Goal: Task Accomplishment & Management: Manage account settings

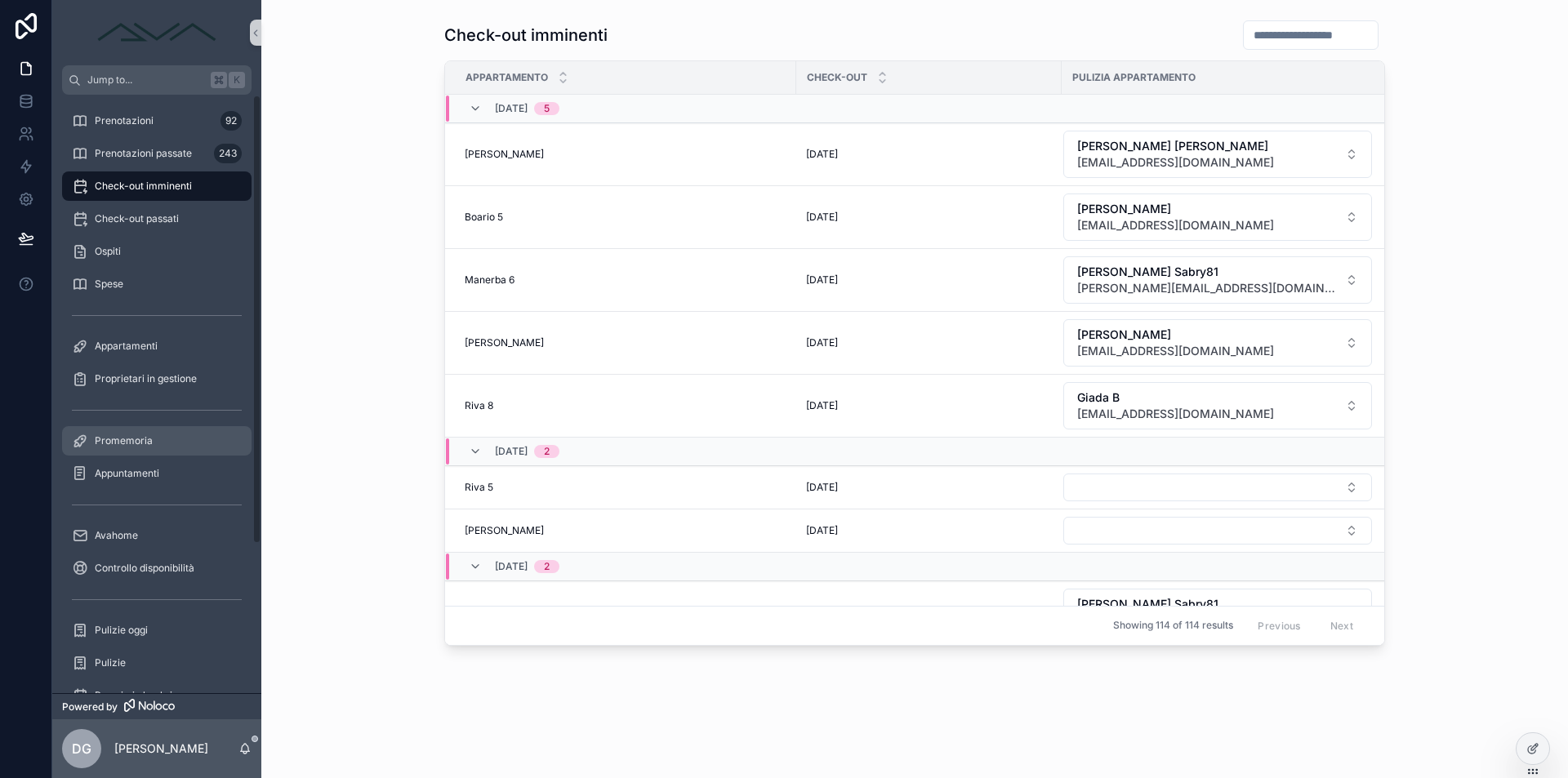
scroll to position [199, 0]
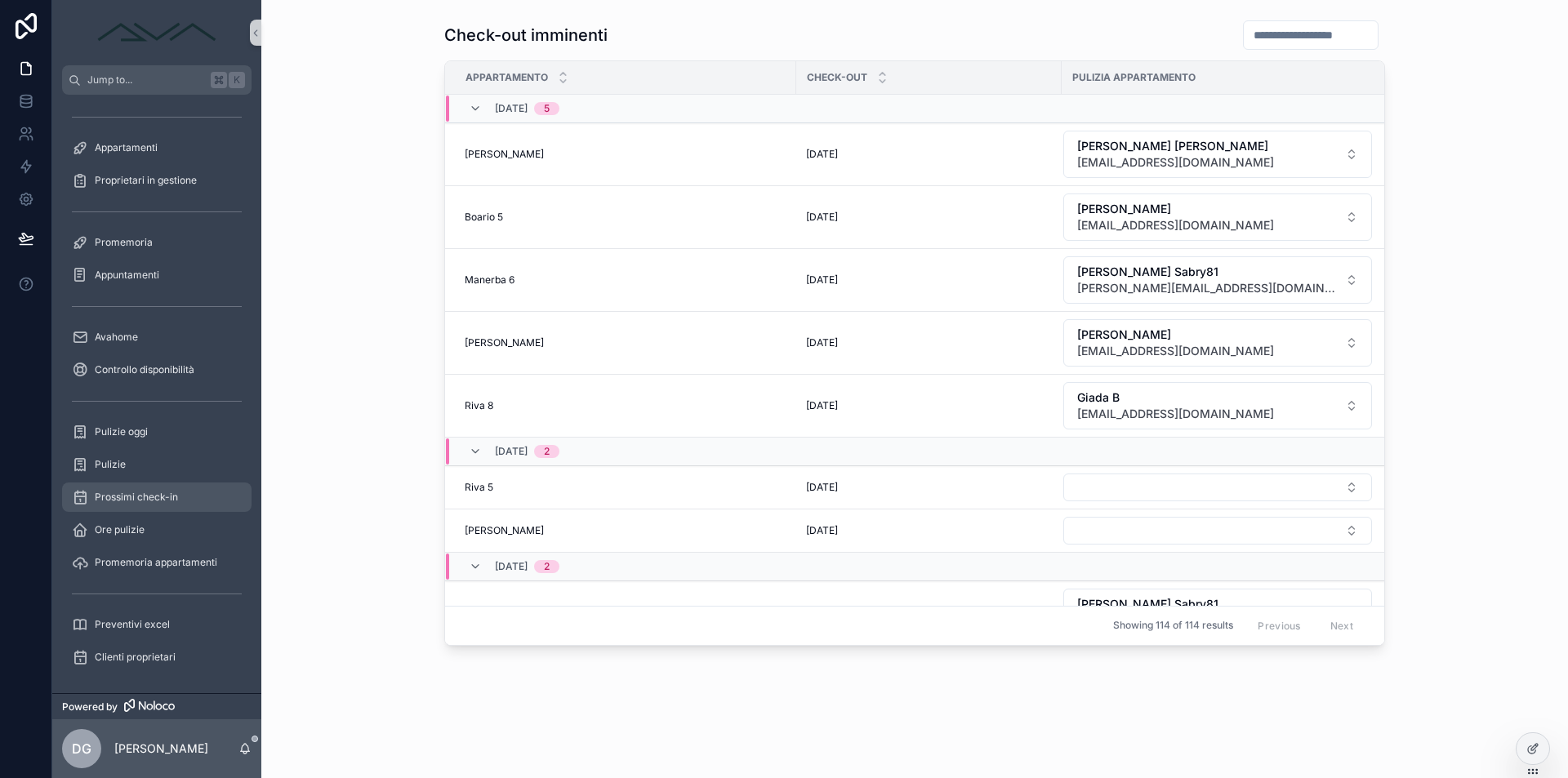
click at [163, 499] on span "Prossimi check-in" at bounding box center [136, 497] width 83 height 13
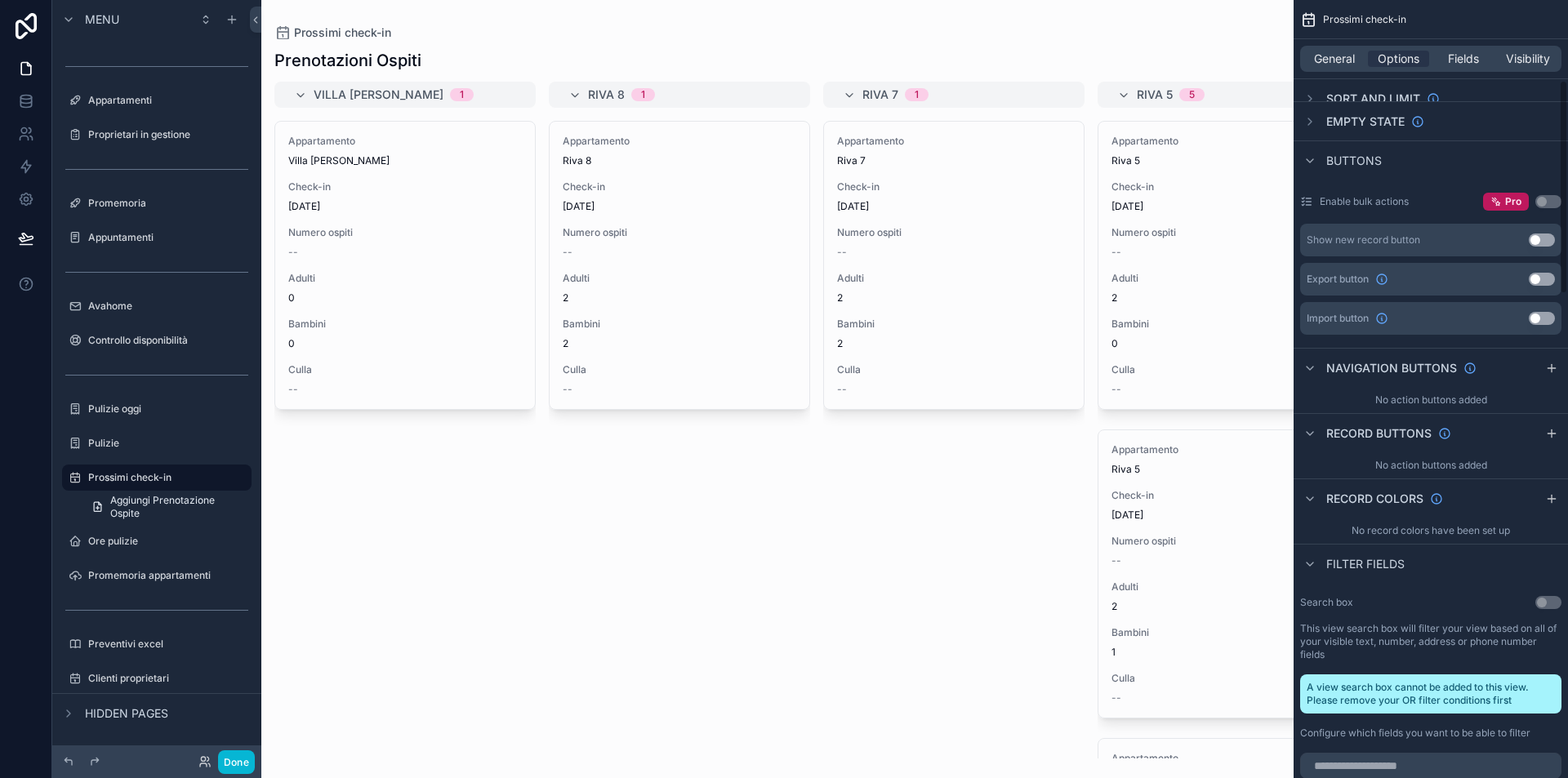
scroll to position [148, 0]
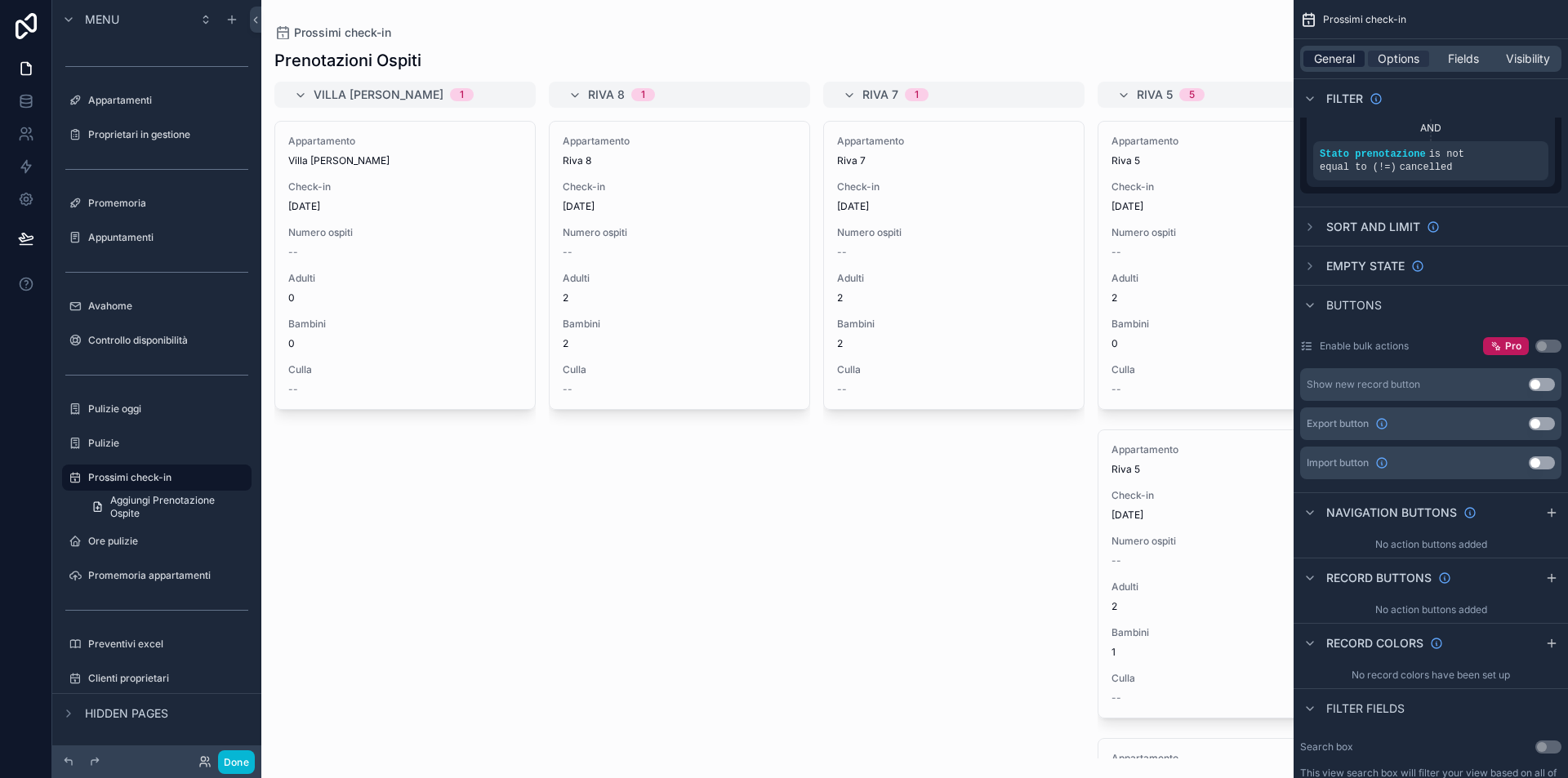
click at [1341, 62] on span "General" at bounding box center [1334, 59] width 41 height 16
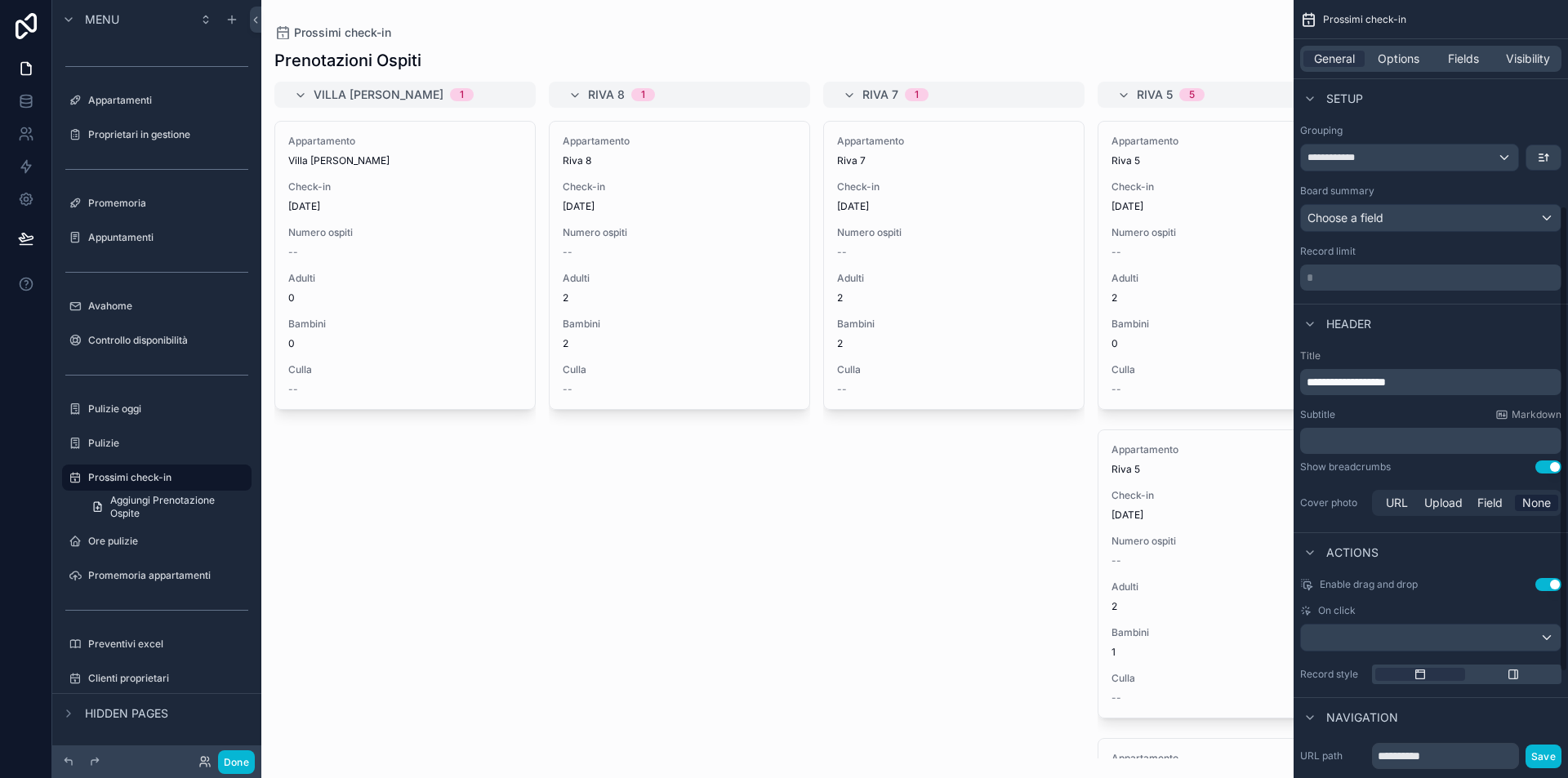
scroll to position [311, 0]
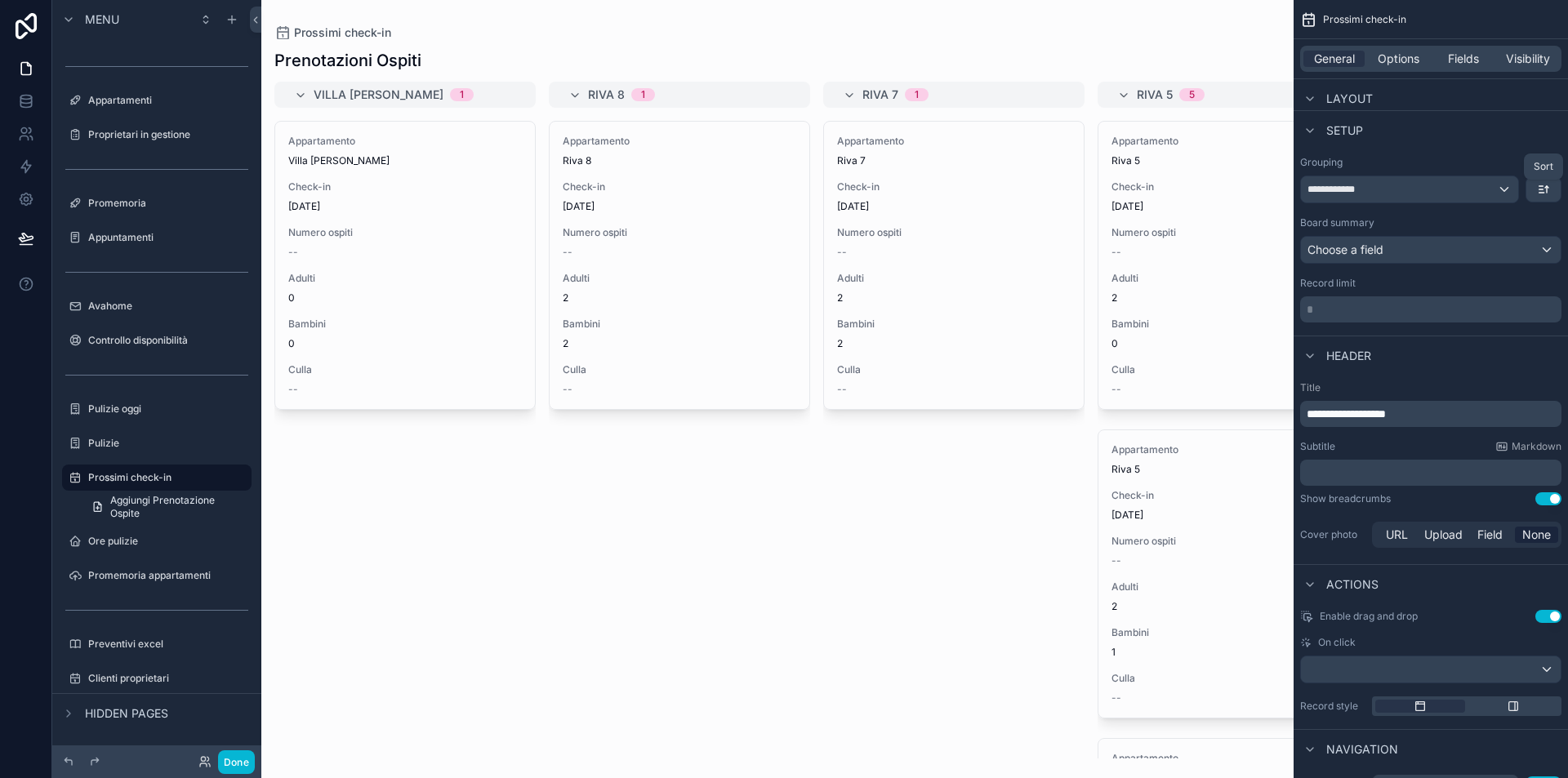
click at [1542, 188] on icon "scrollable content" at bounding box center [1544, 190] width 13 height 13
click at [1548, 153] on div "scrollable content" at bounding box center [784, 389] width 1568 height 778
click at [1428, 252] on div "Choose a field" at bounding box center [1431, 249] width 260 height 26
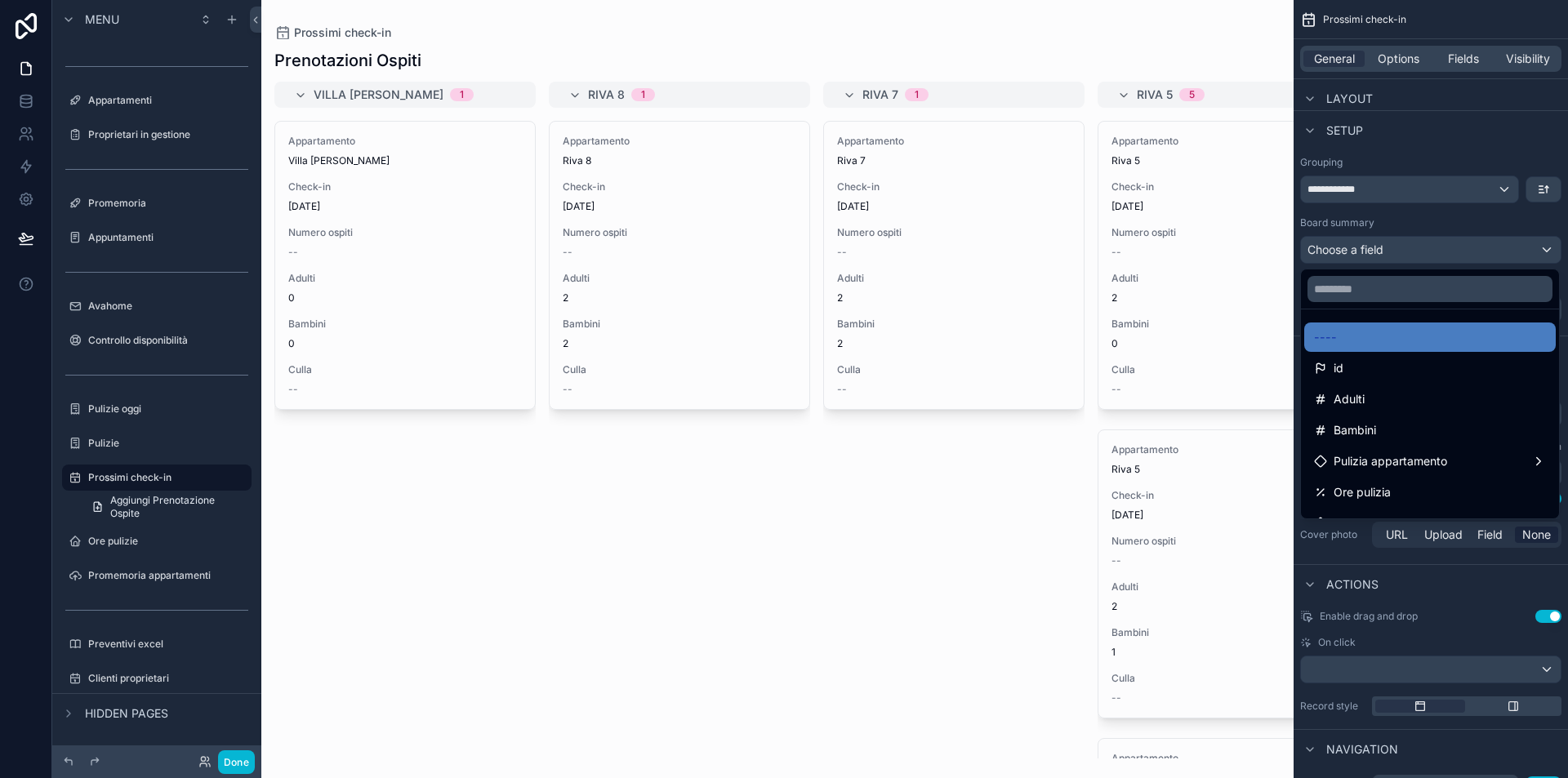
click at [1436, 227] on div "scrollable content" at bounding box center [784, 389] width 1568 height 778
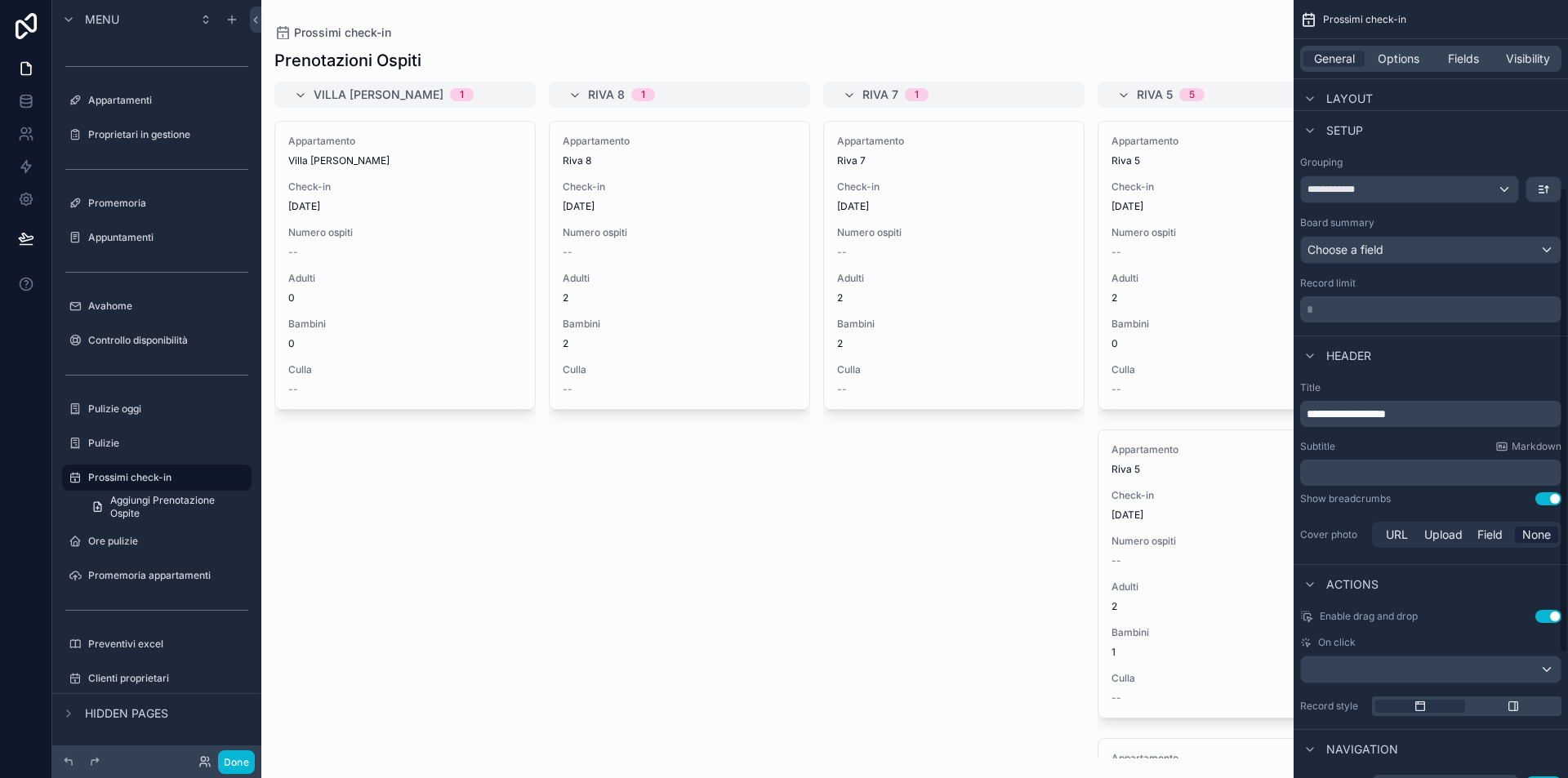
click at [1346, 310] on p "* ﻿" at bounding box center [1433, 310] width 252 height 16
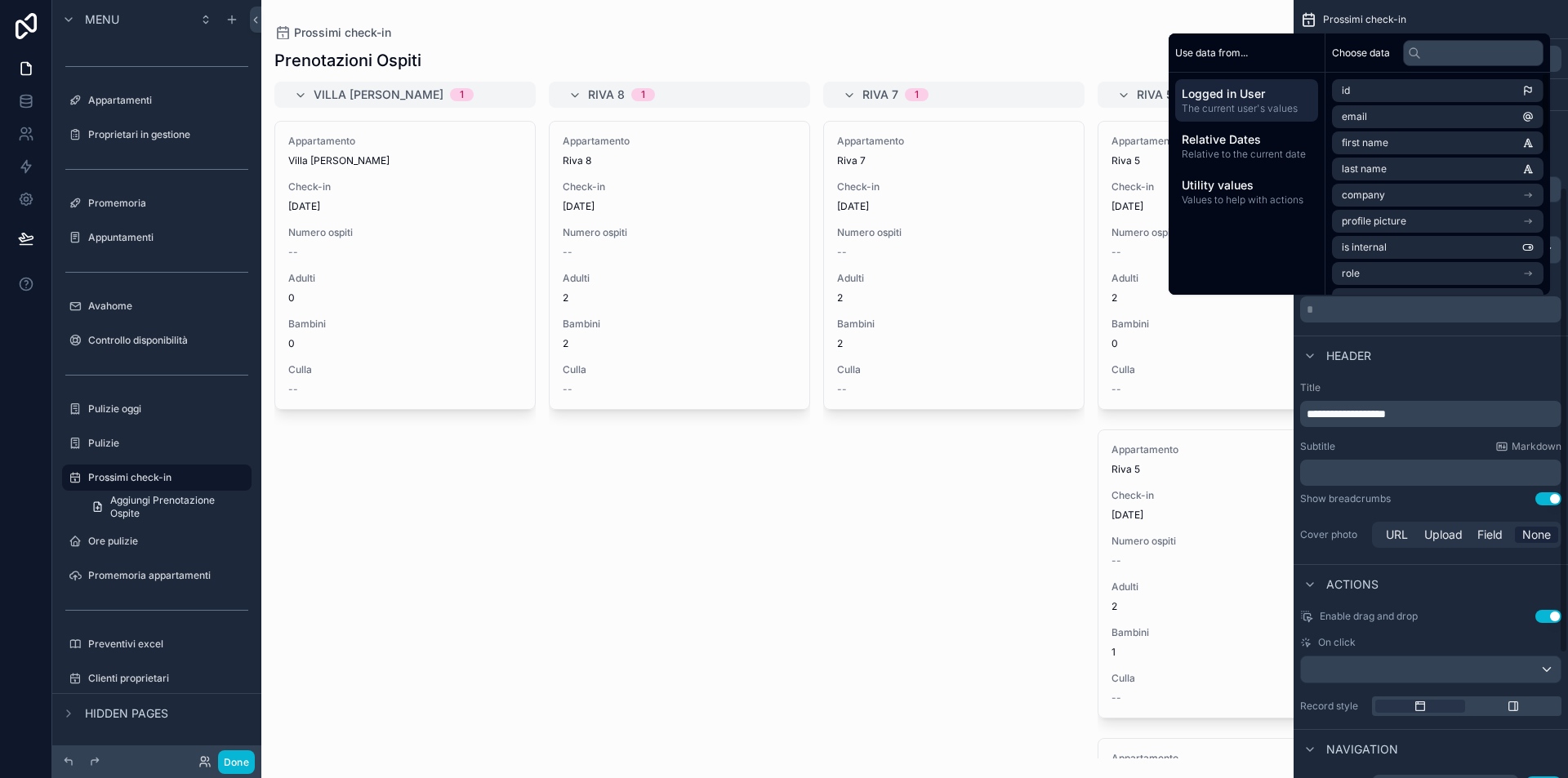
click at [1430, 342] on div "Header" at bounding box center [1431, 355] width 274 height 39
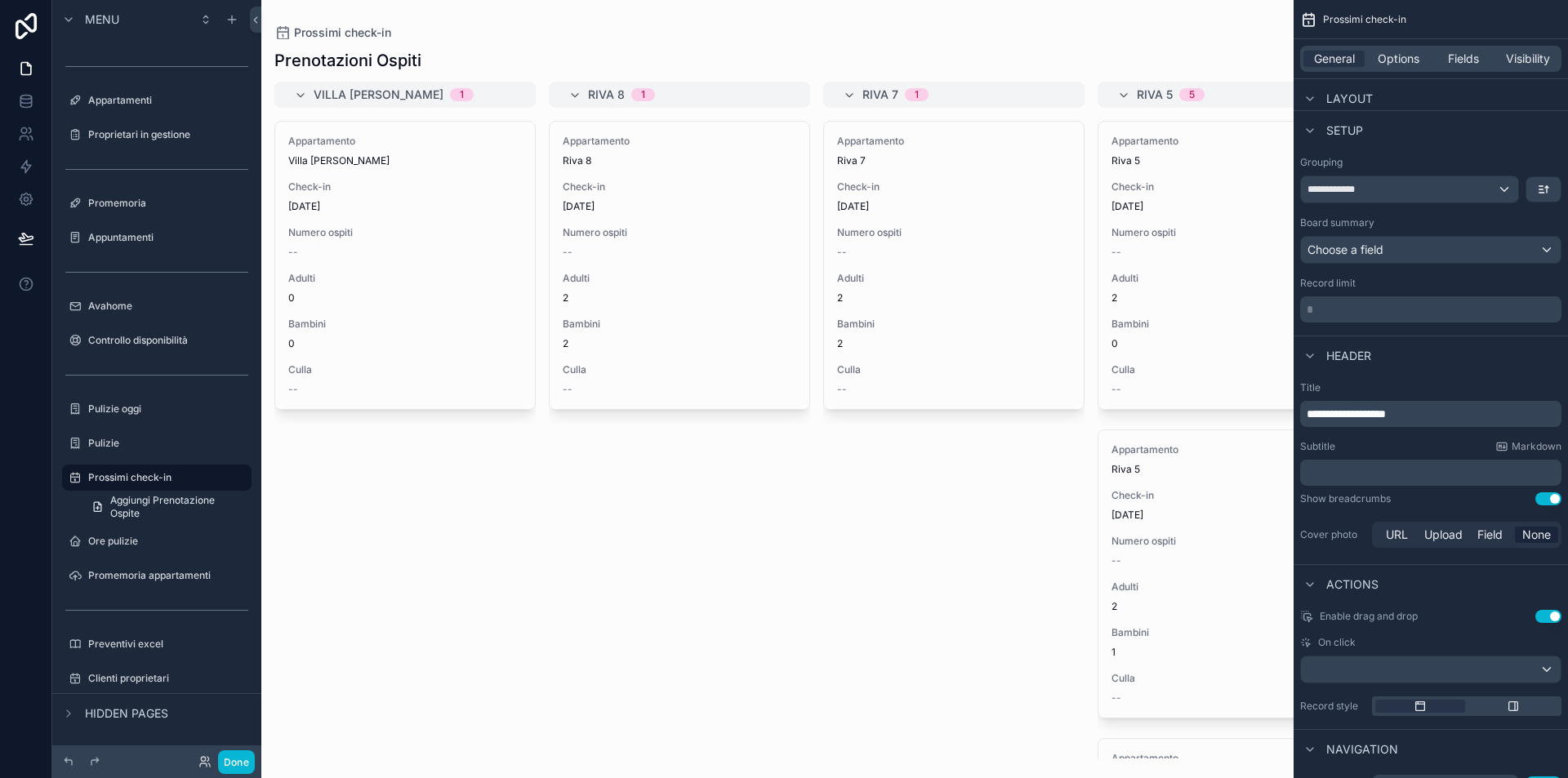
scroll to position [282, 0]
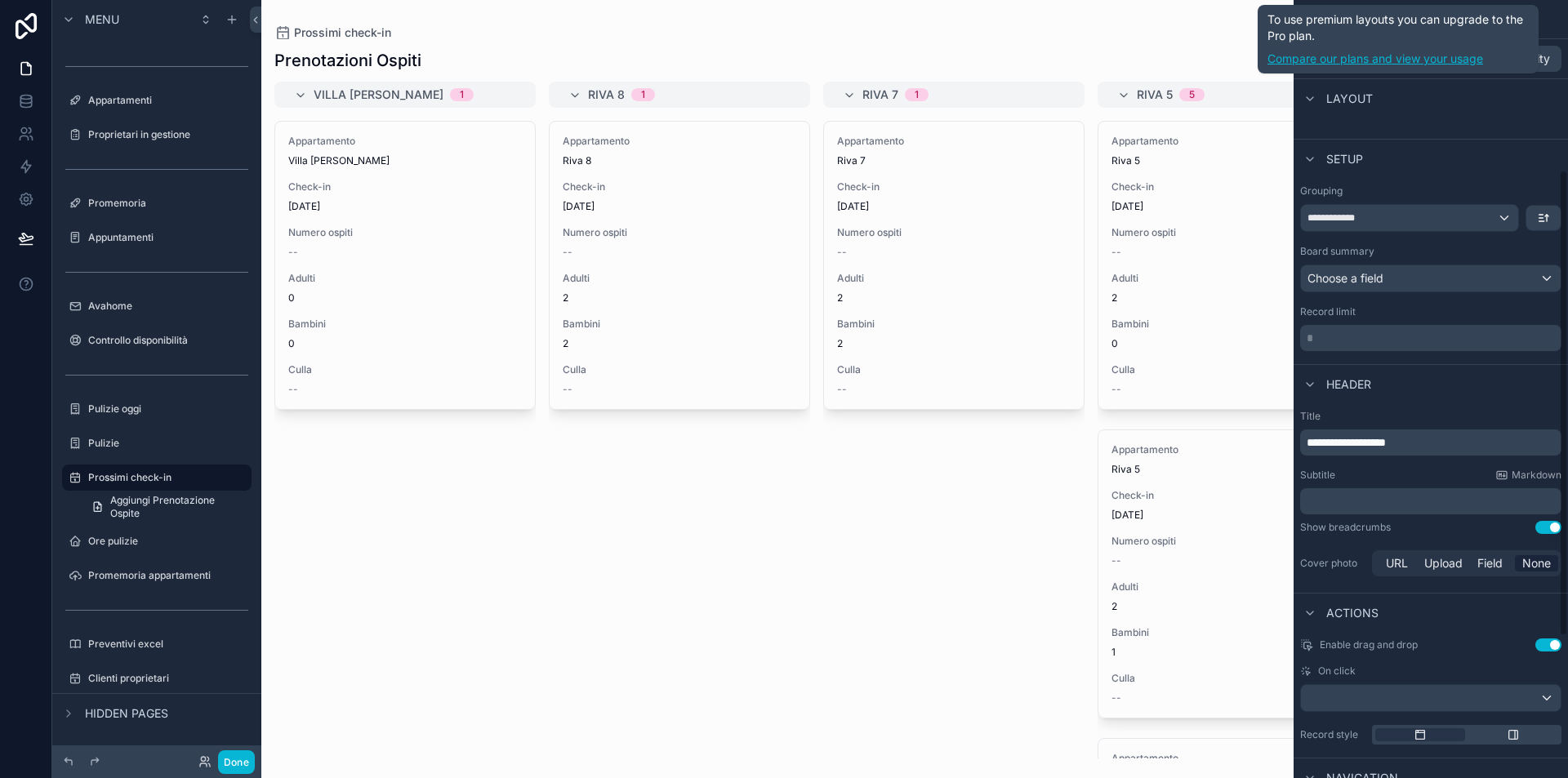
click at [1403, 54] on link "Compare our plans and view your usage" at bounding box center [1398, 59] width 262 height 16
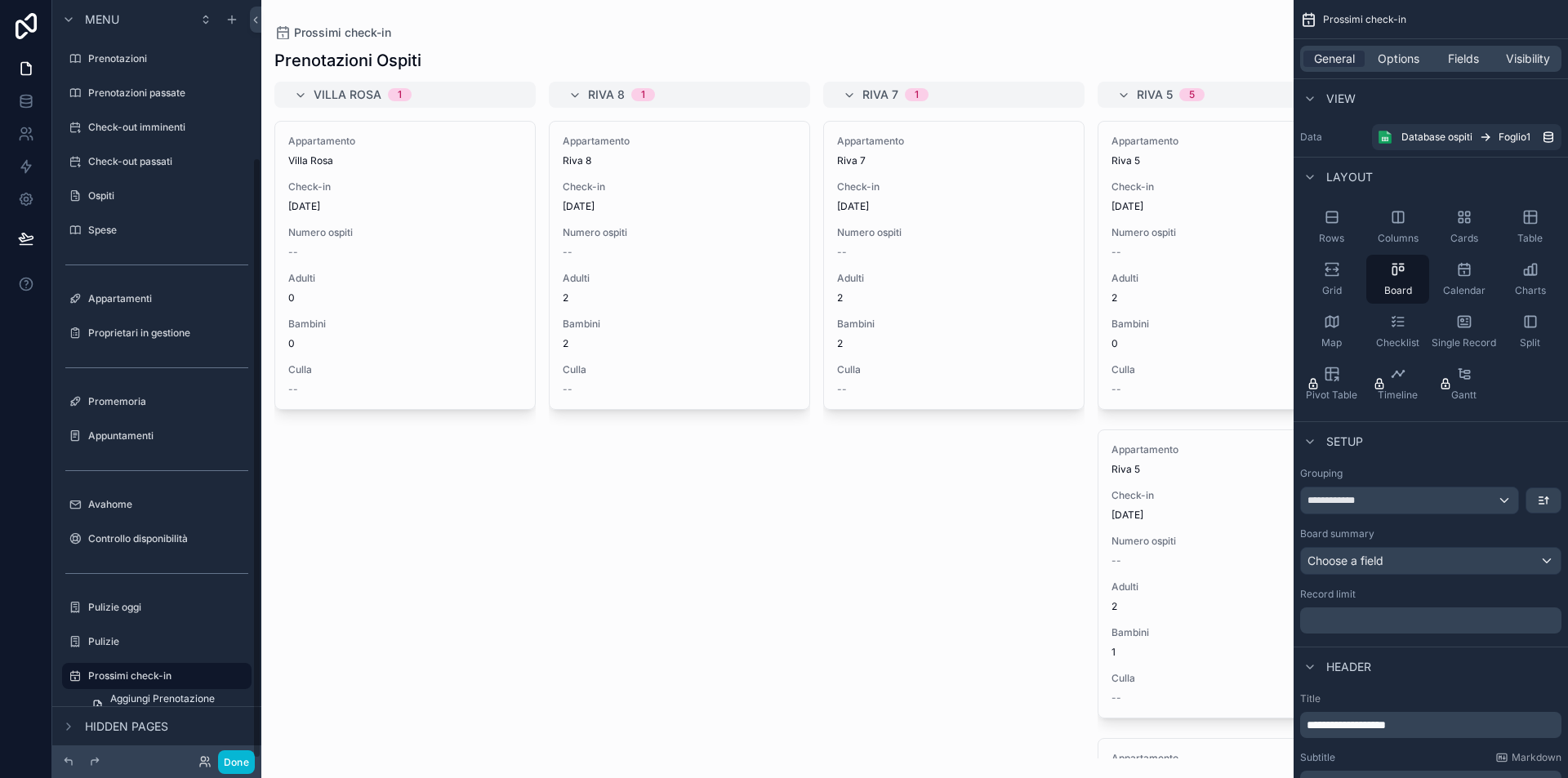
scroll to position [199, 0]
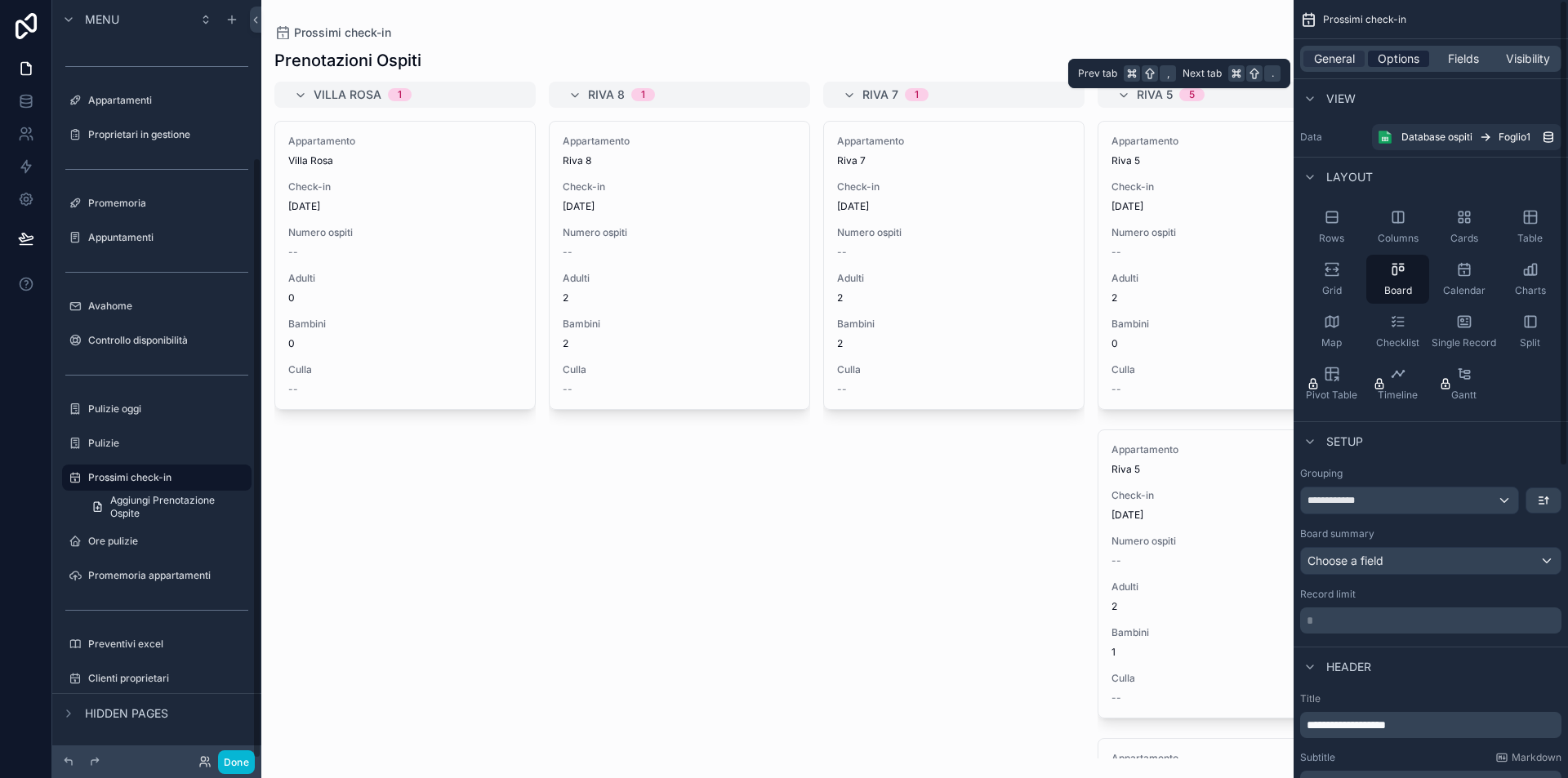
click at [1402, 51] on span "Options" at bounding box center [1398, 59] width 42 height 16
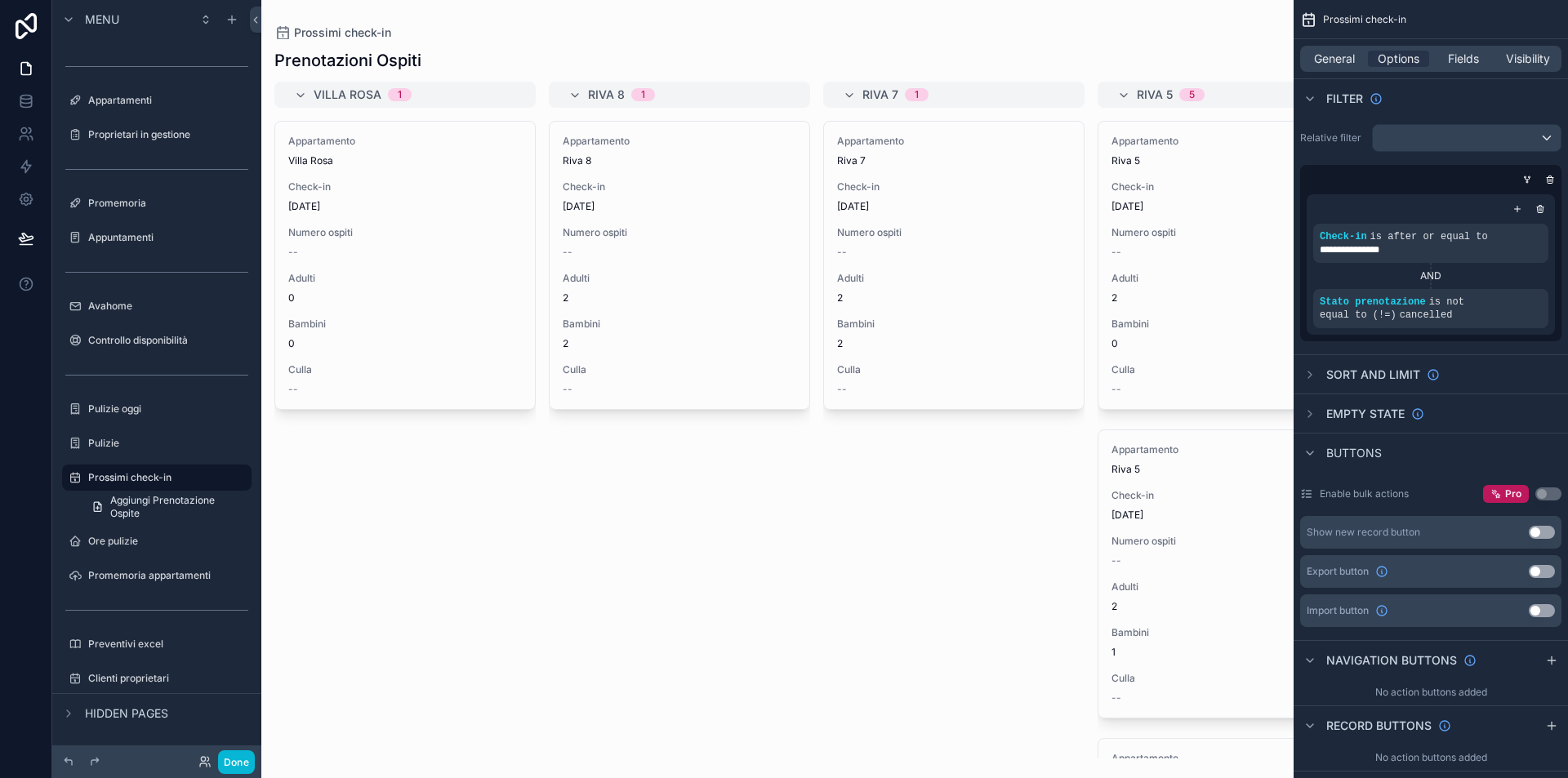
scroll to position [4, 0]
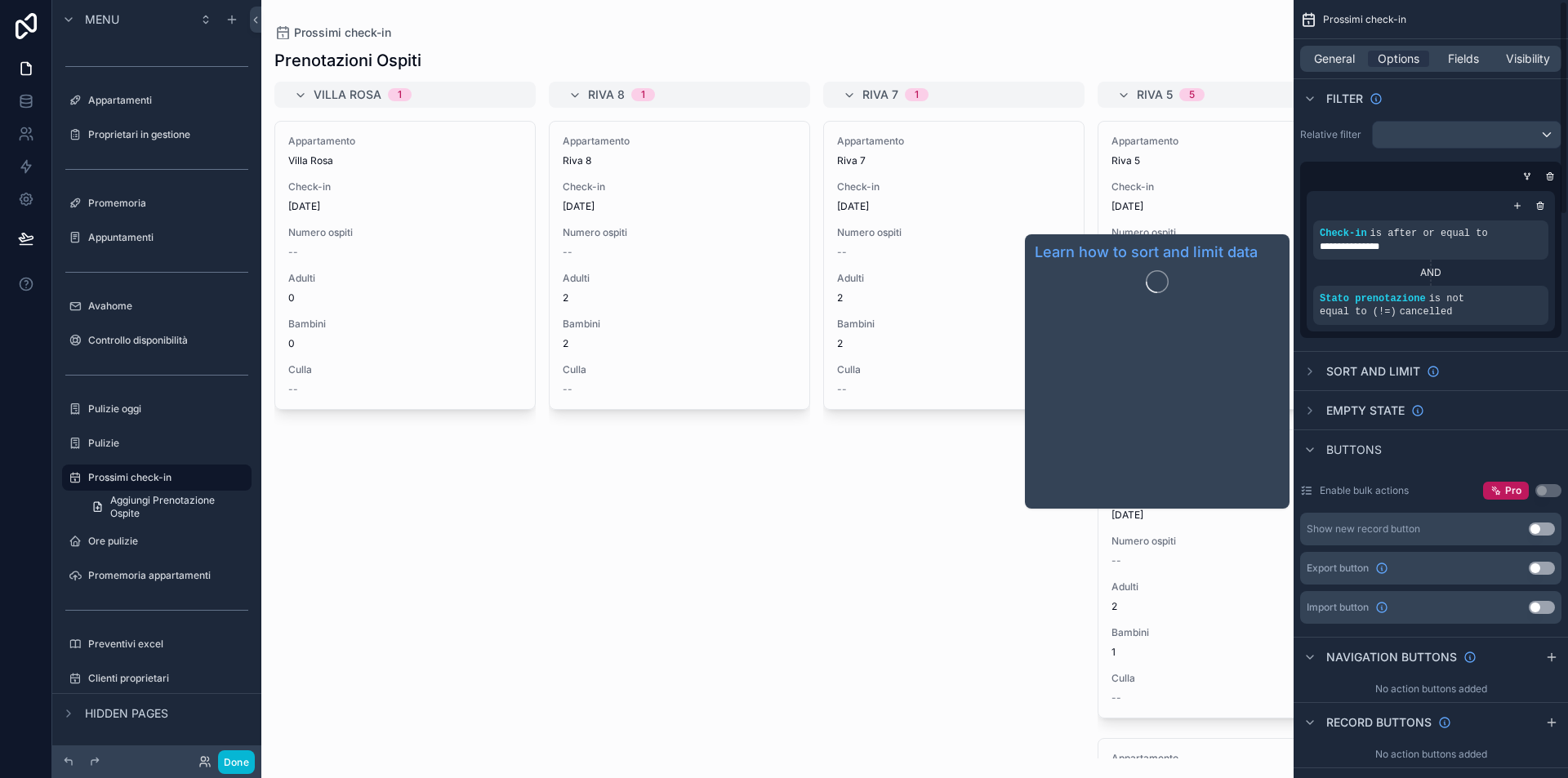
click at [1372, 378] on span "Sort And Limit" at bounding box center [1373, 372] width 94 height 16
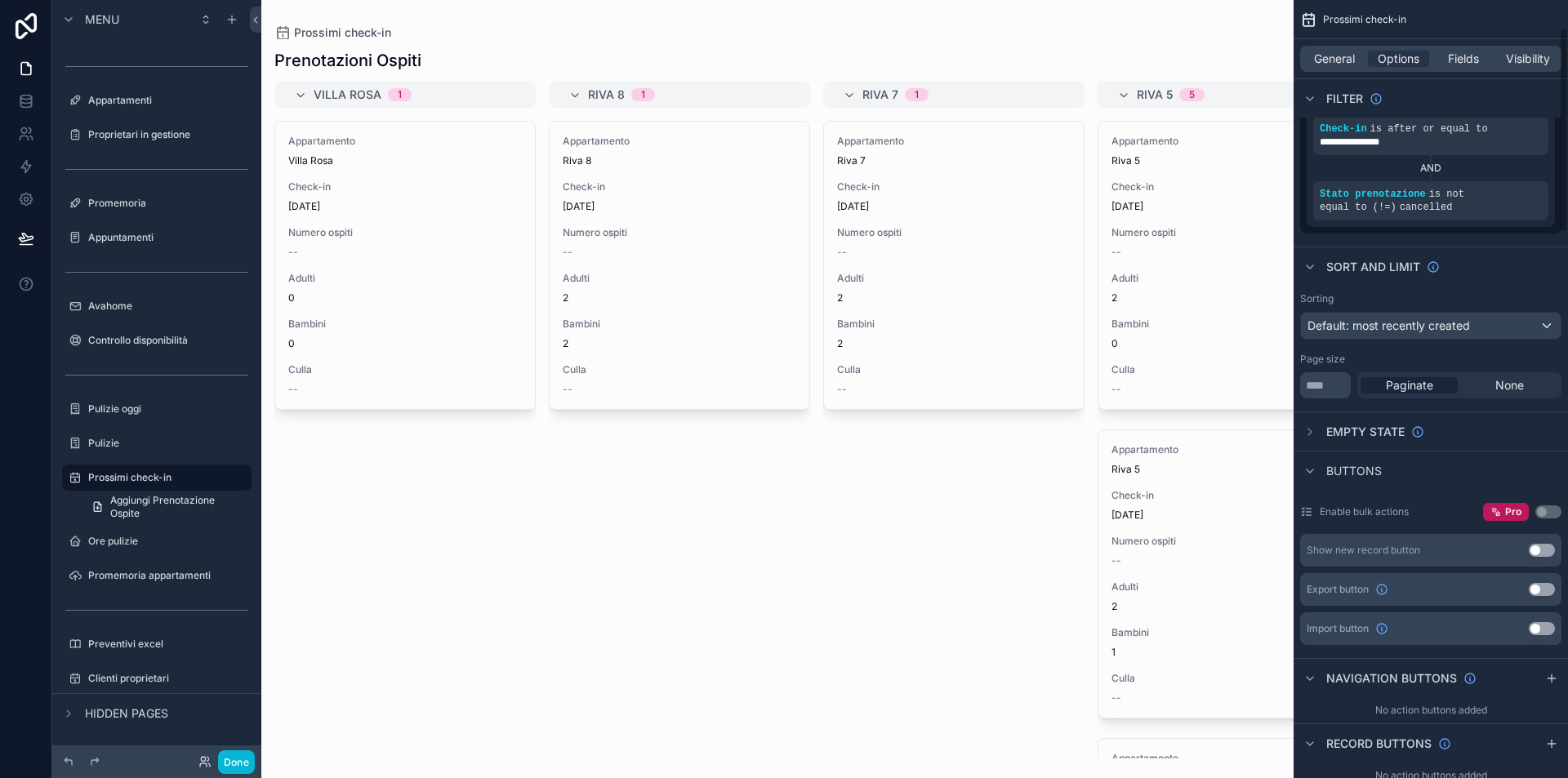
scroll to position [125, 0]
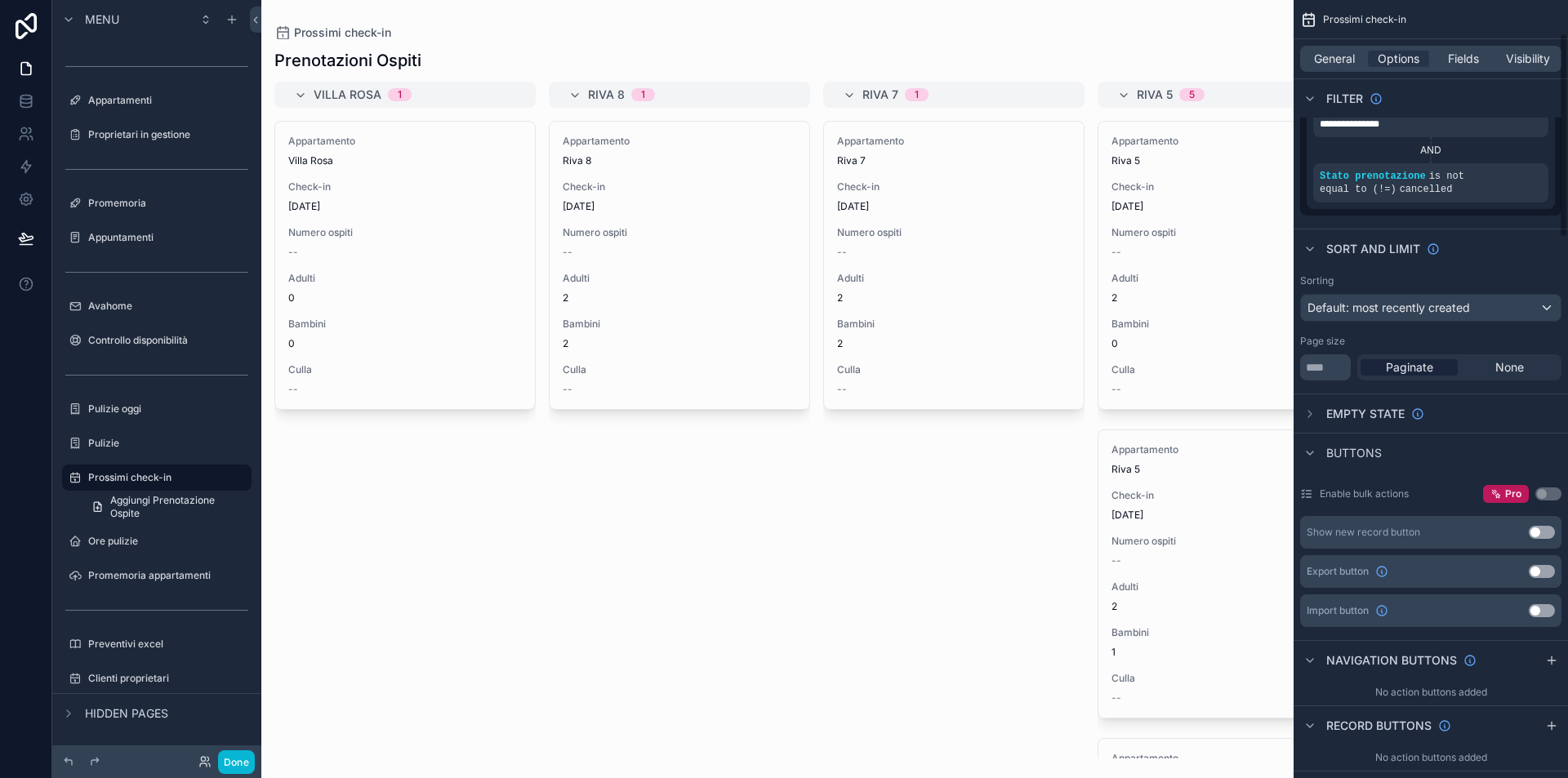
click at [1455, 308] on span "Default: most recently created" at bounding box center [1388, 307] width 162 height 14
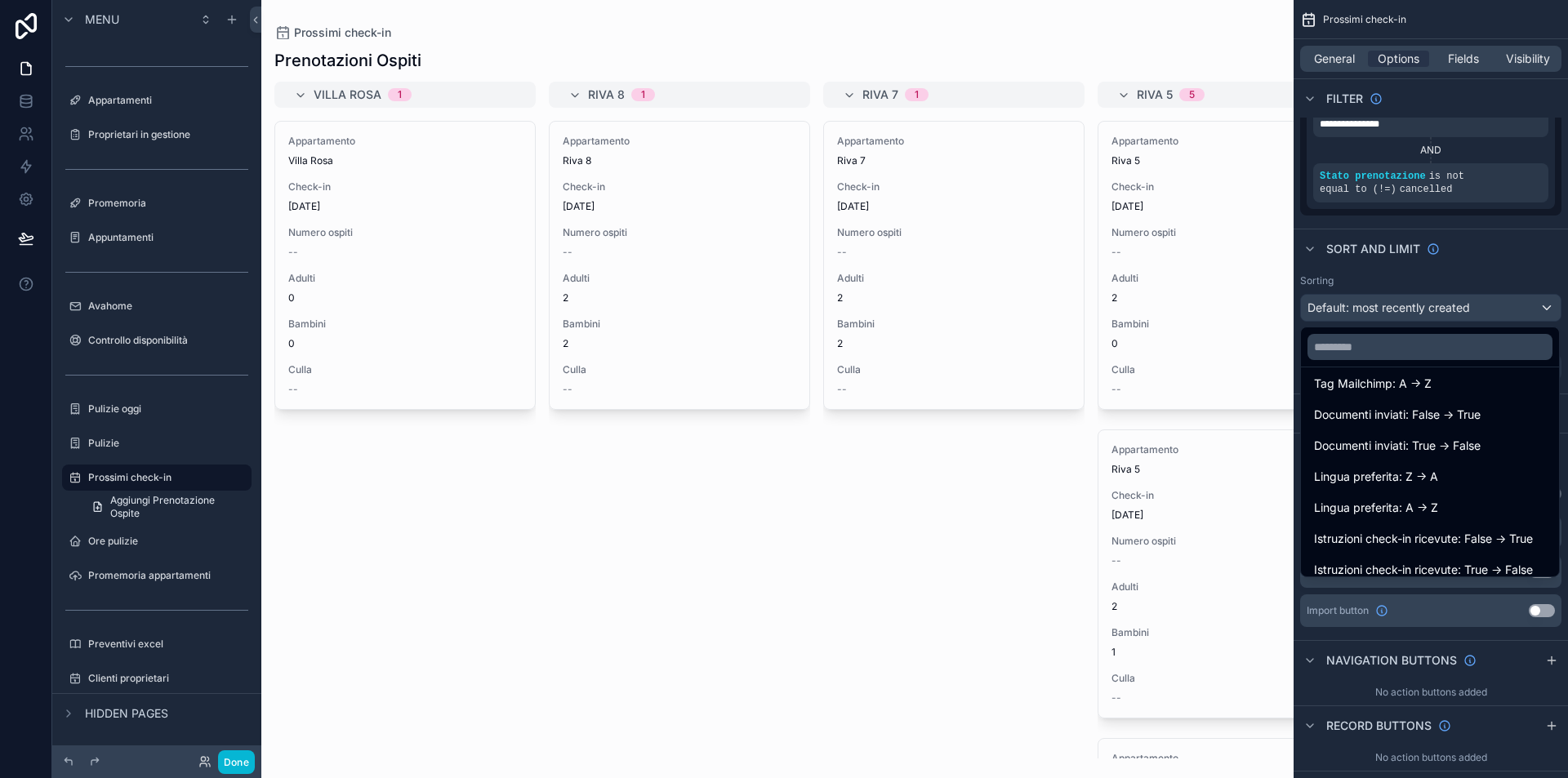
scroll to position [1893, 0]
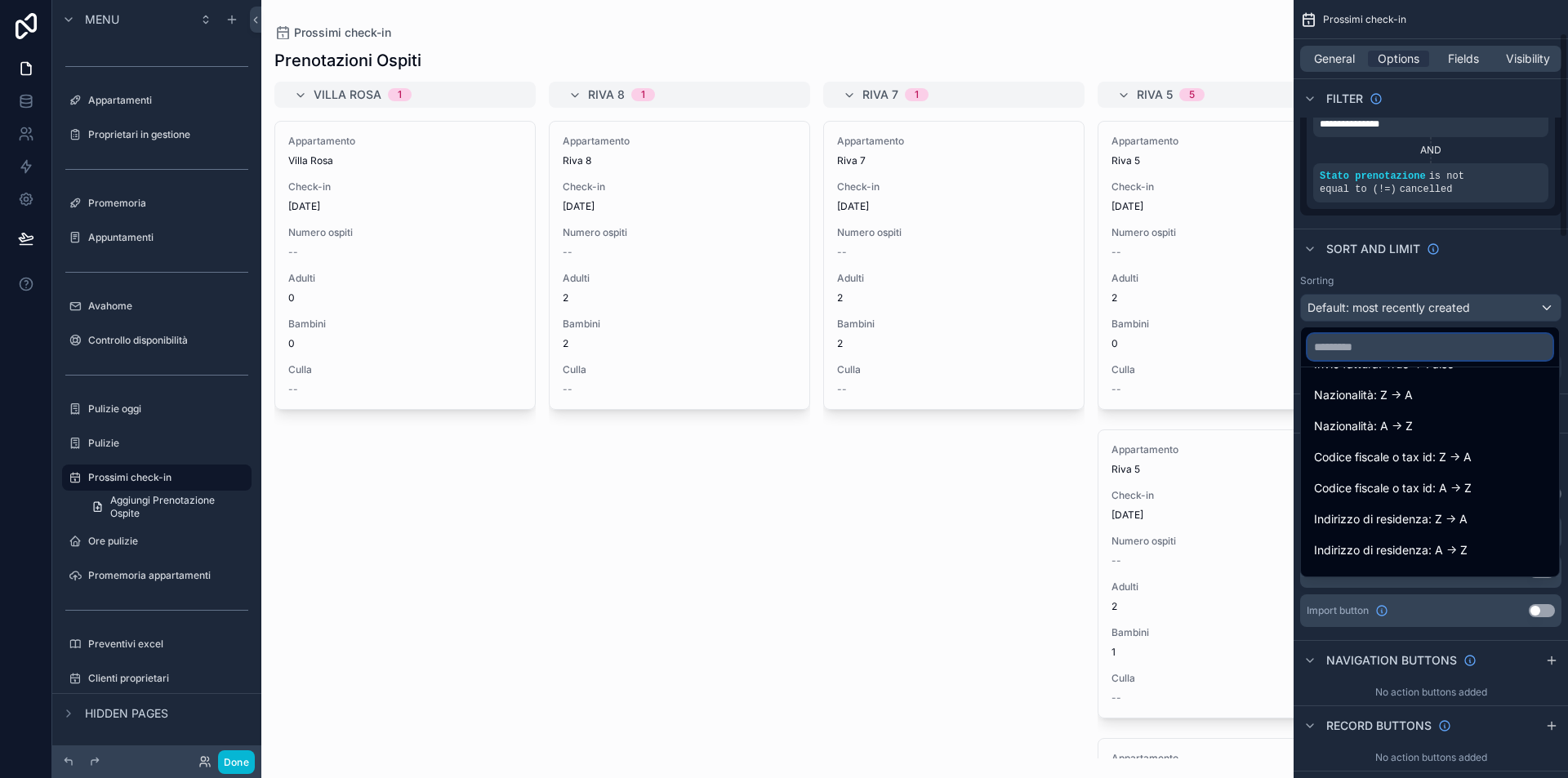
click at [1412, 348] on input "text" at bounding box center [1429, 347] width 245 height 26
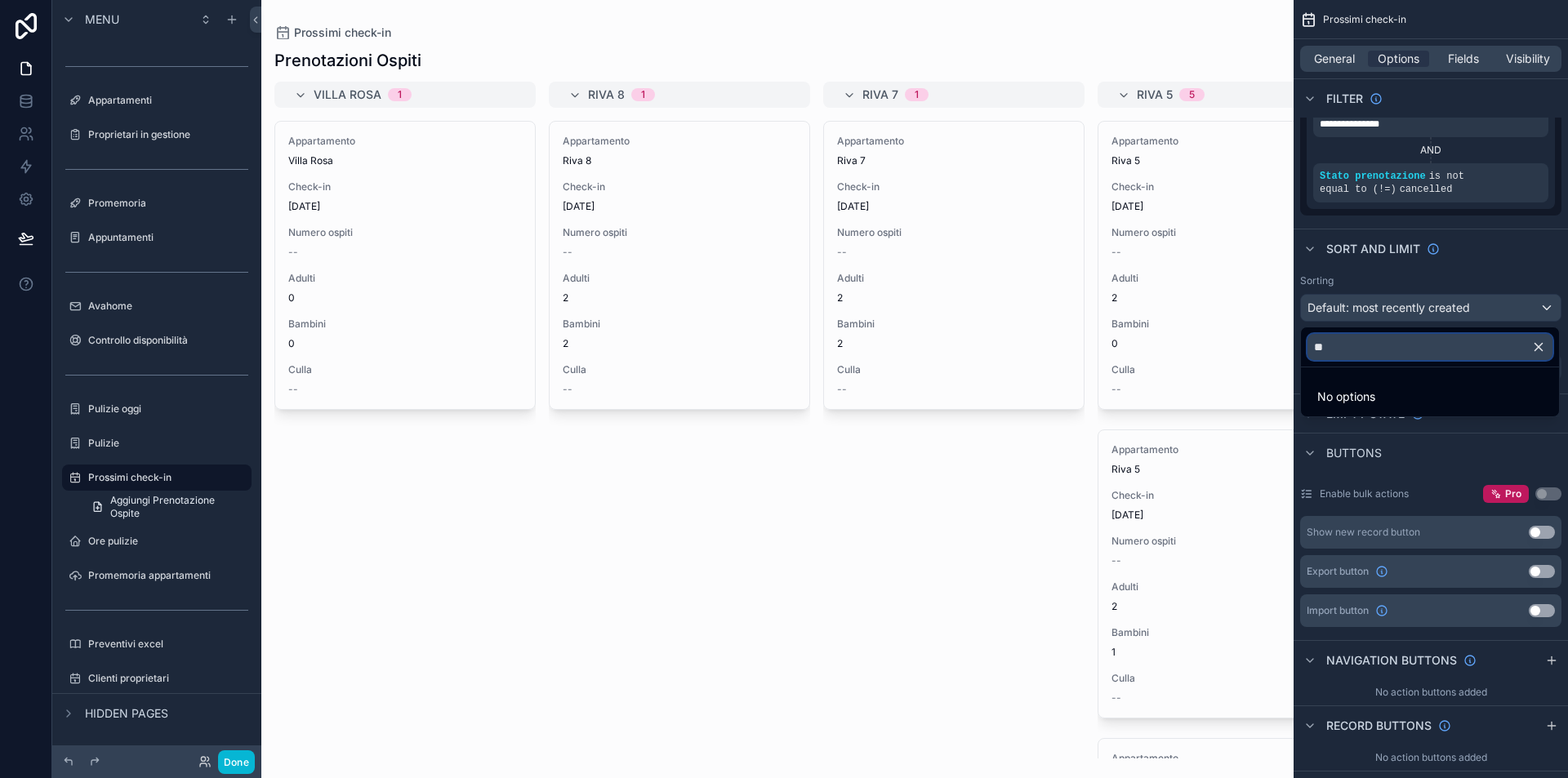
scroll to position [0, 0]
type input "*"
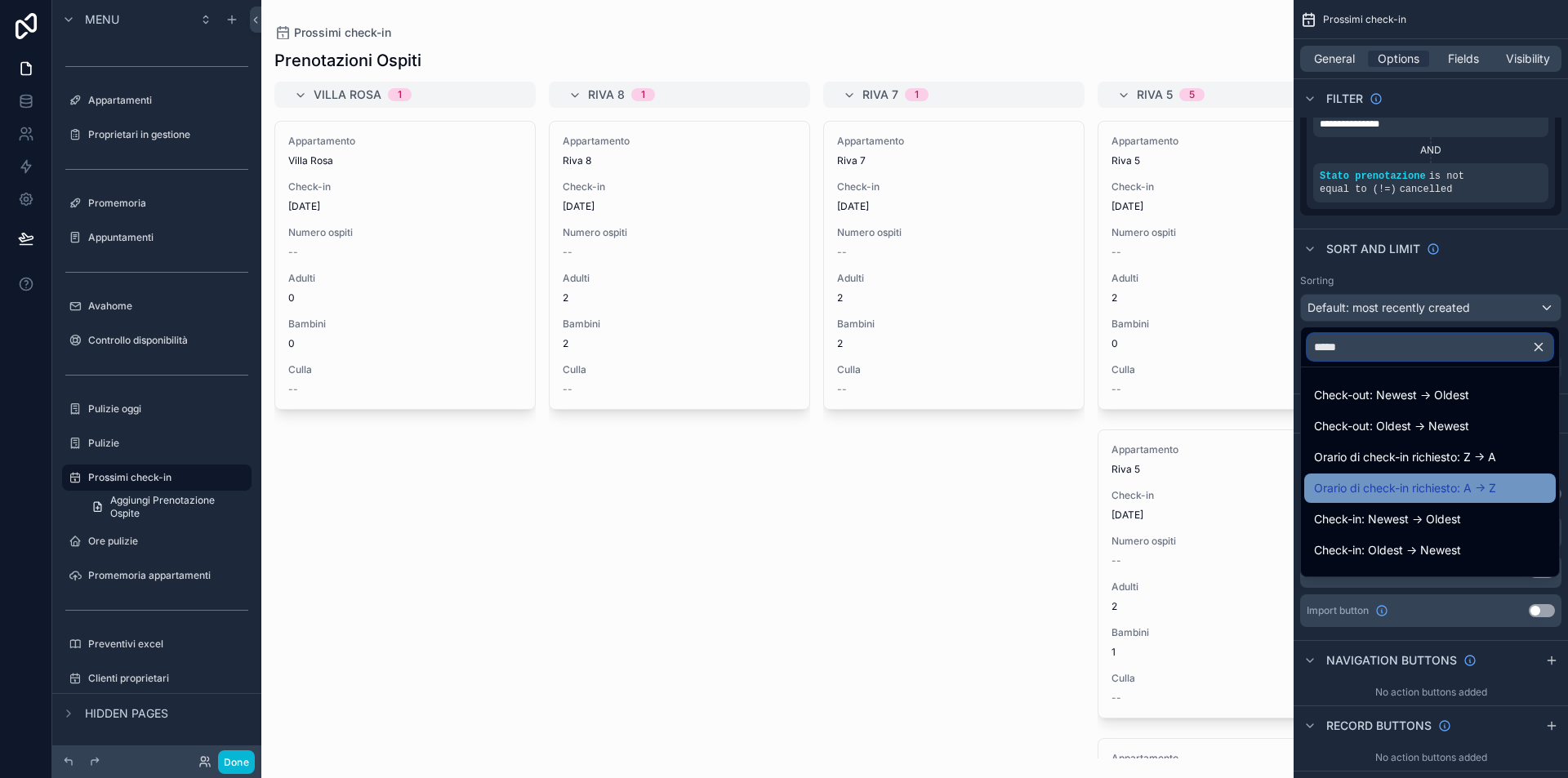
scroll to position [22, 0]
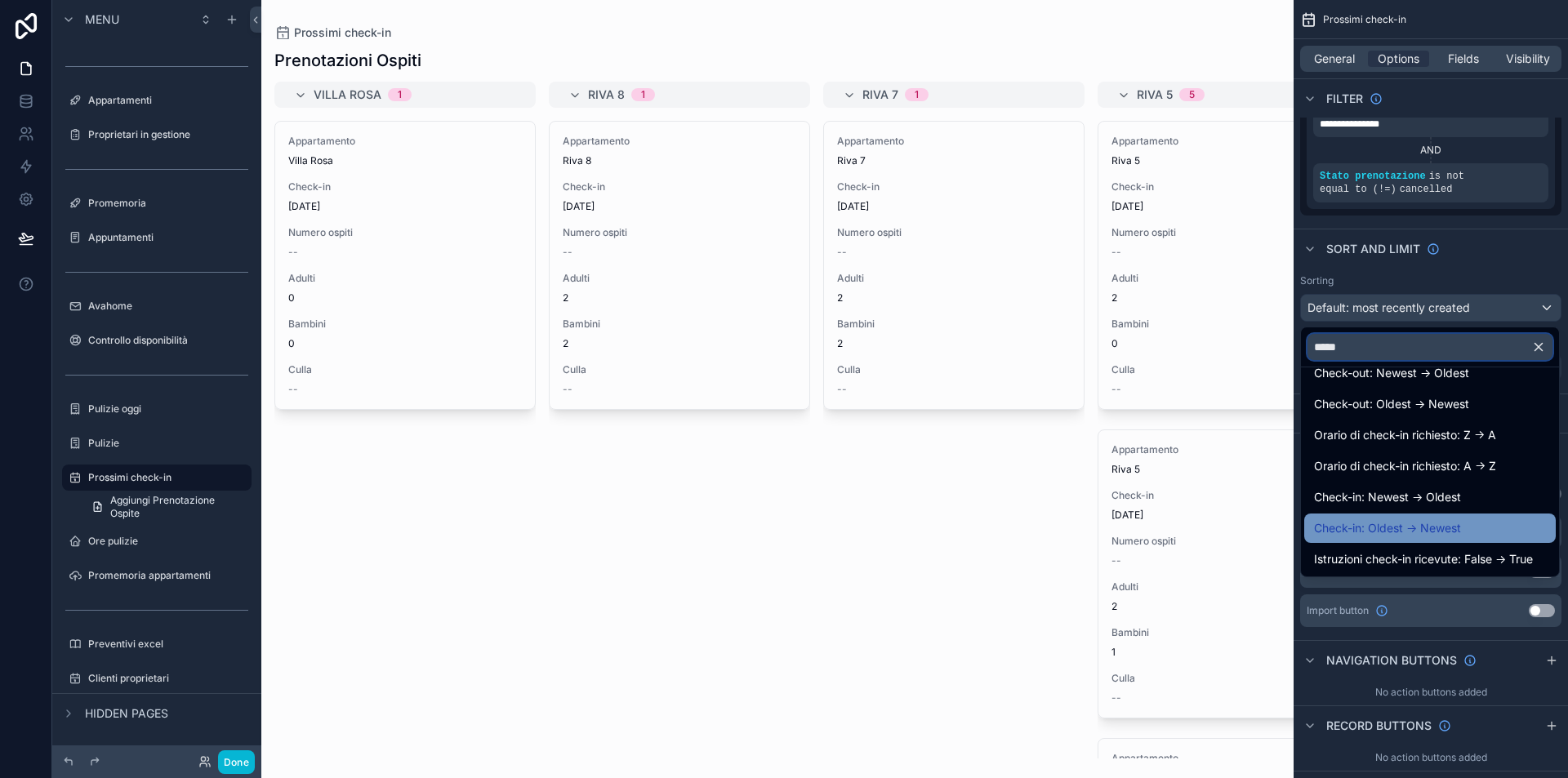
type input "*****"
click at [1485, 523] on div "Check-in: Oldest -> Newest" at bounding box center [1430, 529] width 232 height 20
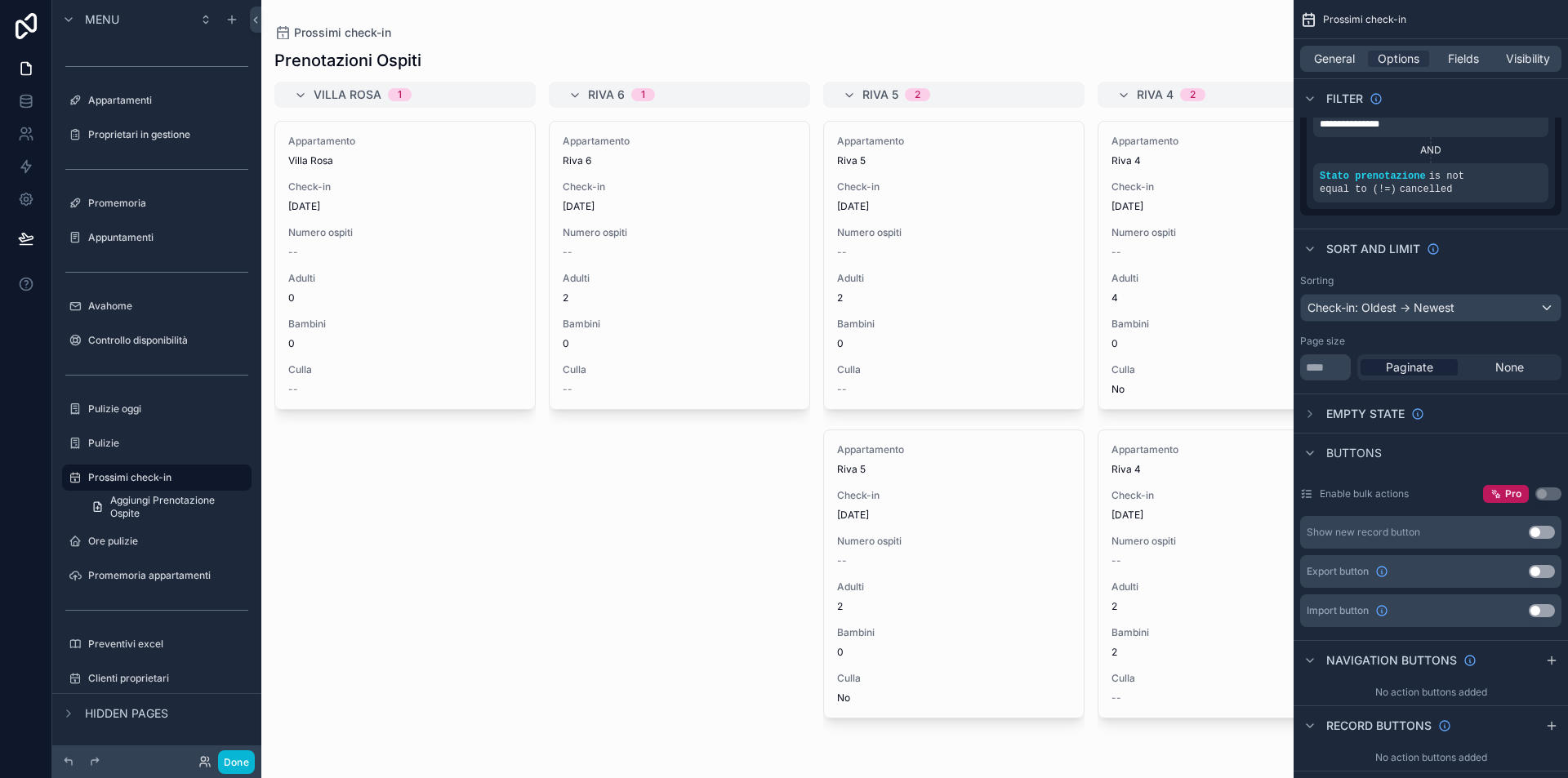
drag, startPoint x: 570, startPoint y: 207, endPoint x: 614, endPoint y: 206, distance: 44.0
click at [614, 206] on div "scrollable content" at bounding box center [778, 389] width 1033 height 778
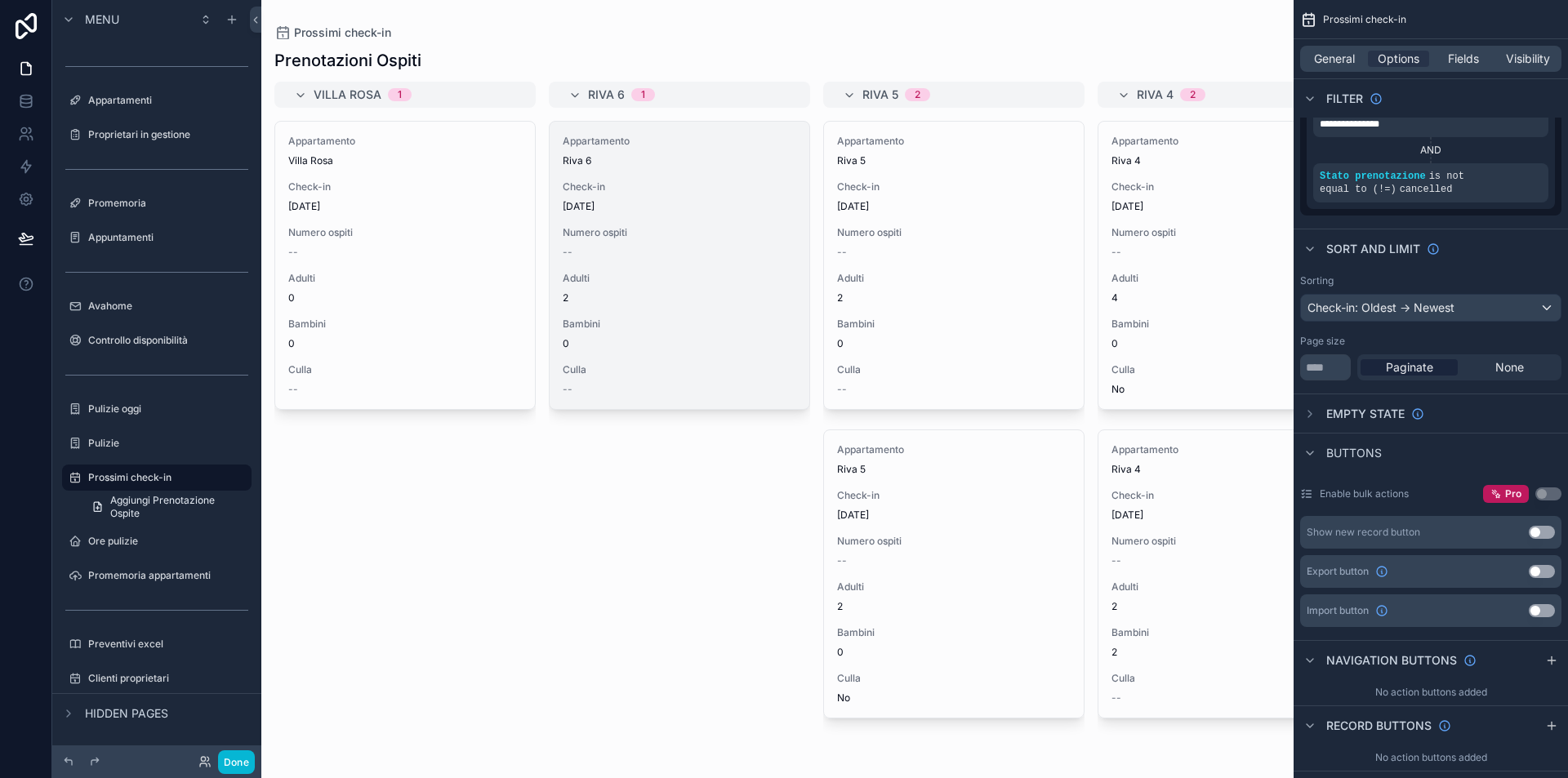
click at [630, 212] on span "[DATE]" at bounding box center [679, 207] width 234 height 13
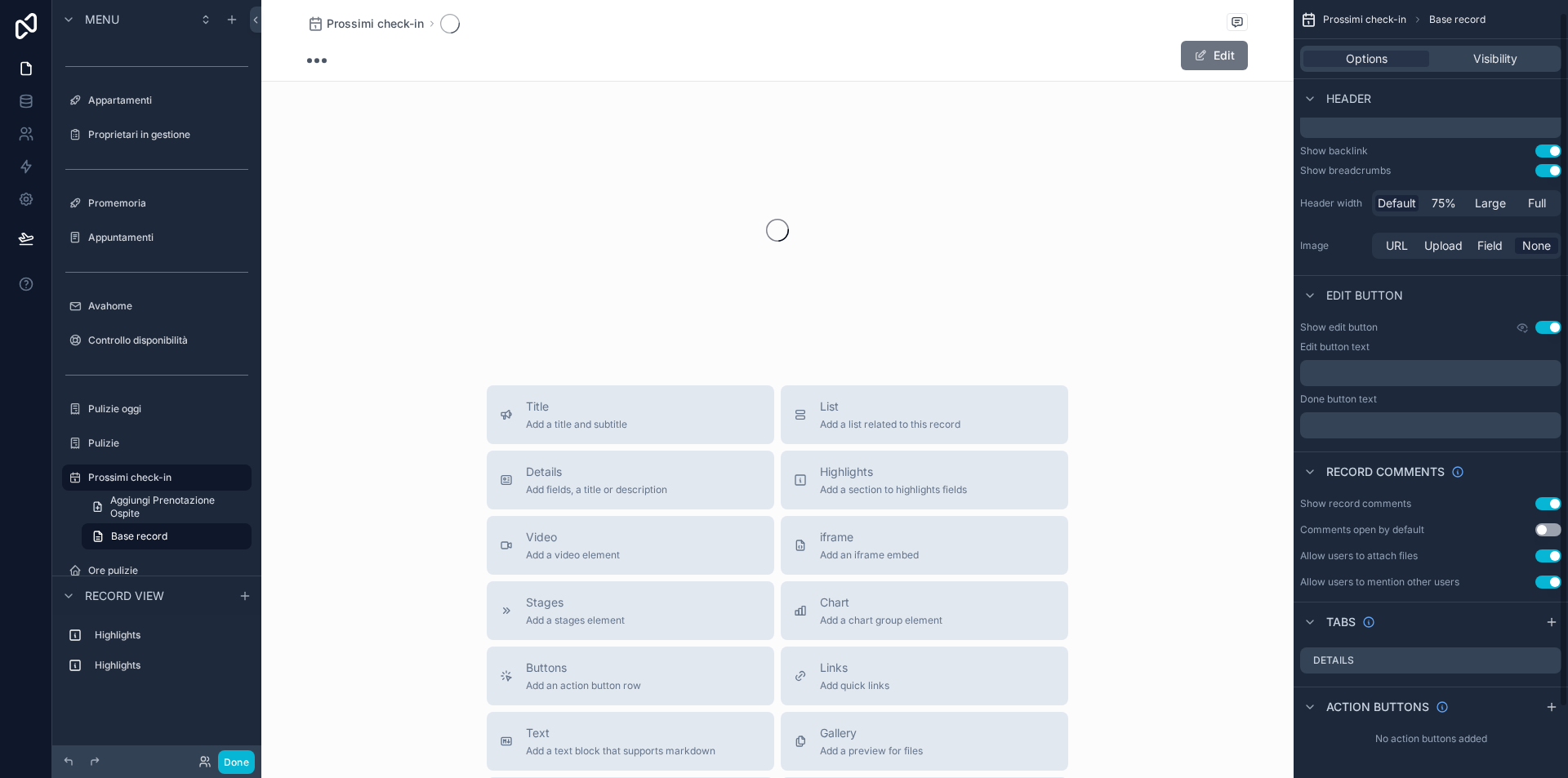
scroll to position [14, 0]
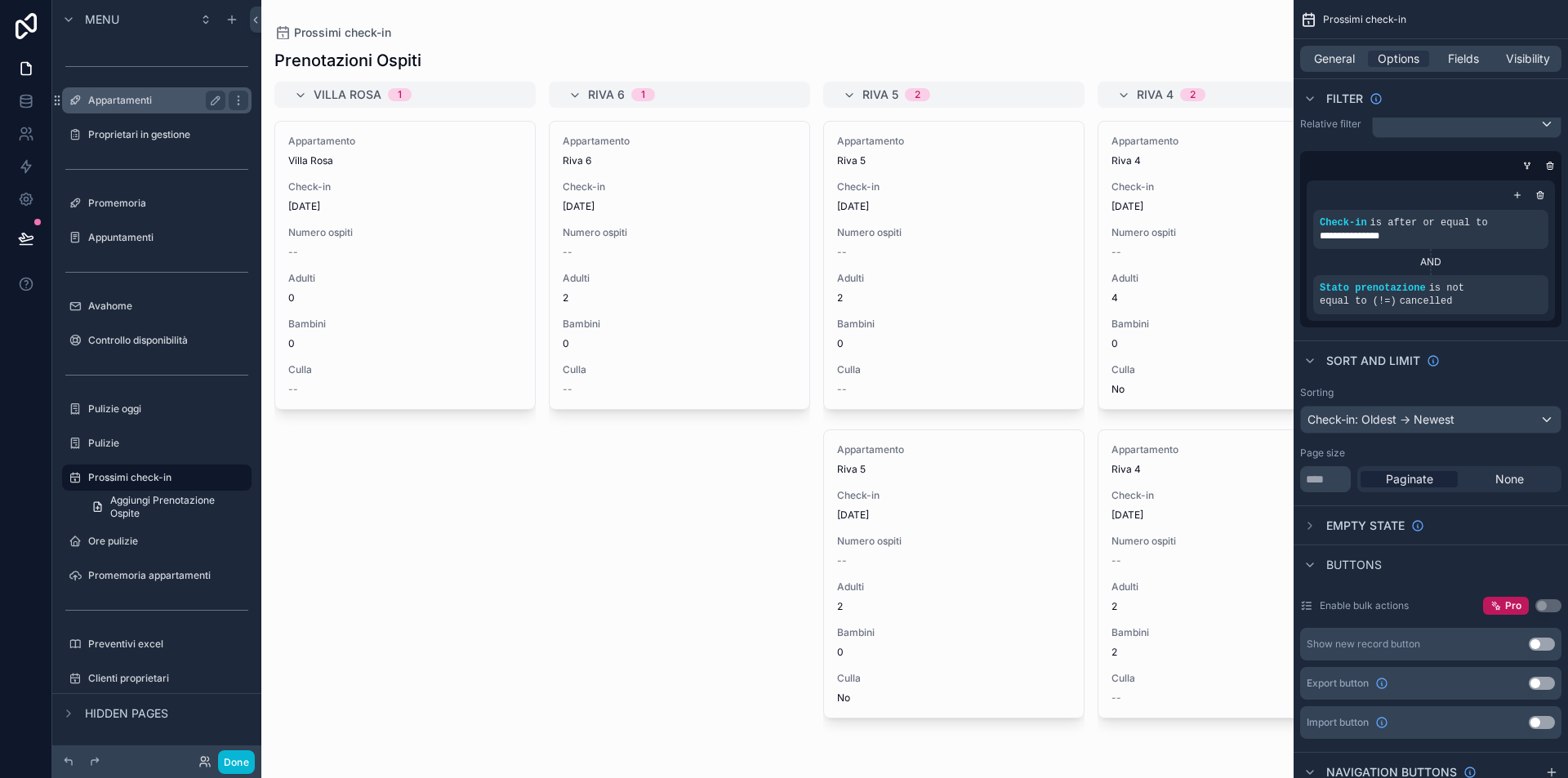
click at [108, 102] on label "Appartamenti" at bounding box center [153, 100] width 131 height 13
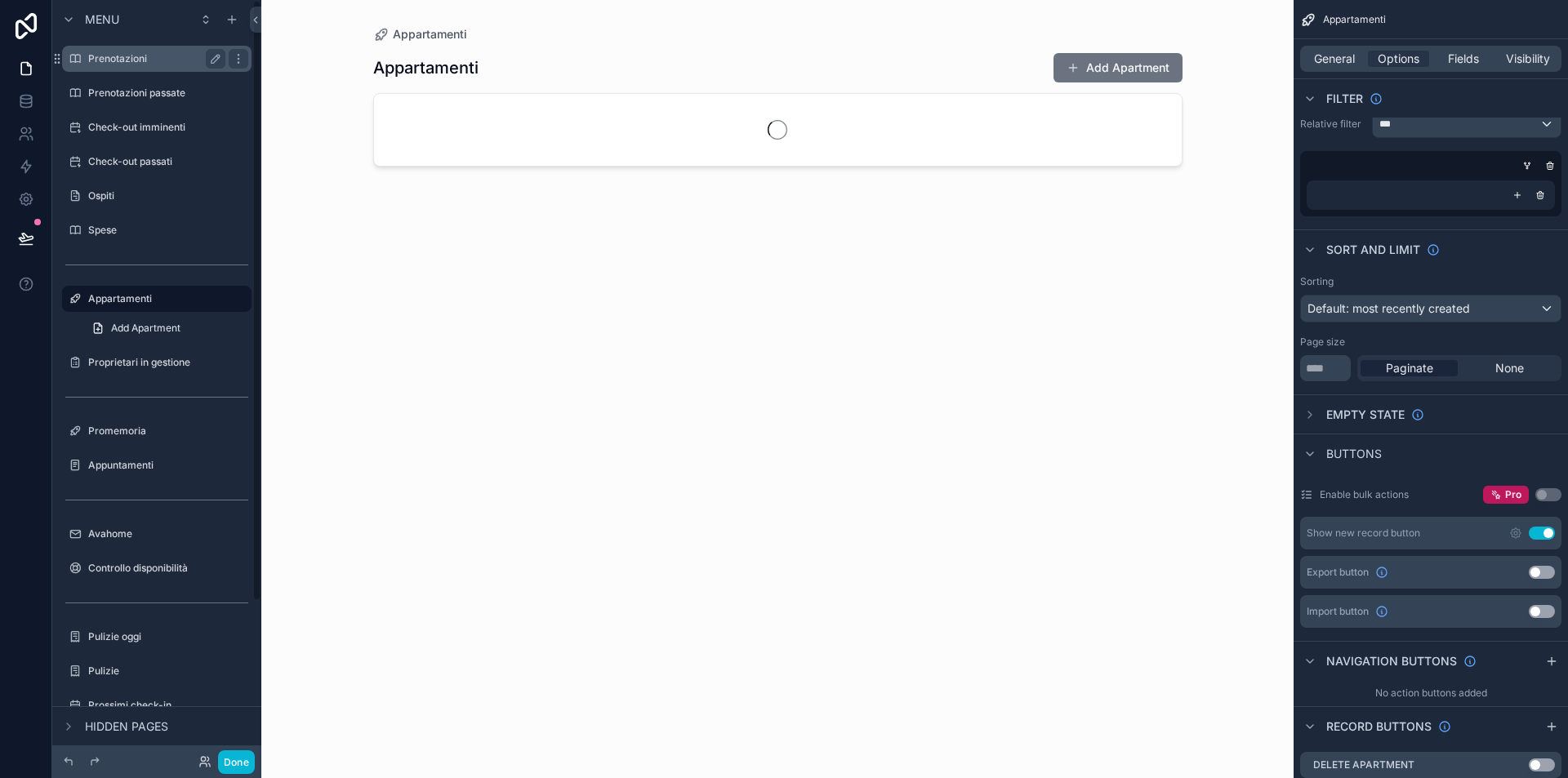
click at [155, 66] on div "Prenotazioni" at bounding box center [157, 59] width 137 height 20
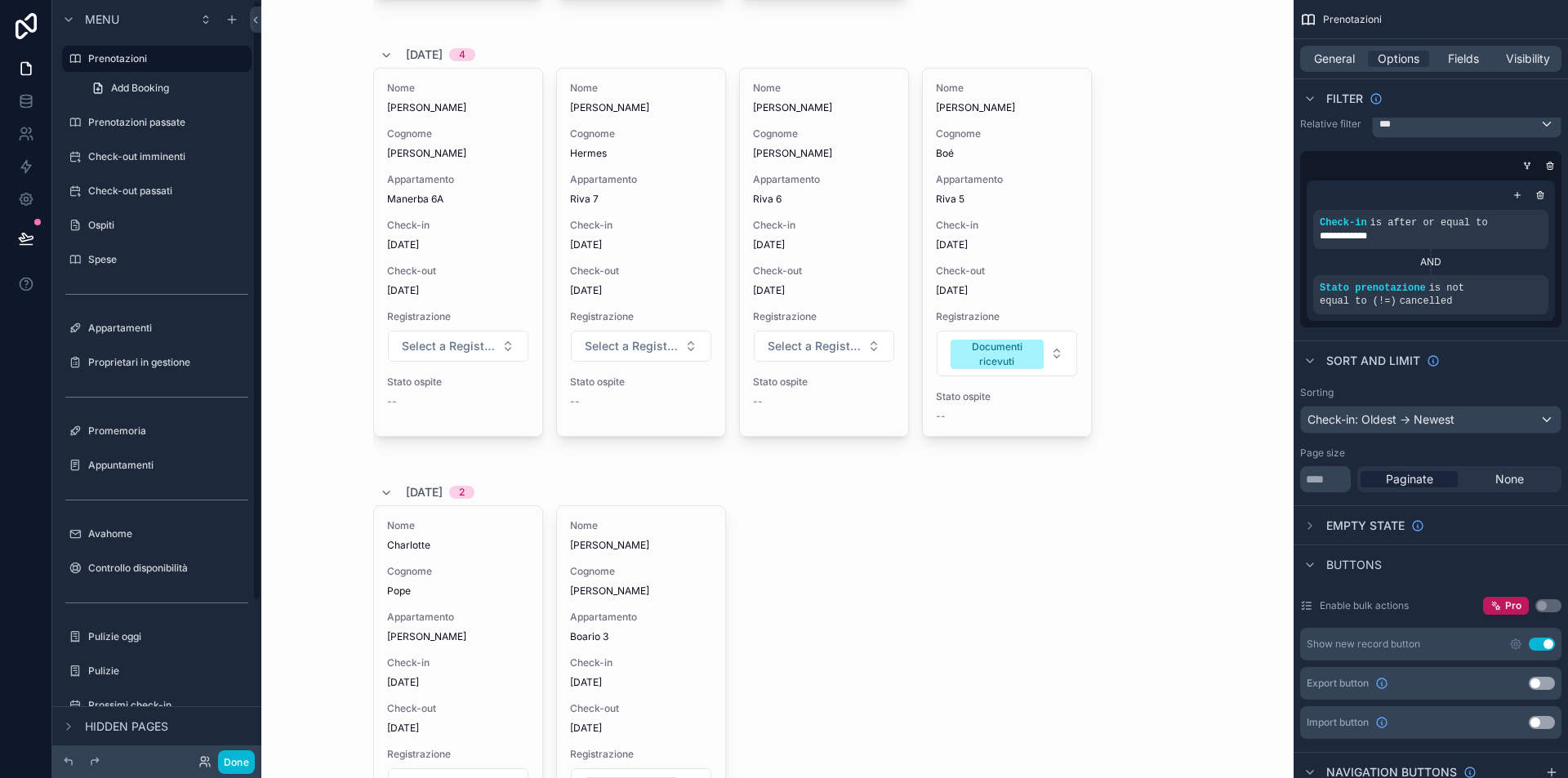
scroll to position [199, 0]
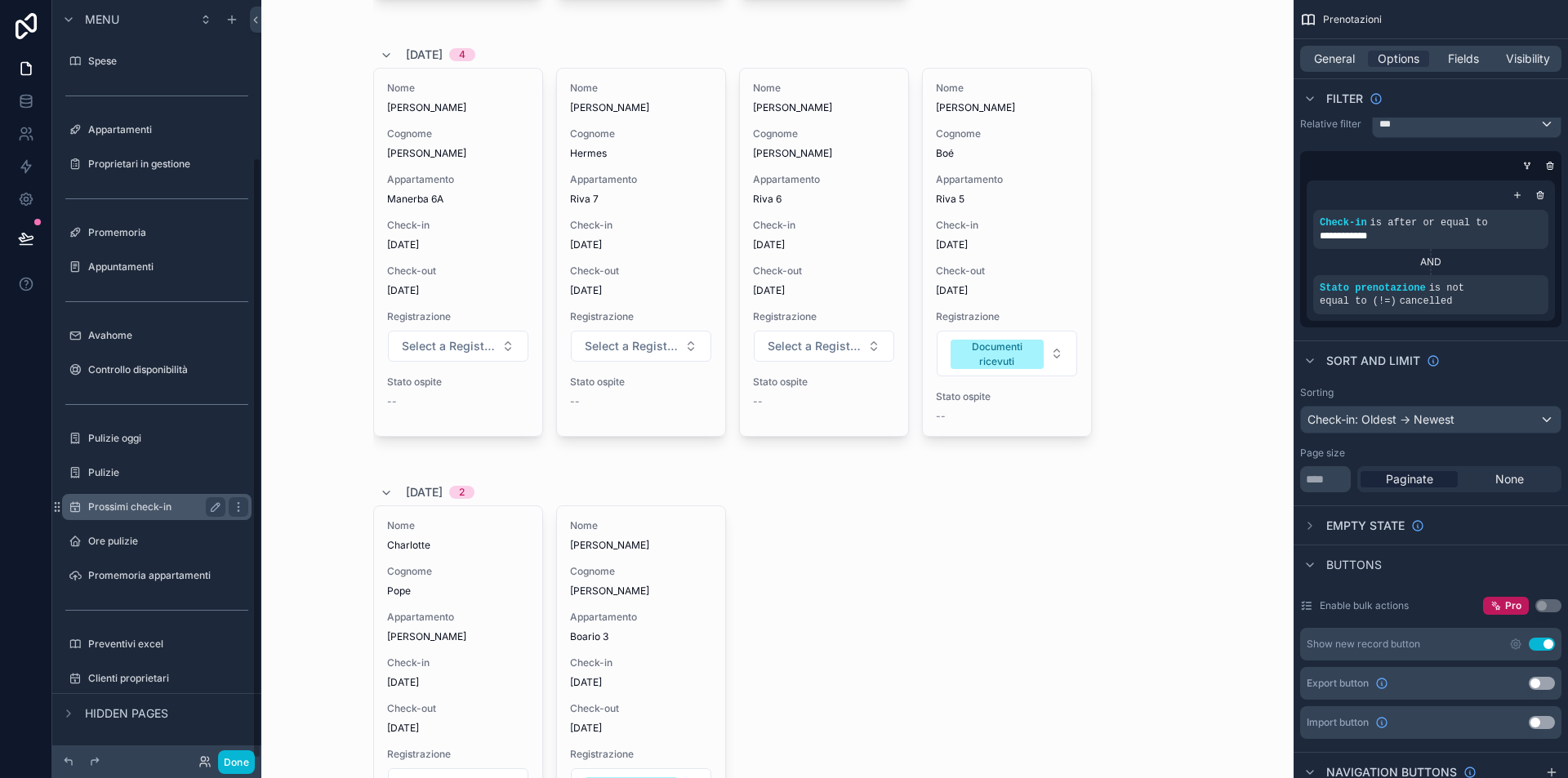
click at [177, 502] on label "Prossimi check-in" at bounding box center [153, 507] width 131 height 13
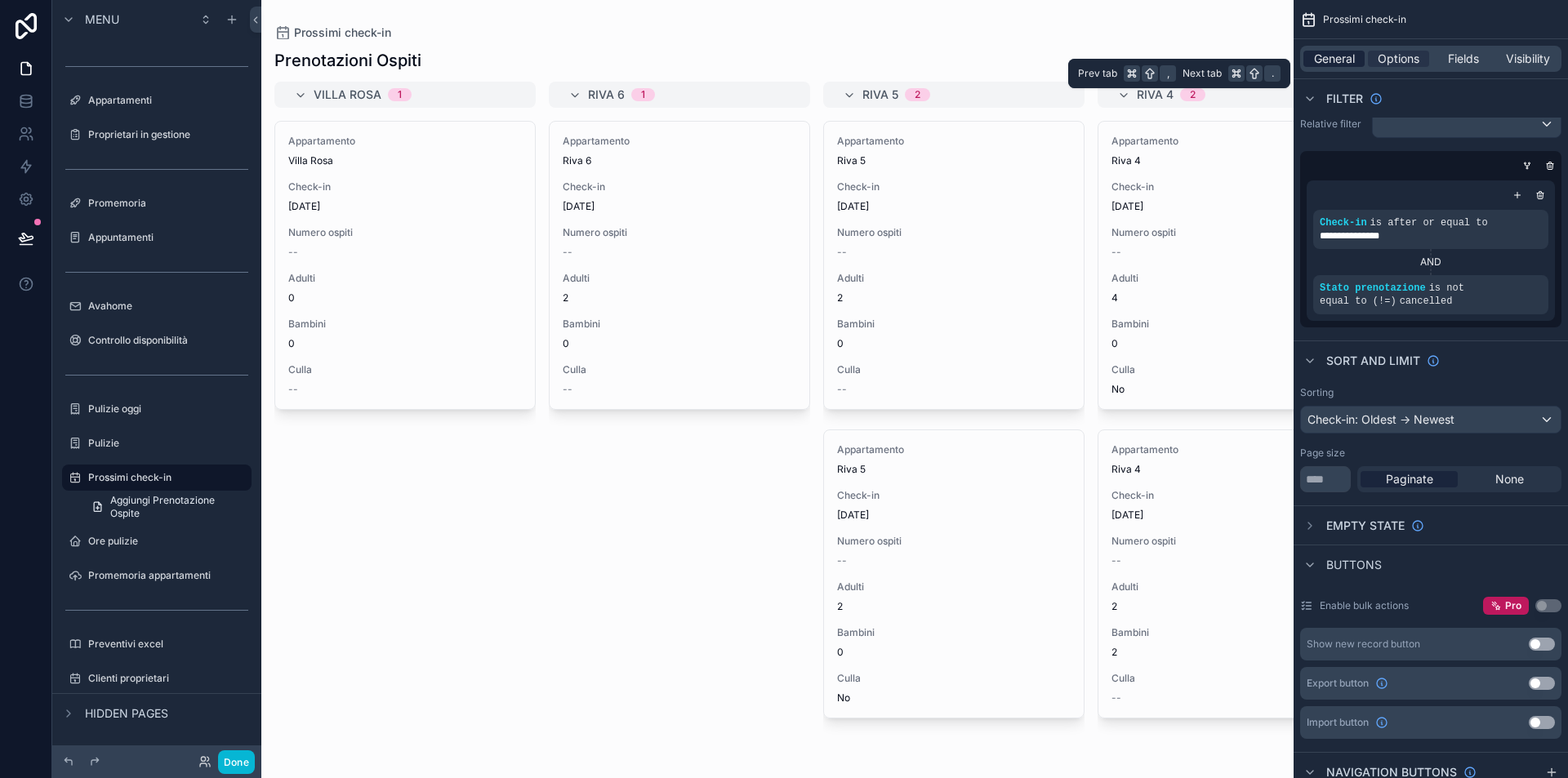
click at [1352, 61] on span "General" at bounding box center [1334, 59] width 41 height 16
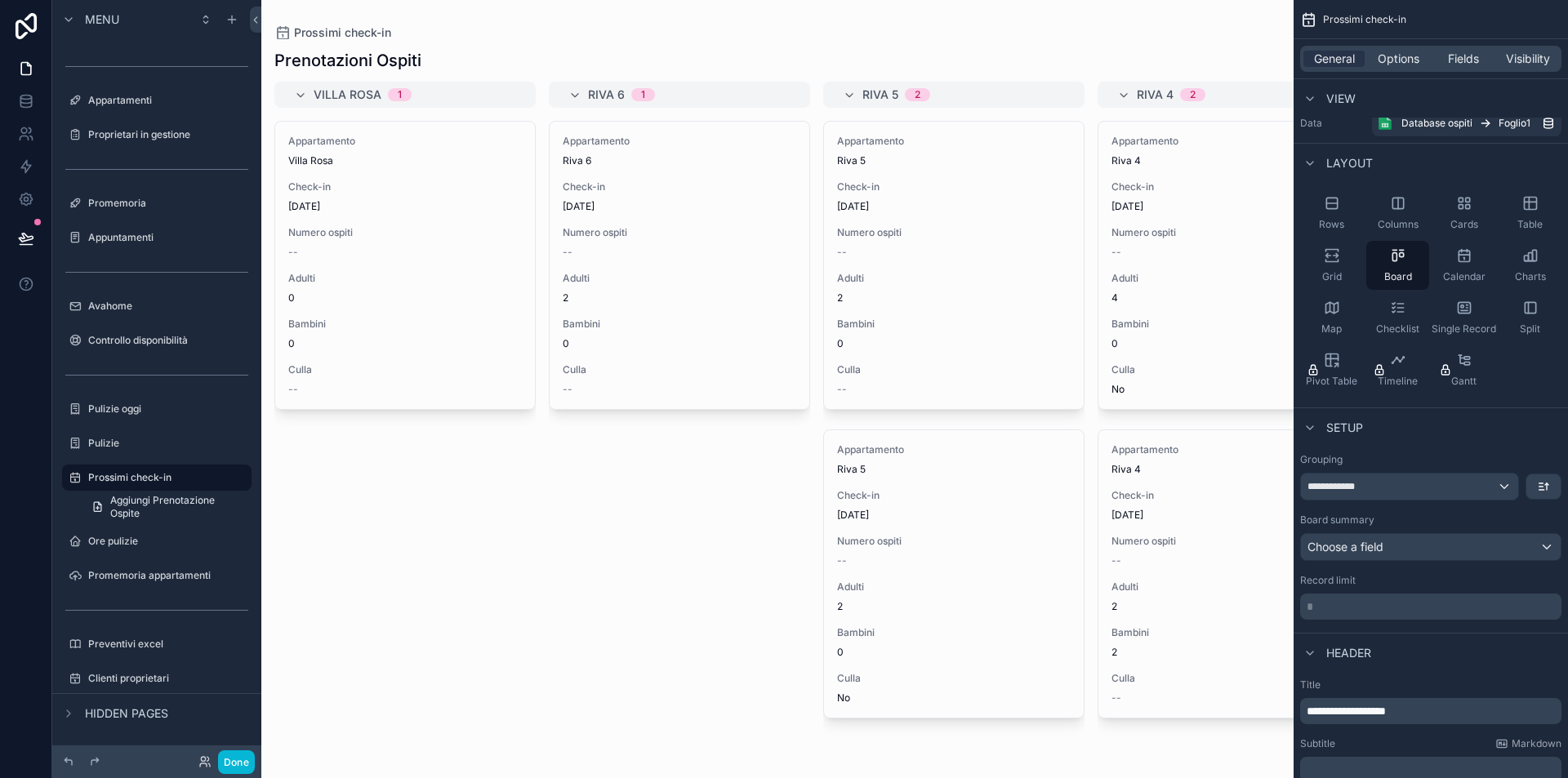
click at [1402, 490] on div "**********" at bounding box center [1409, 486] width 218 height 26
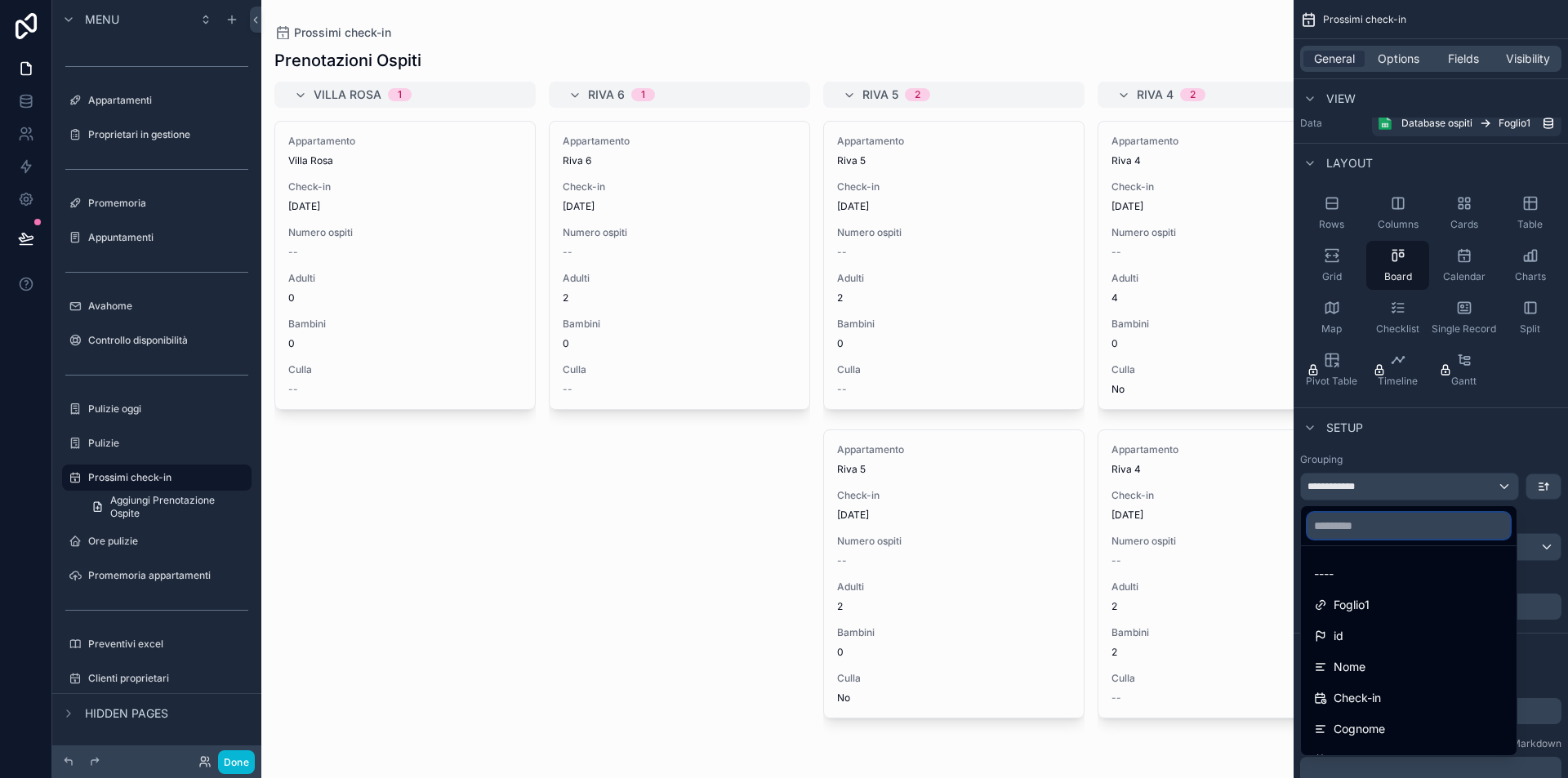
click at [1399, 531] on input "text" at bounding box center [1408, 525] width 202 height 26
type input "*"
click at [1412, 56] on div "scrollable content" at bounding box center [784, 389] width 1568 height 778
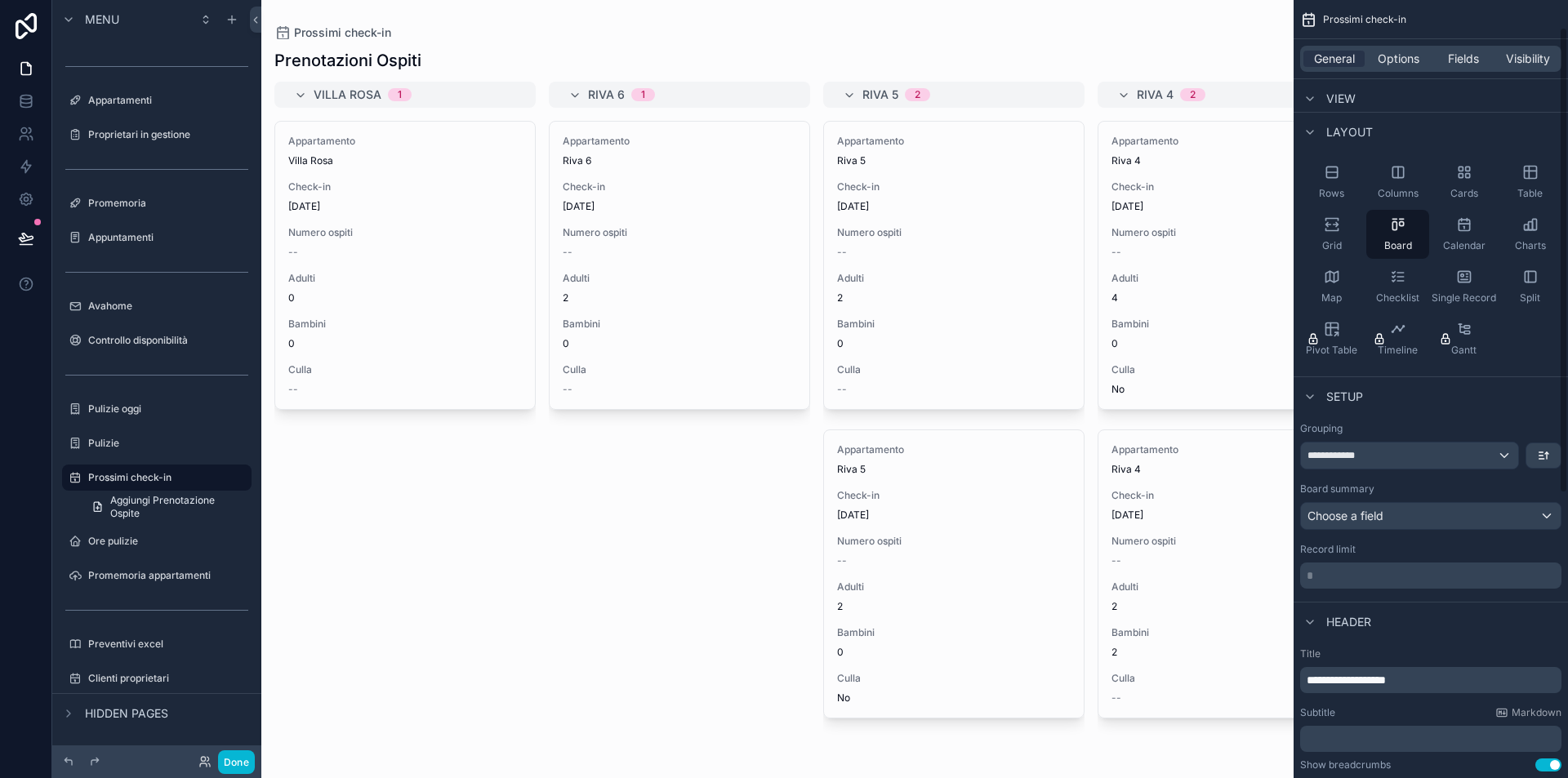
scroll to position [181, 0]
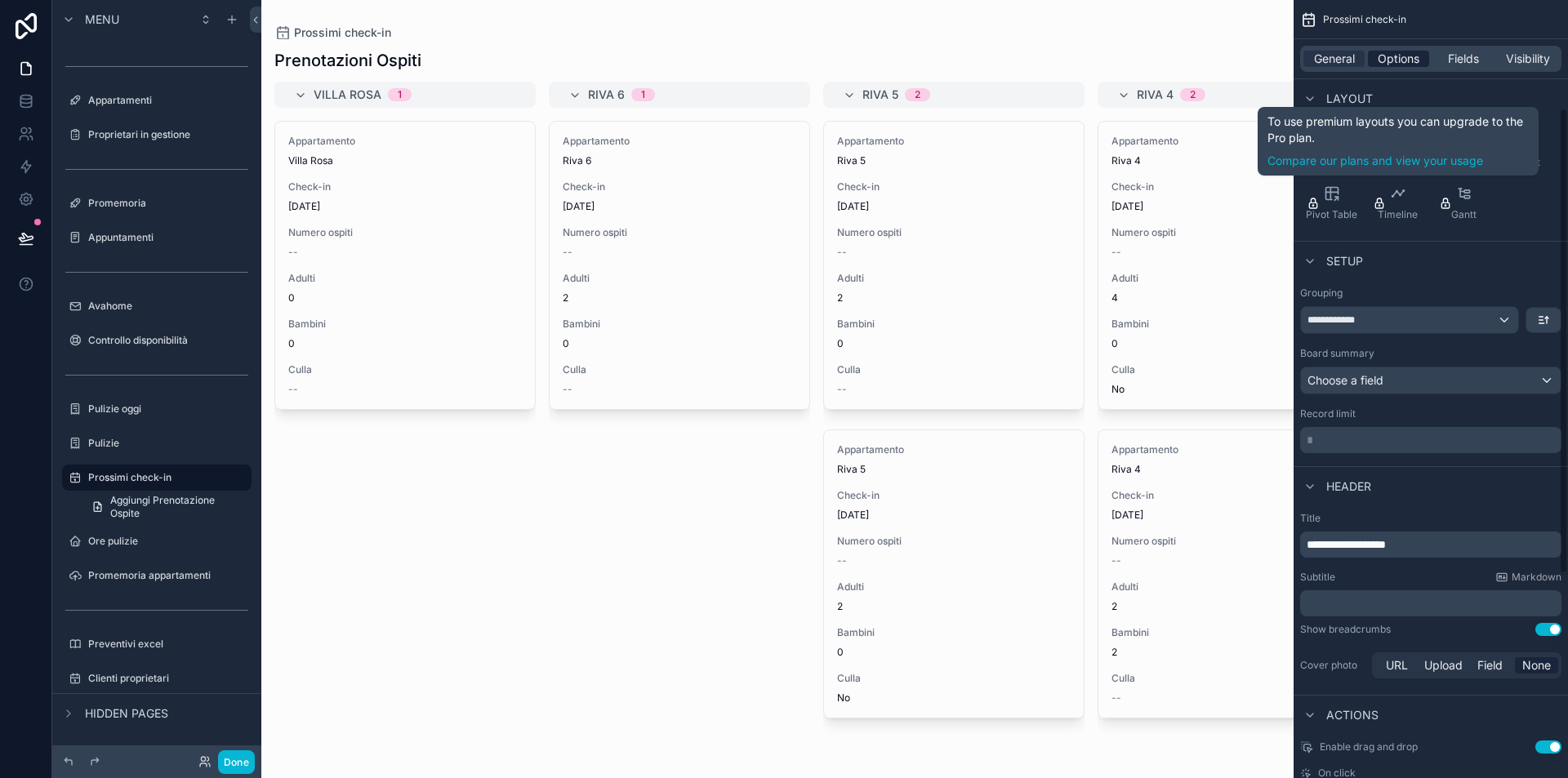
click at [1394, 60] on span "Options" at bounding box center [1398, 59] width 42 height 16
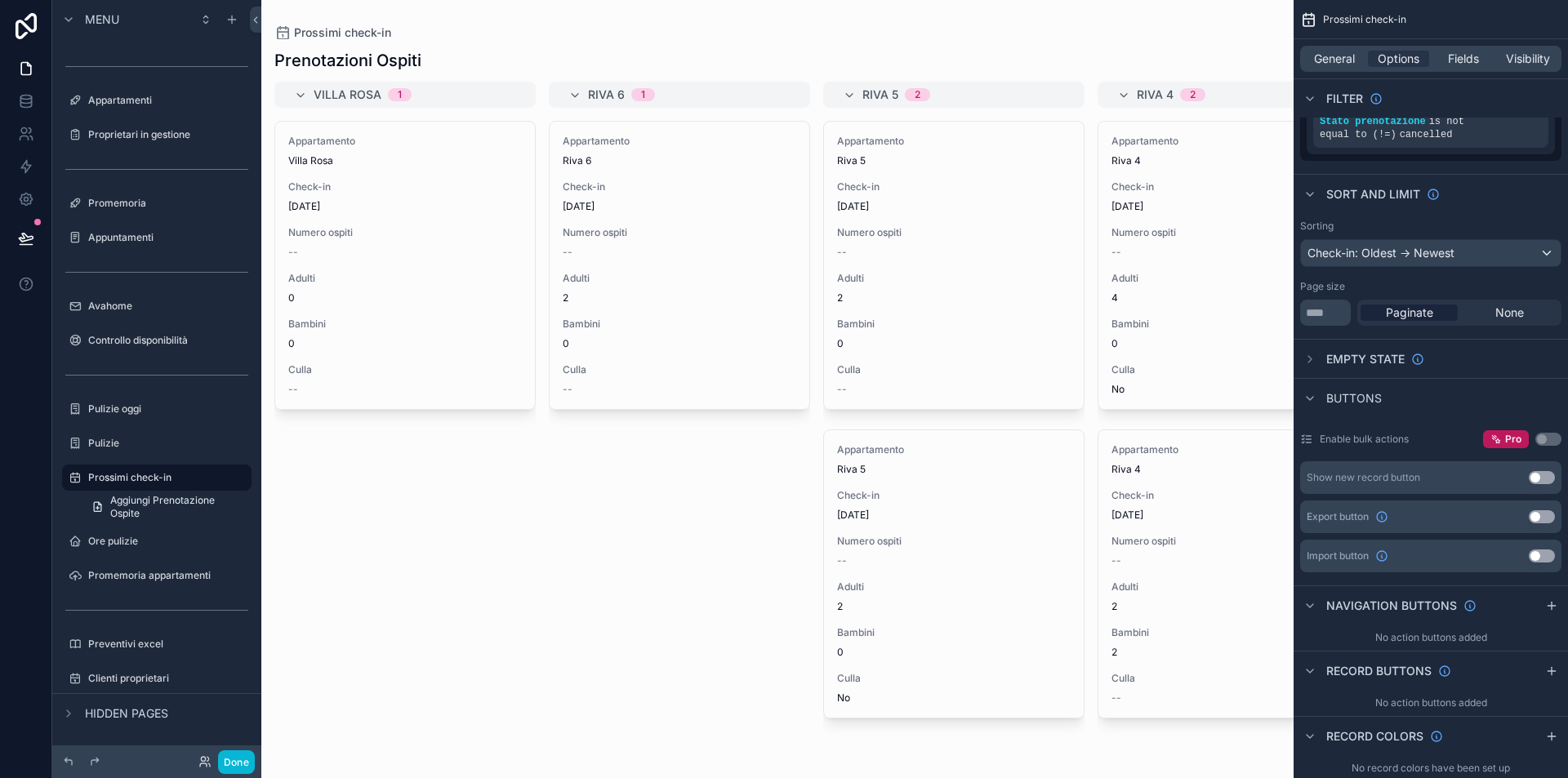
scroll to position [245, 0]
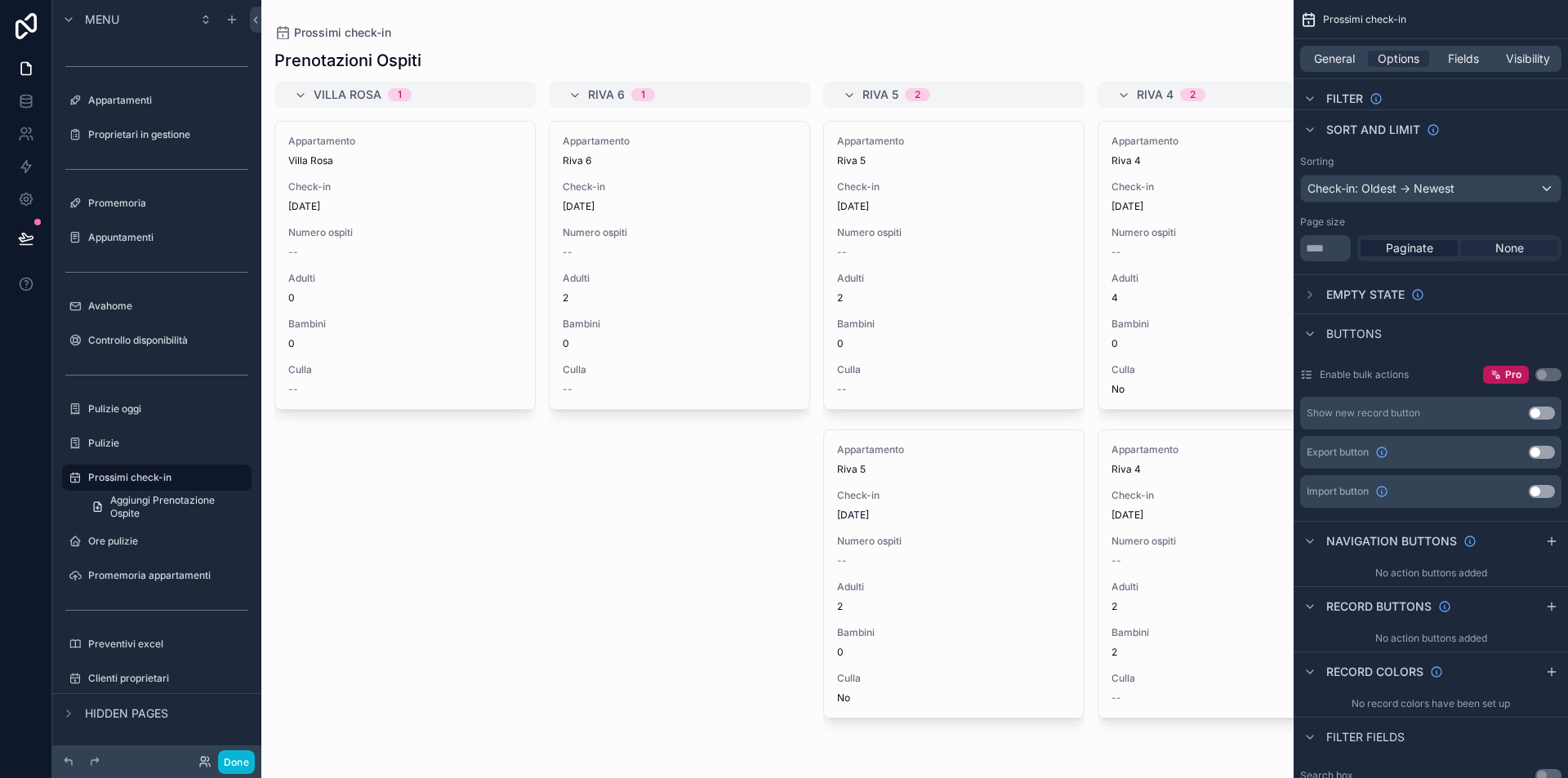
click at [1515, 245] on span "None" at bounding box center [1510, 248] width 29 height 16
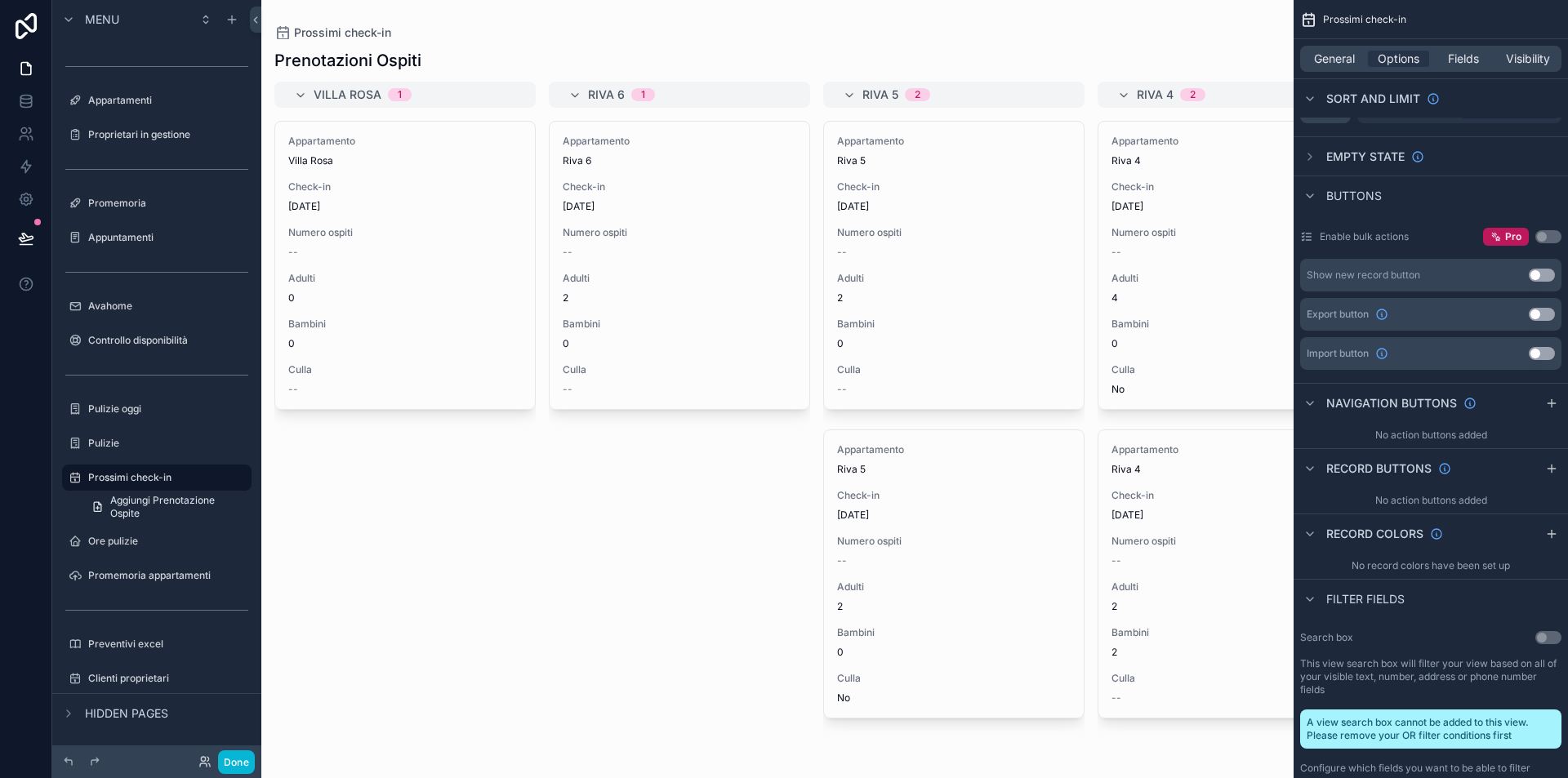
scroll to position [0, 0]
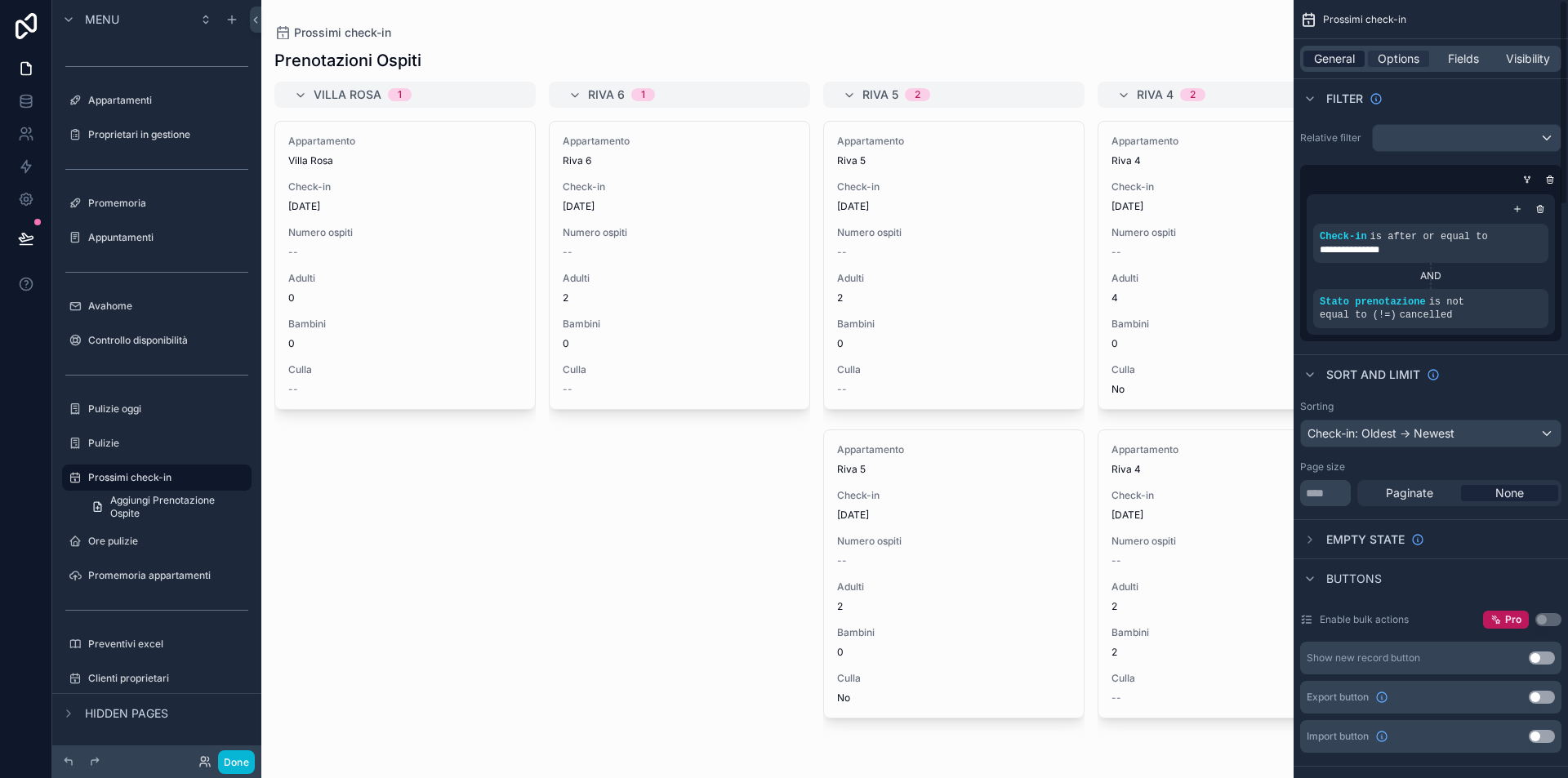
click at [1347, 58] on span "General" at bounding box center [1334, 59] width 41 height 16
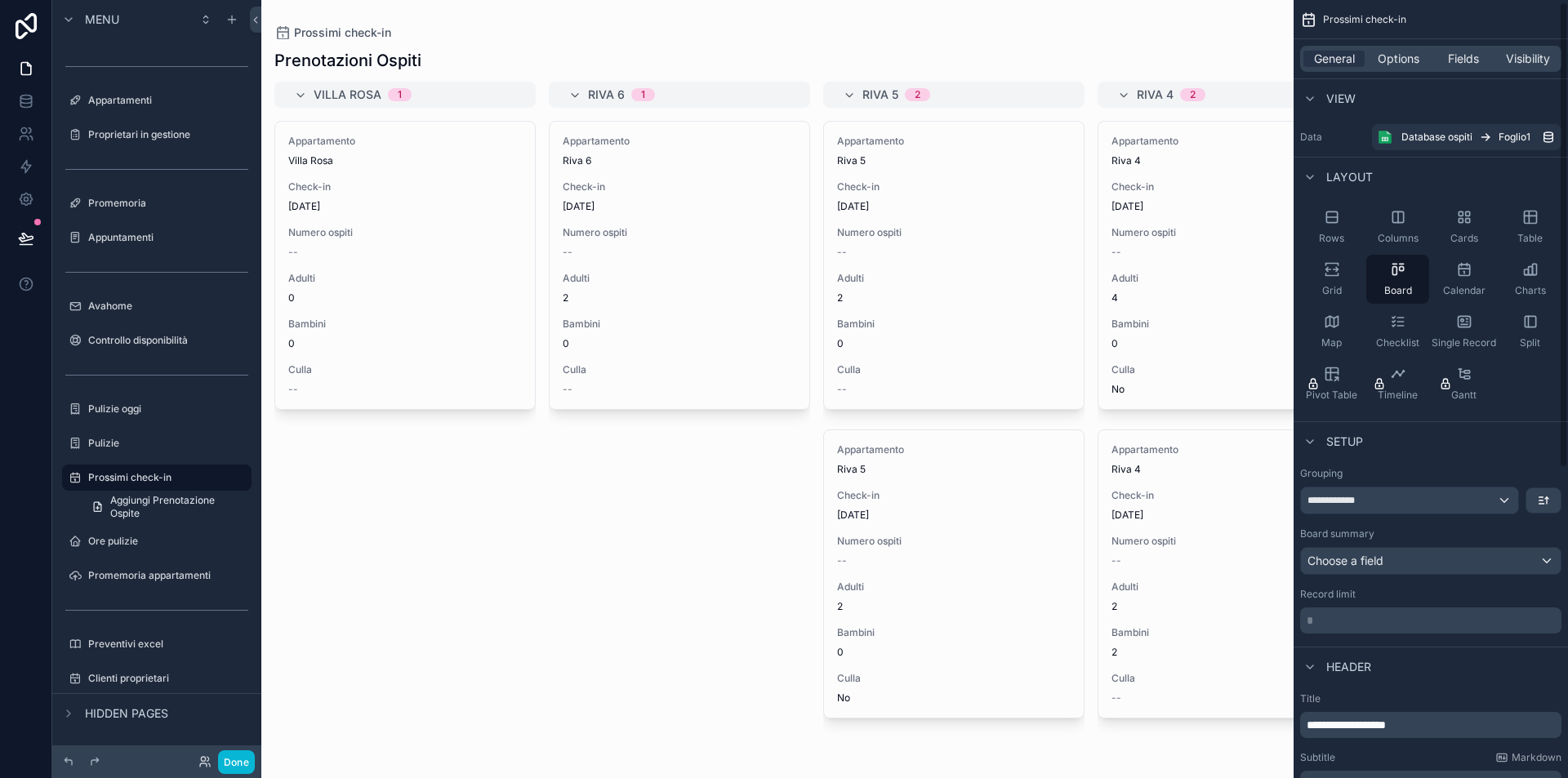
scroll to position [4, 0]
click at [1431, 491] on div "**********" at bounding box center [1409, 497] width 218 height 26
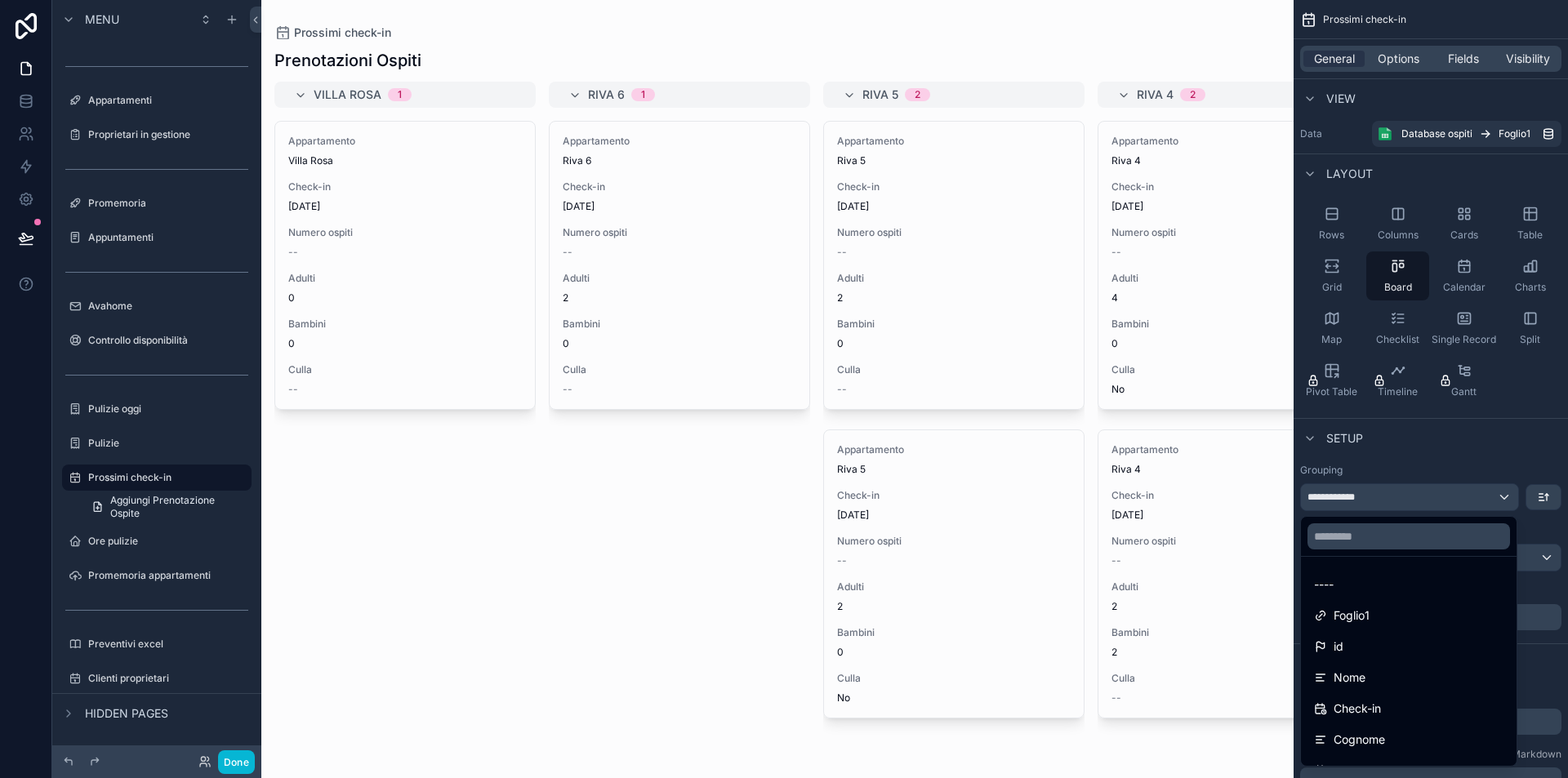
click at [1368, 553] on div at bounding box center [1408, 536] width 216 height 39
click at [1376, 537] on input "text" at bounding box center [1408, 536] width 202 height 26
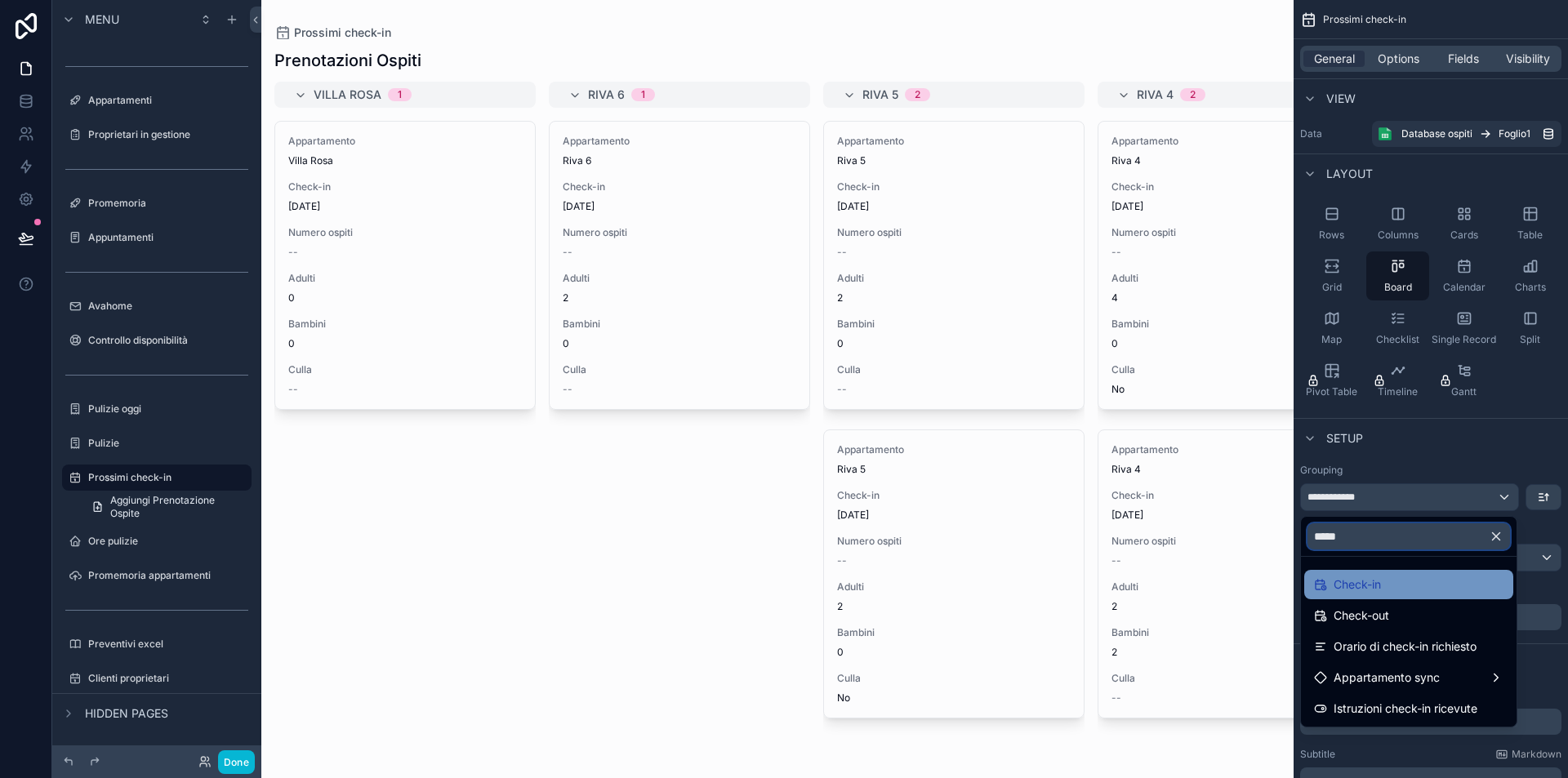
type input "*****"
click at [1386, 594] on div "Check-in" at bounding box center [1409, 585] width 190 height 20
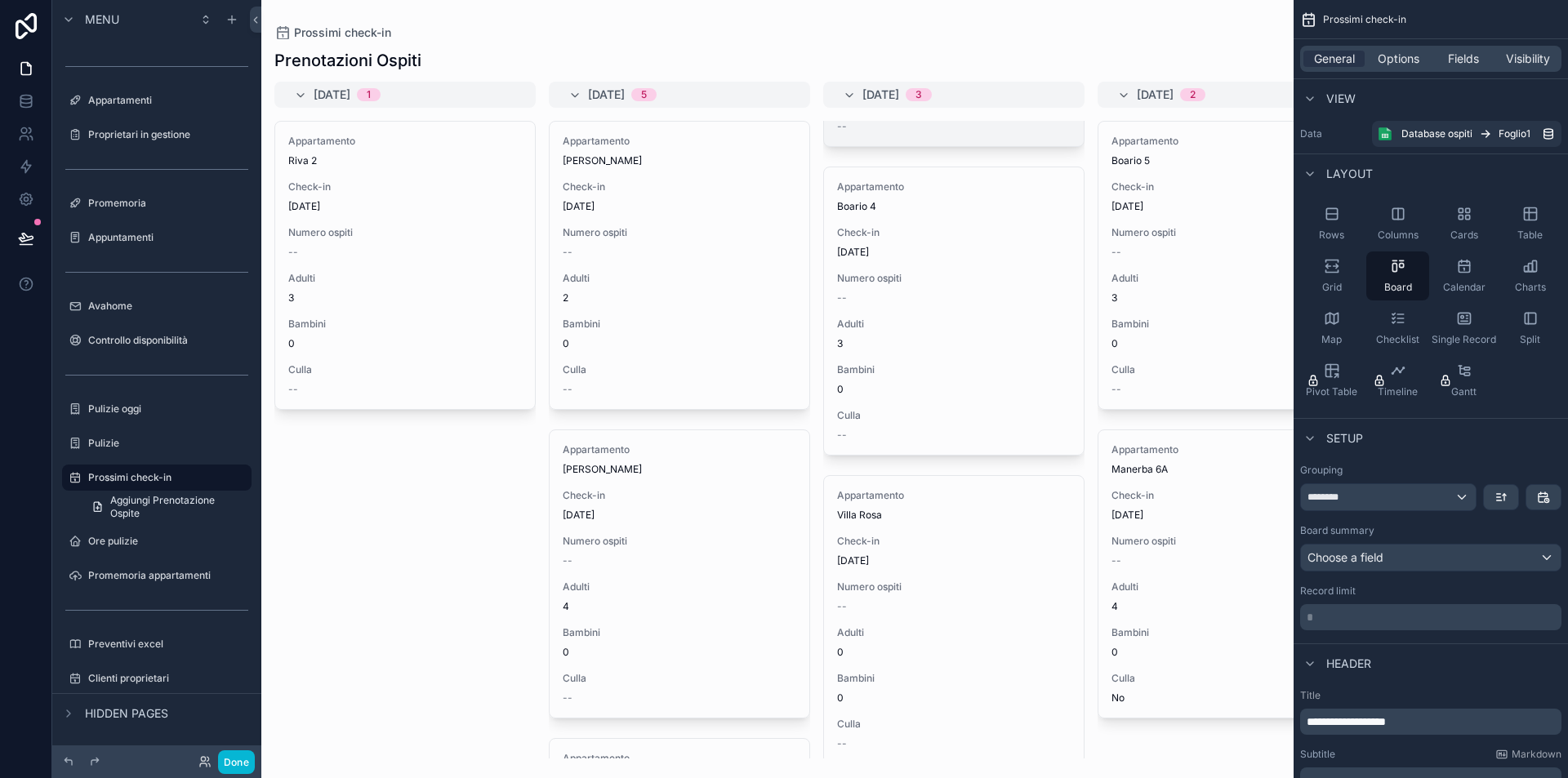
scroll to position [0, 0]
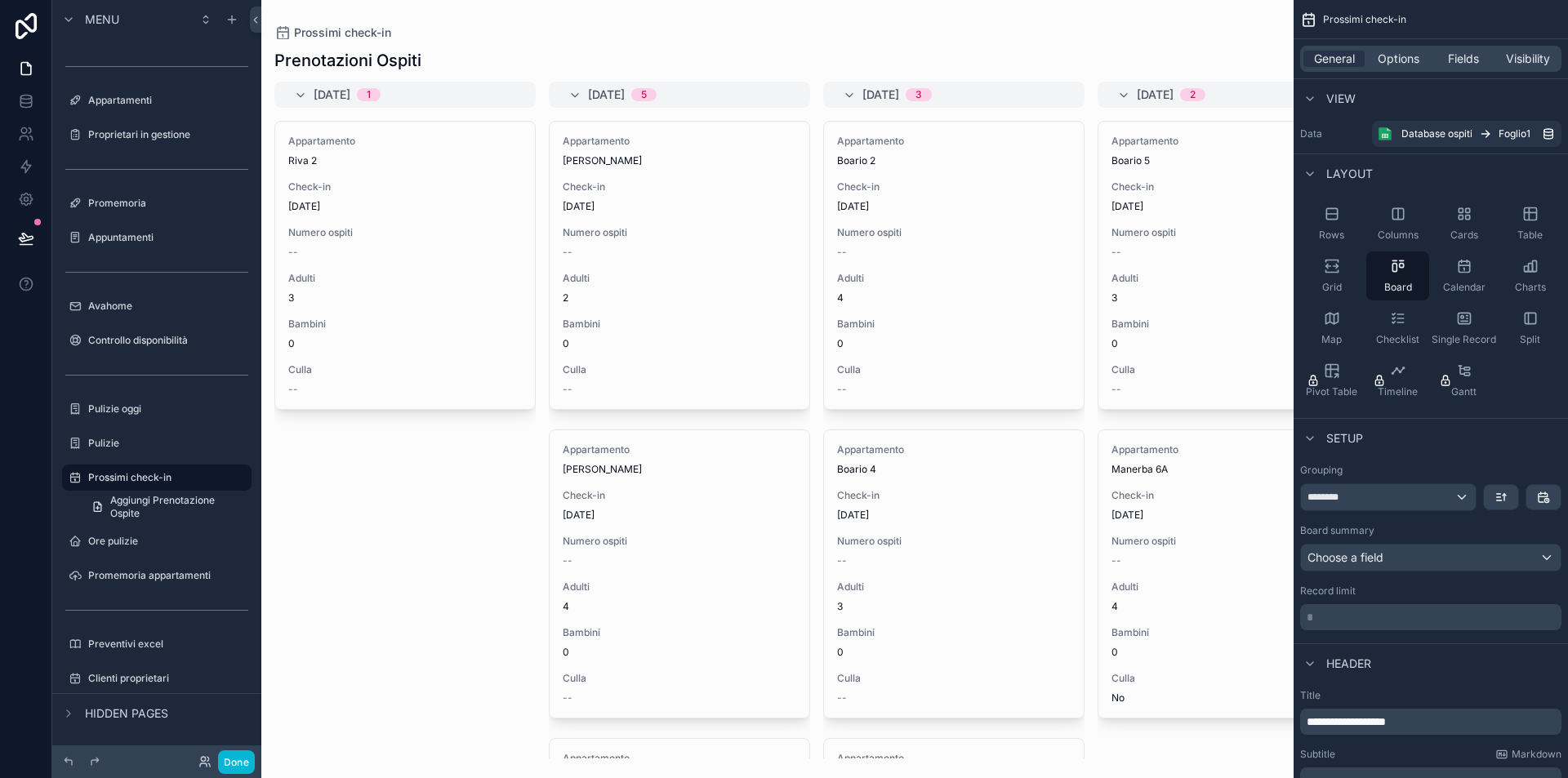
click at [1508, 498] on button "scrollable content" at bounding box center [1501, 496] width 34 height 24
click at [1481, 567] on span "Newest -> Oldest" at bounding box center [1455, 565] width 93 height 20
click at [1504, 490] on button "scrollable content" at bounding box center [1501, 496] width 34 height 24
click at [1399, 501] on div "scrollable content" at bounding box center [784, 389] width 1568 height 778
click at [1368, 500] on div "********" at bounding box center [1388, 497] width 175 height 26
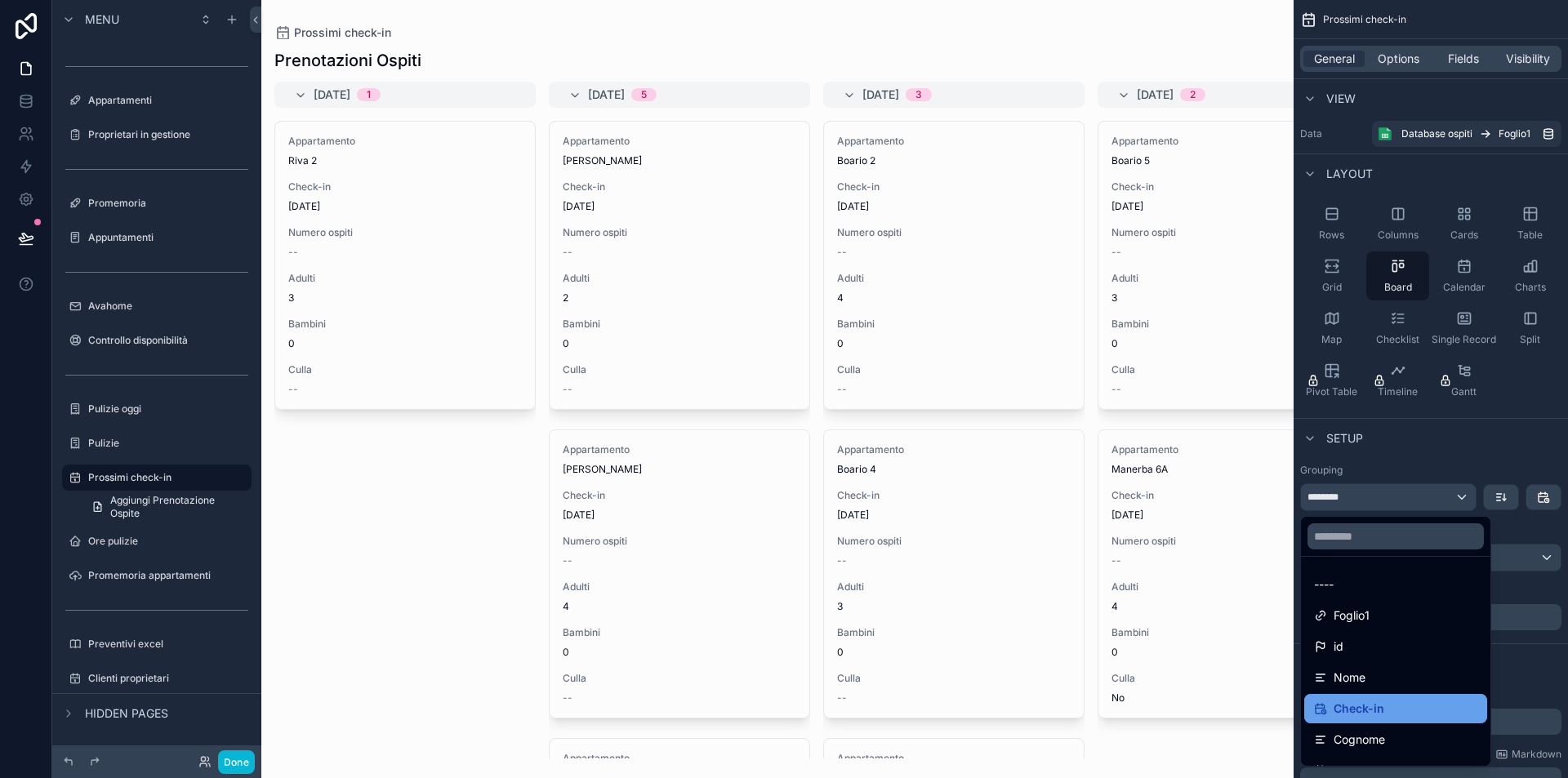
click at [1383, 703] on span "Check-in" at bounding box center [1359, 709] width 51 height 20
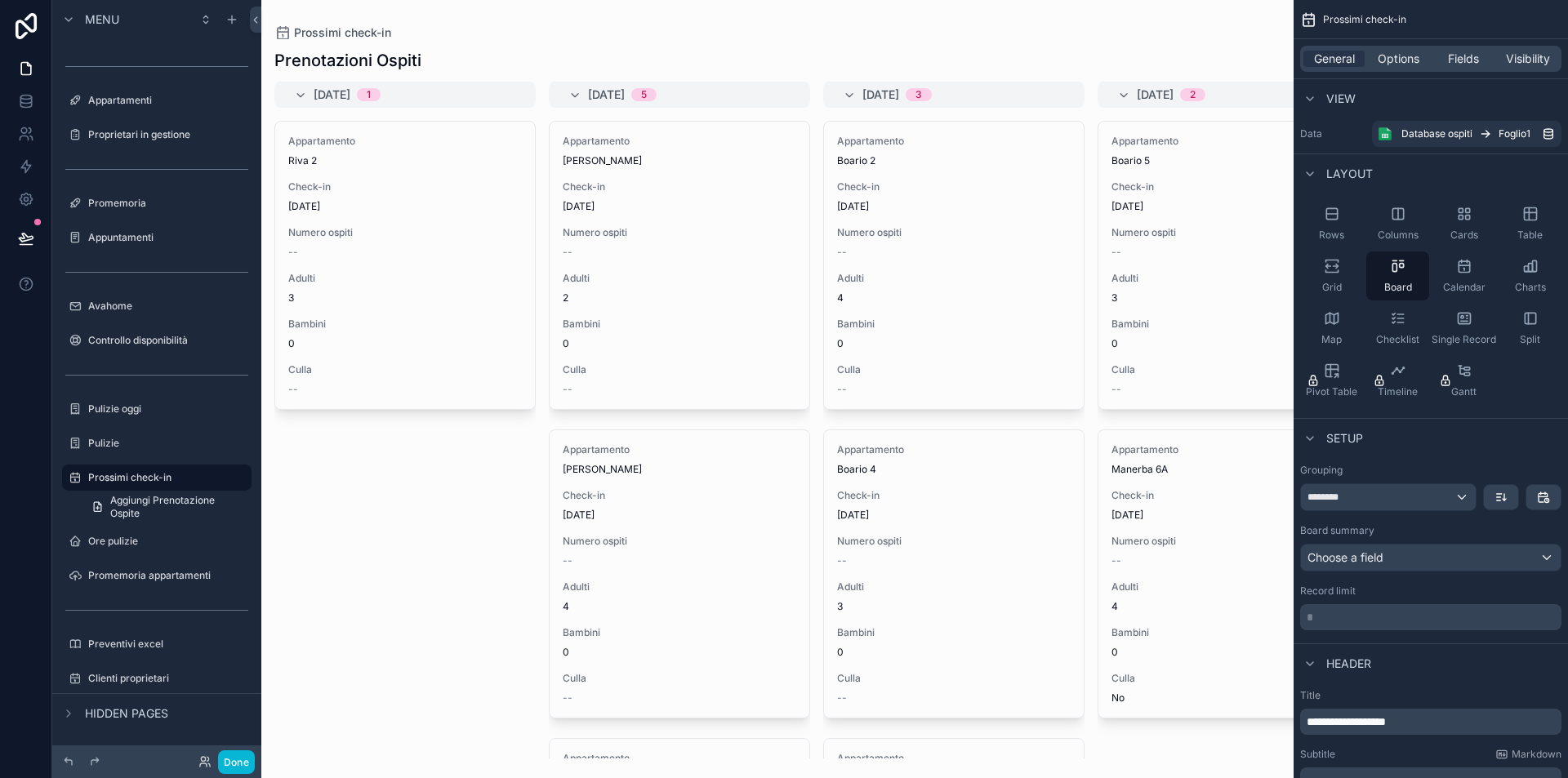
click at [1452, 553] on div "Choose a field" at bounding box center [1431, 557] width 260 height 26
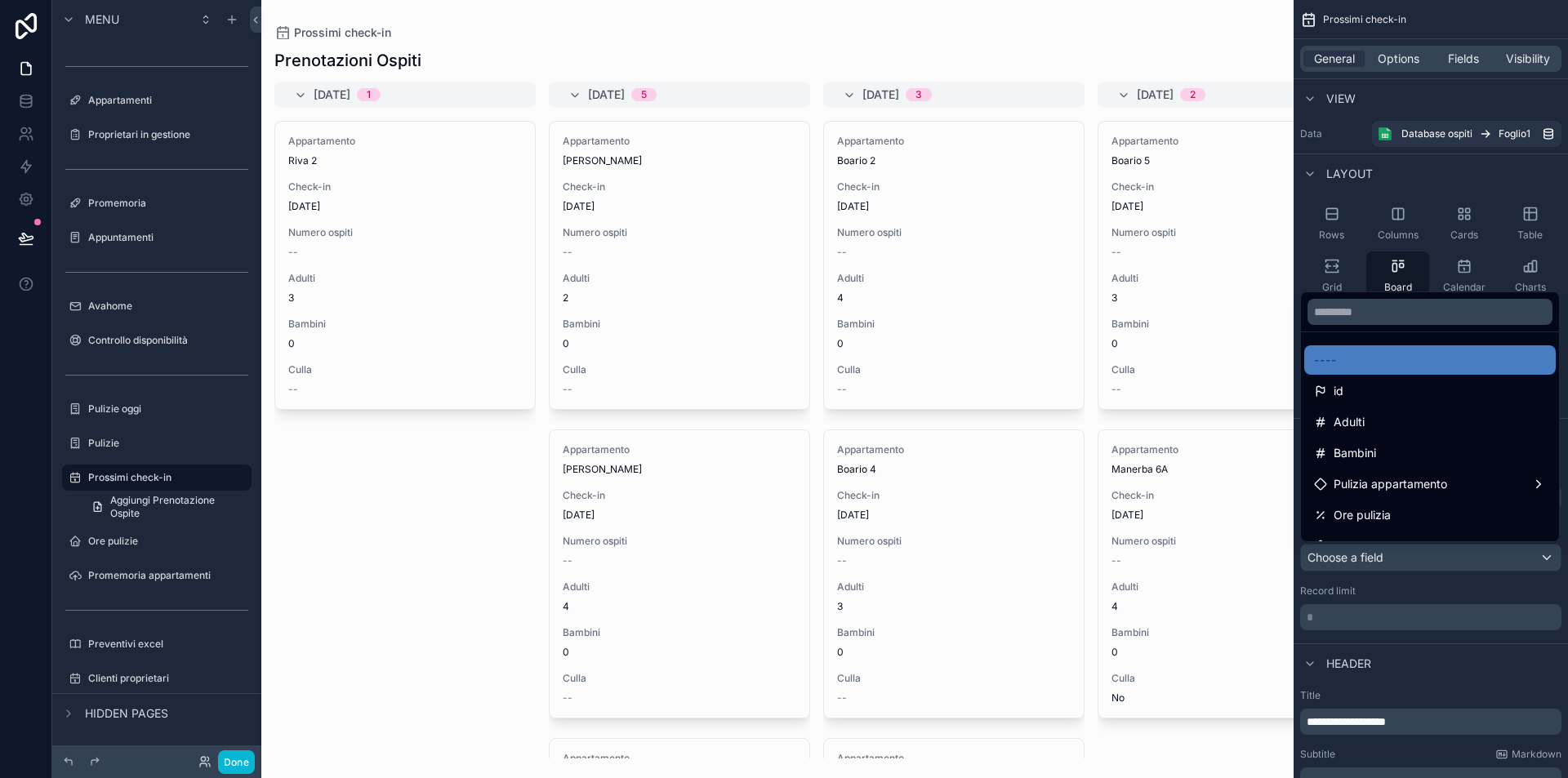
click at [1413, 588] on div "scrollable content" at bounding box center [784, 389] width 1568 height 778
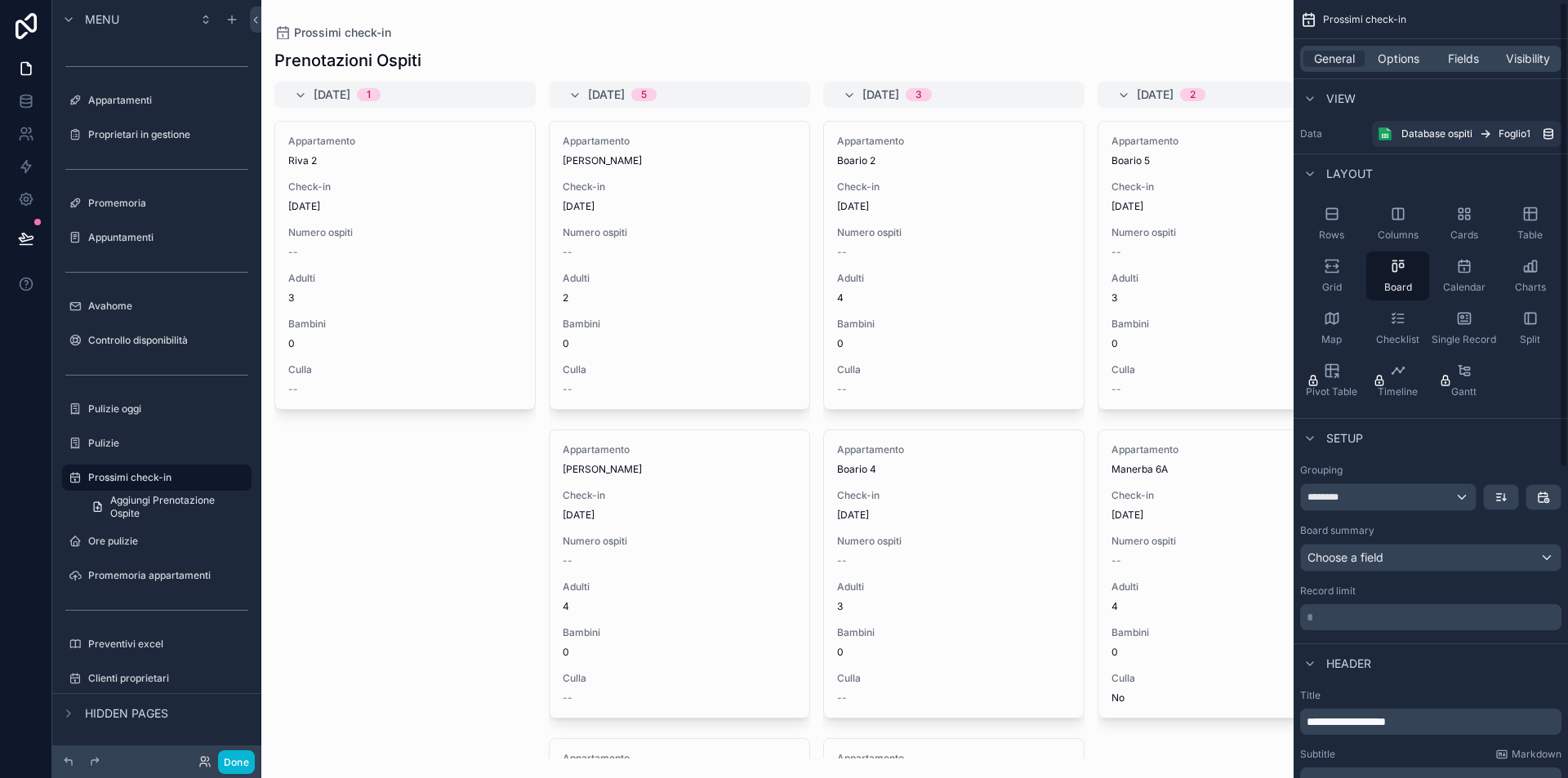
click at [1421, 554] on div "Choose a field" at bounding box center [1431, 557] width 260 height 26
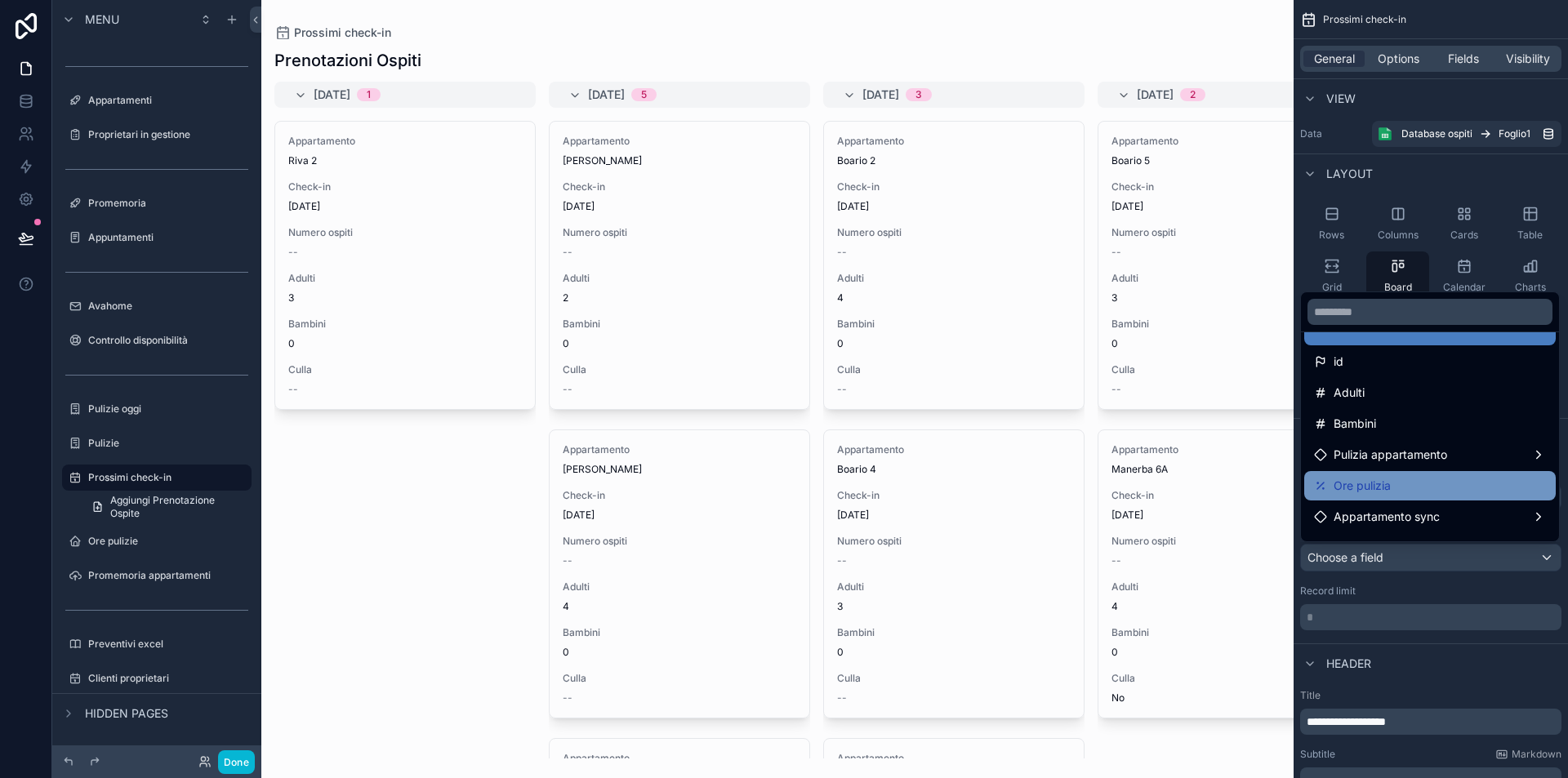
scroll to position [54, 0]
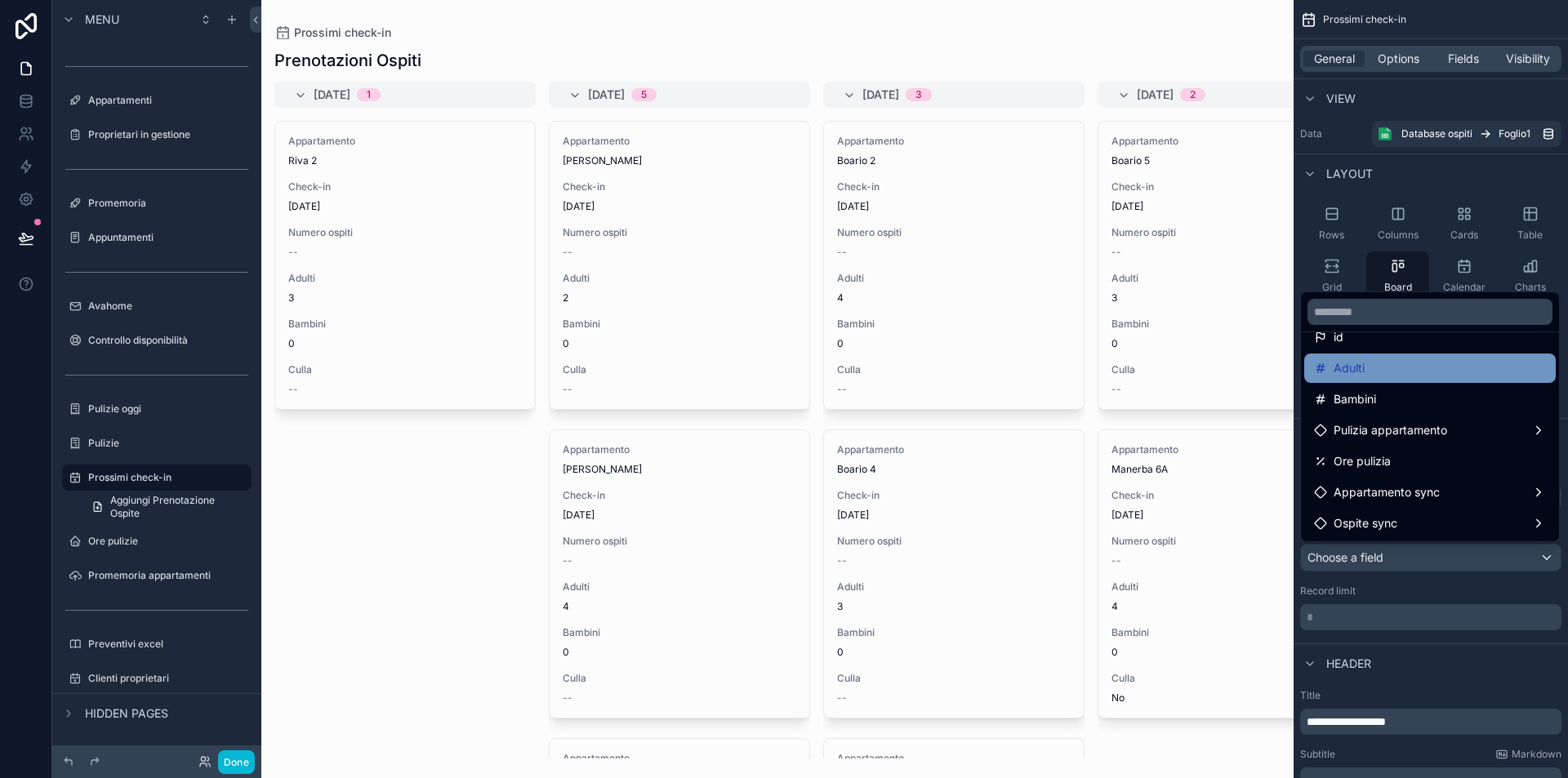
click at [1384, 362] on div "Adulti" at bounding box center [1430, 368] width 232 height 20
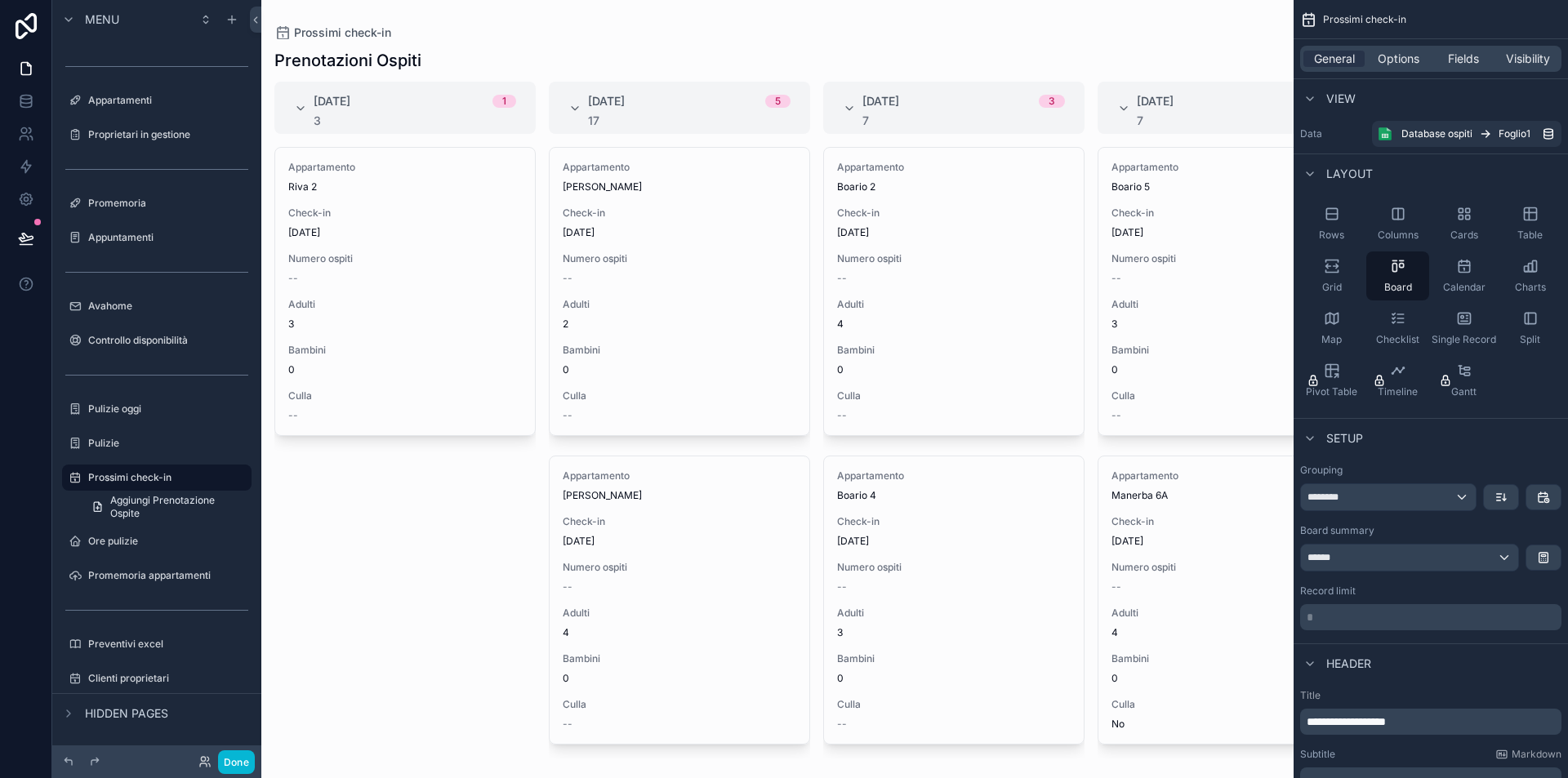
click at [1425, 555] on div "******" at bounding box center [1409, 557] width 218 height 26
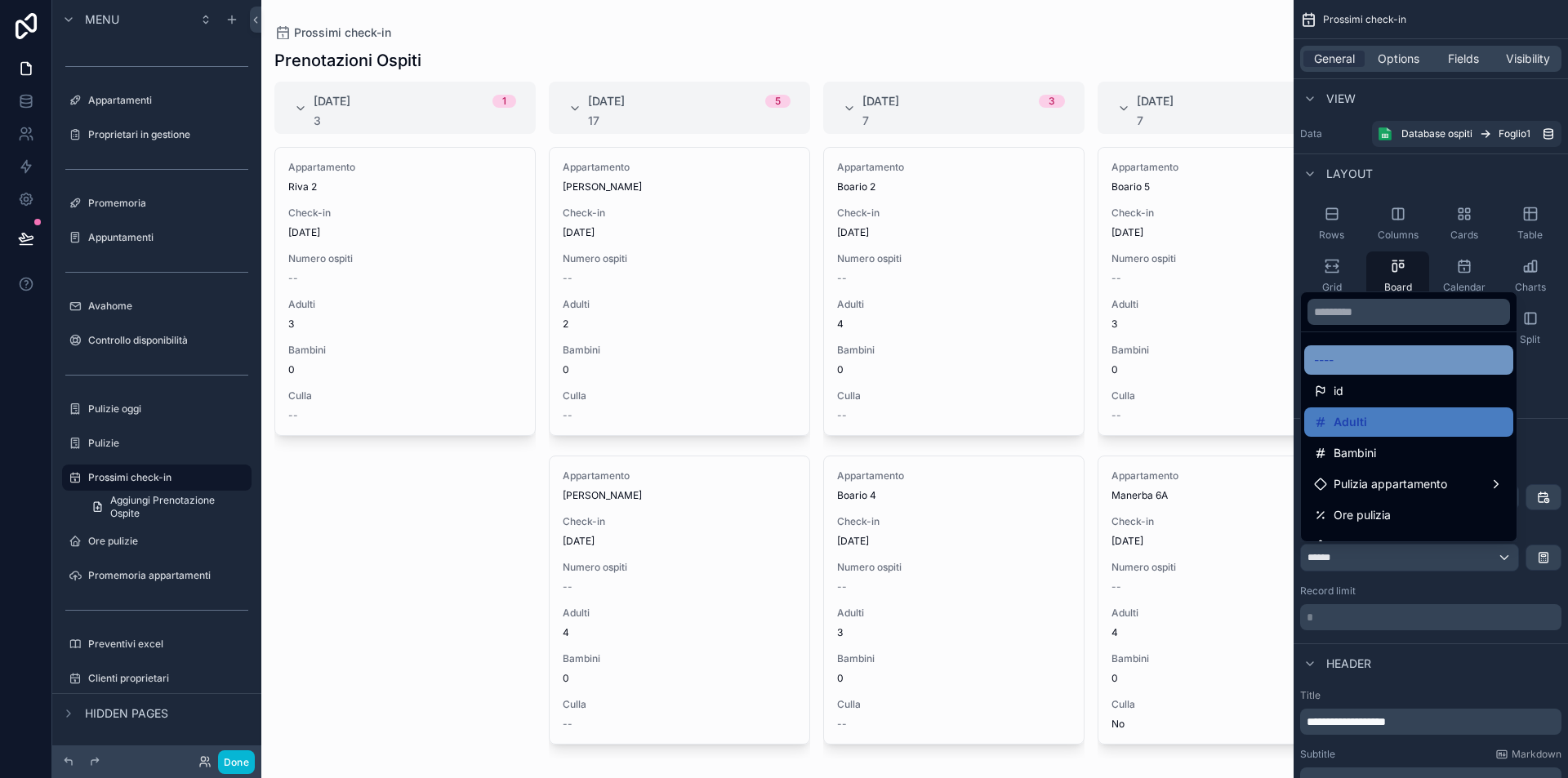
click at [1386, 348] on div "----" at bounding box center [1409, 360] width 209 height 30
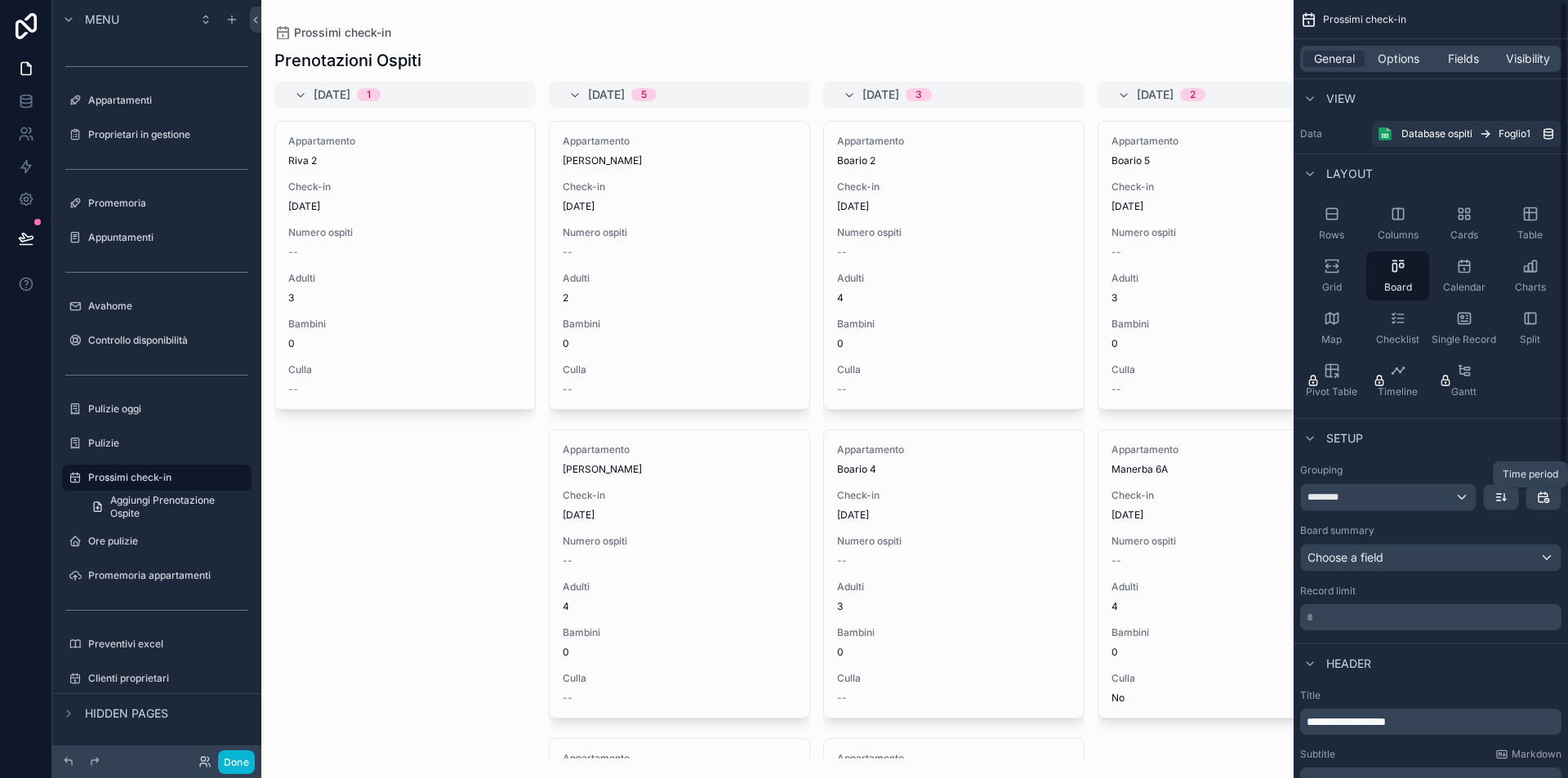
click at [1537, 495] on icon "scrollable content" at bounding box center [1544, 497] width 13 height 13
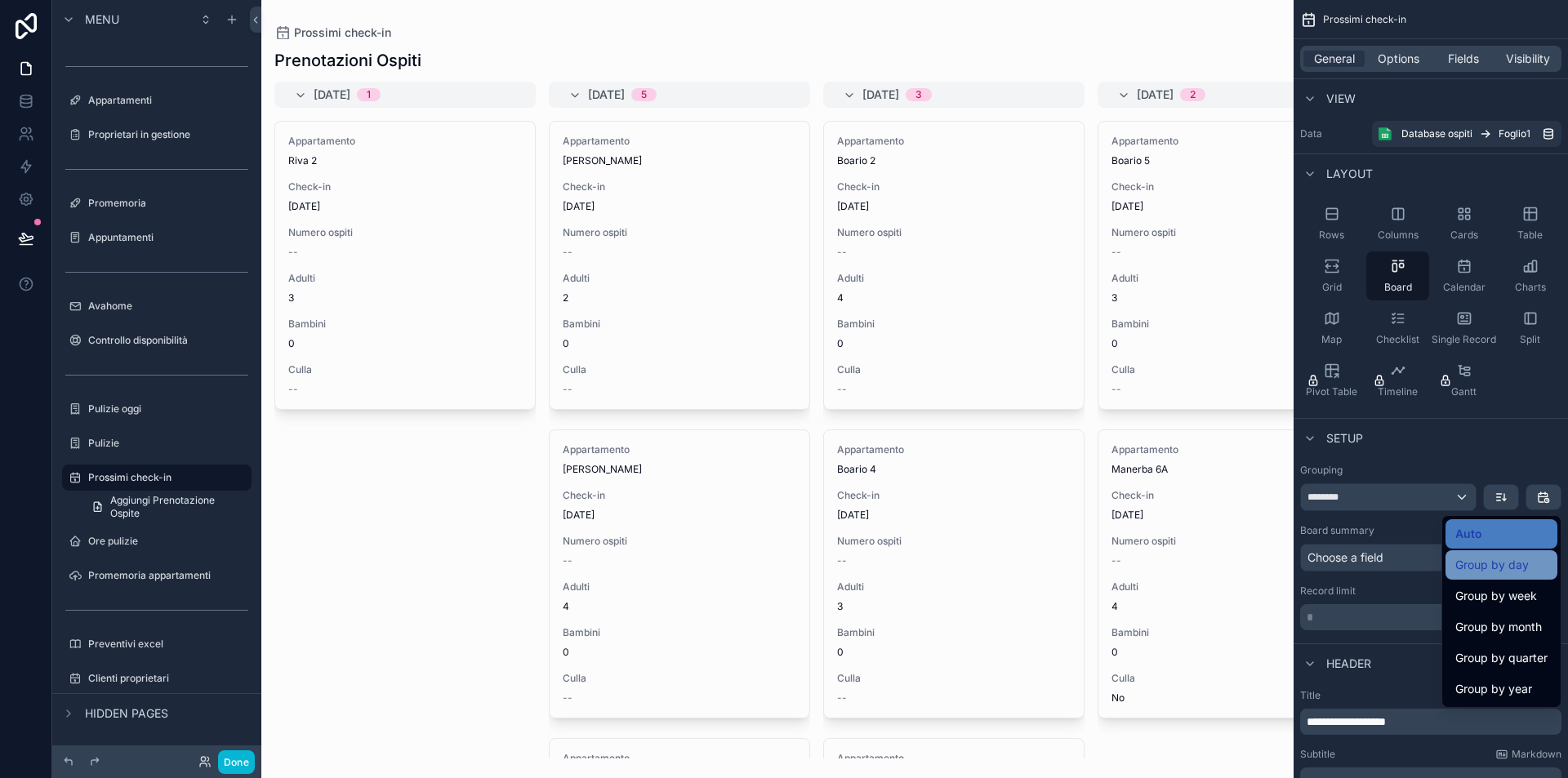
click at [1524, 561] on span "Group by day" at bounding box center [1491, 565] width 73 height 20
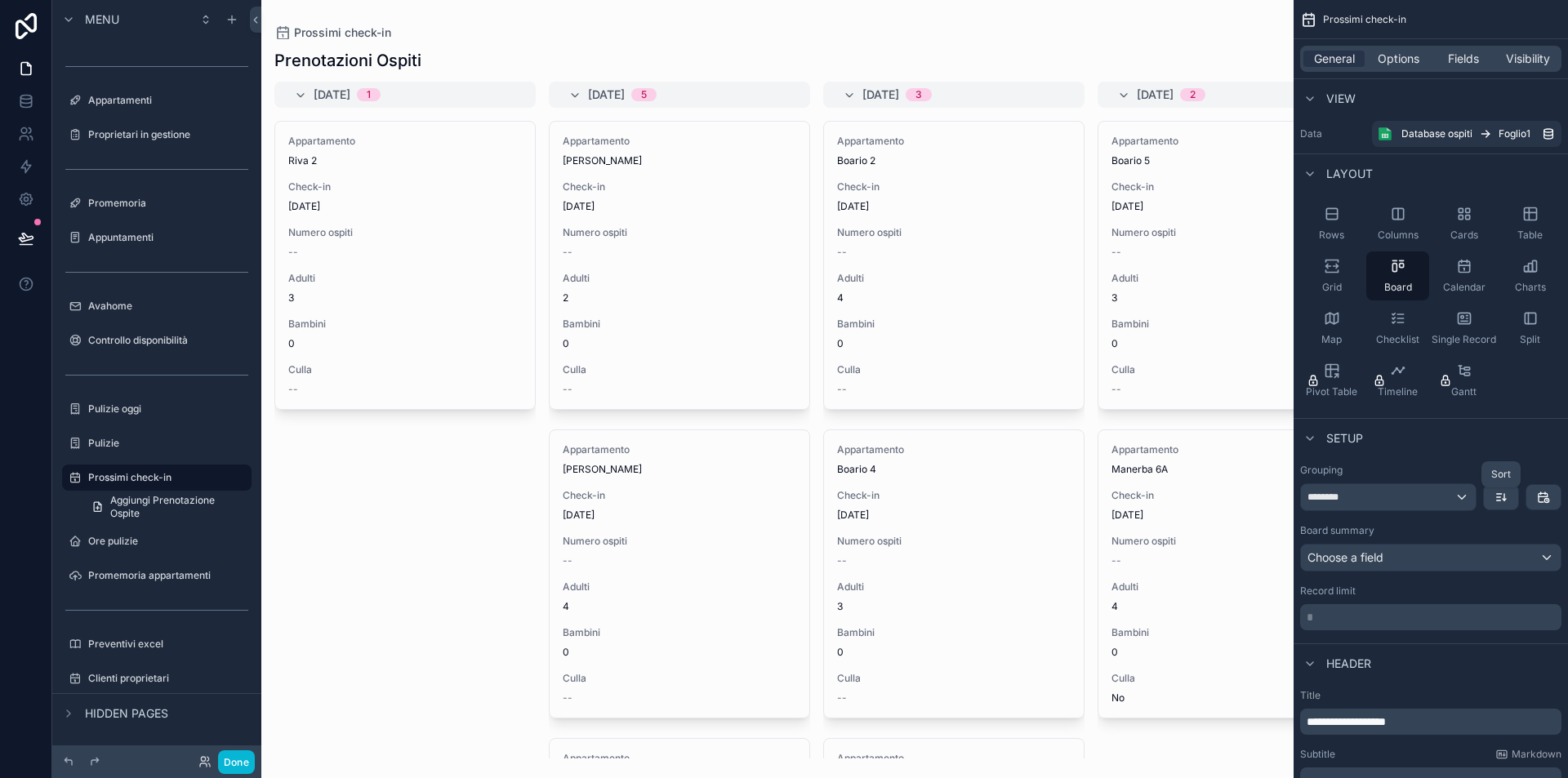
click at [1502, 495] on icon "scrollable content" at bounding box center [1501, 497] width 13 height 13
click at [1467, 536] on span "Oldest -> Newest" at bounding box center [1455, 534] width 93 height 20
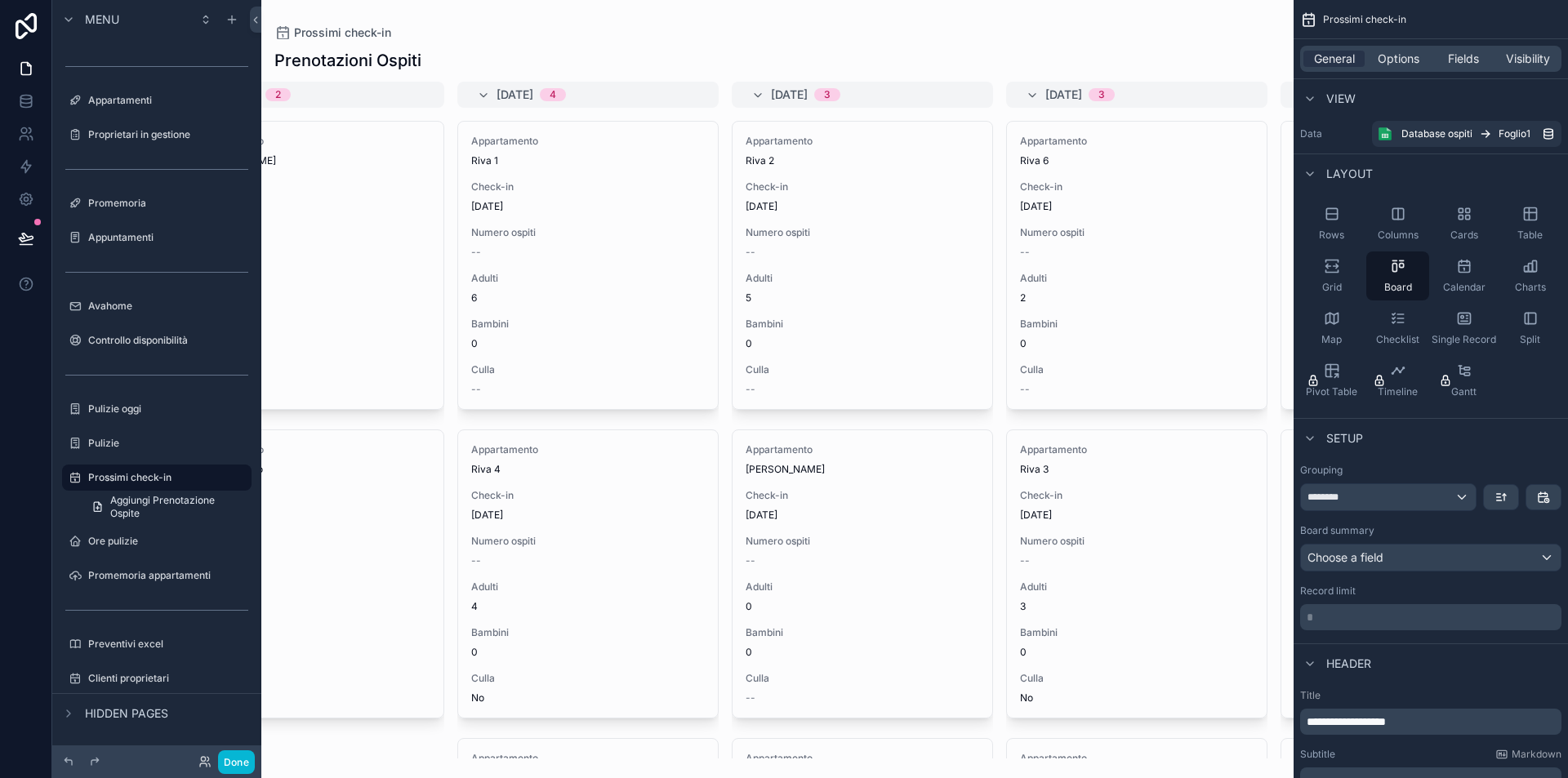
scroll to position [0, 0]
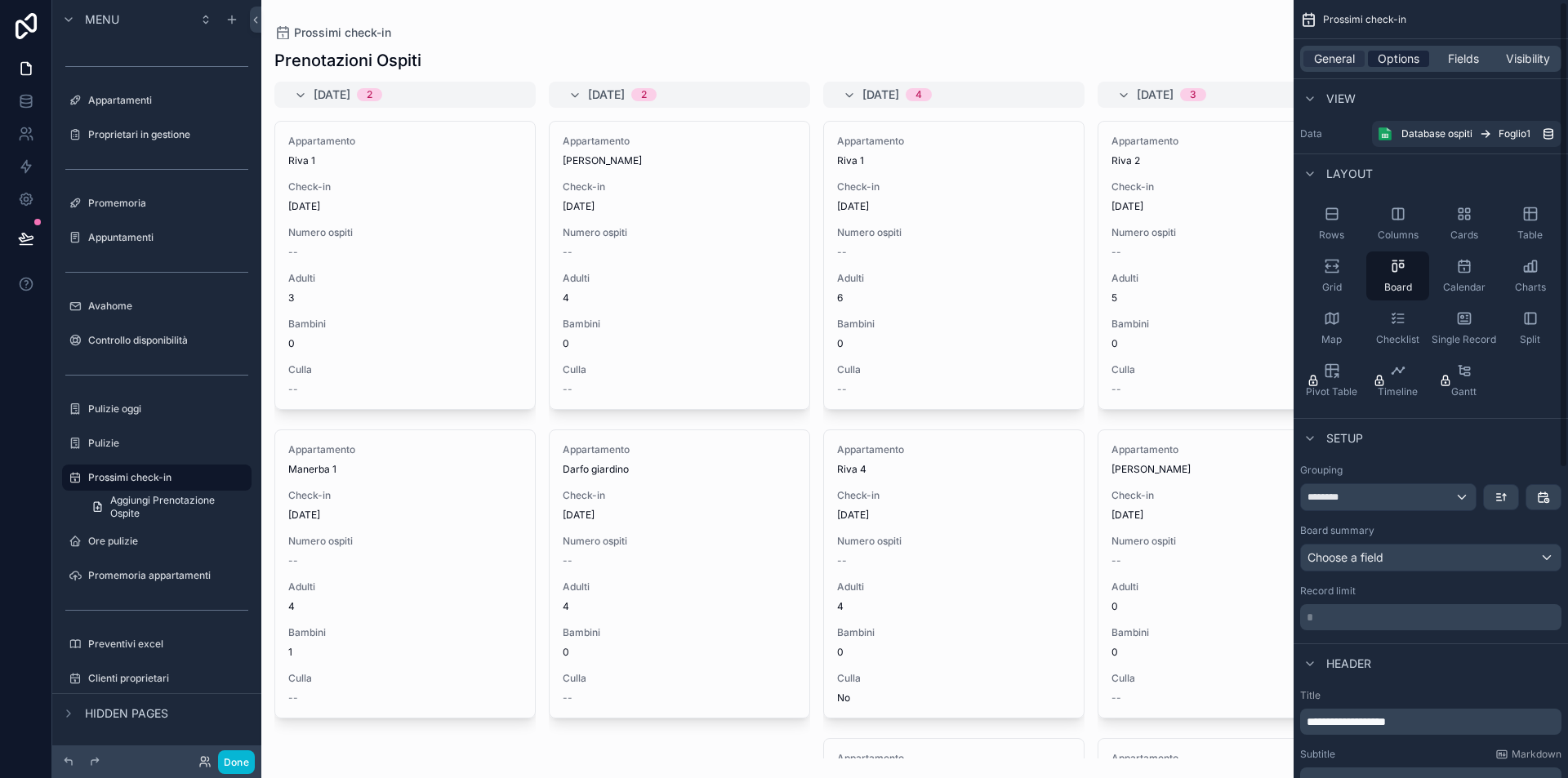
click at [1392, 56] on span "Options" at bounding box center [1398, 59] width 42 height 16
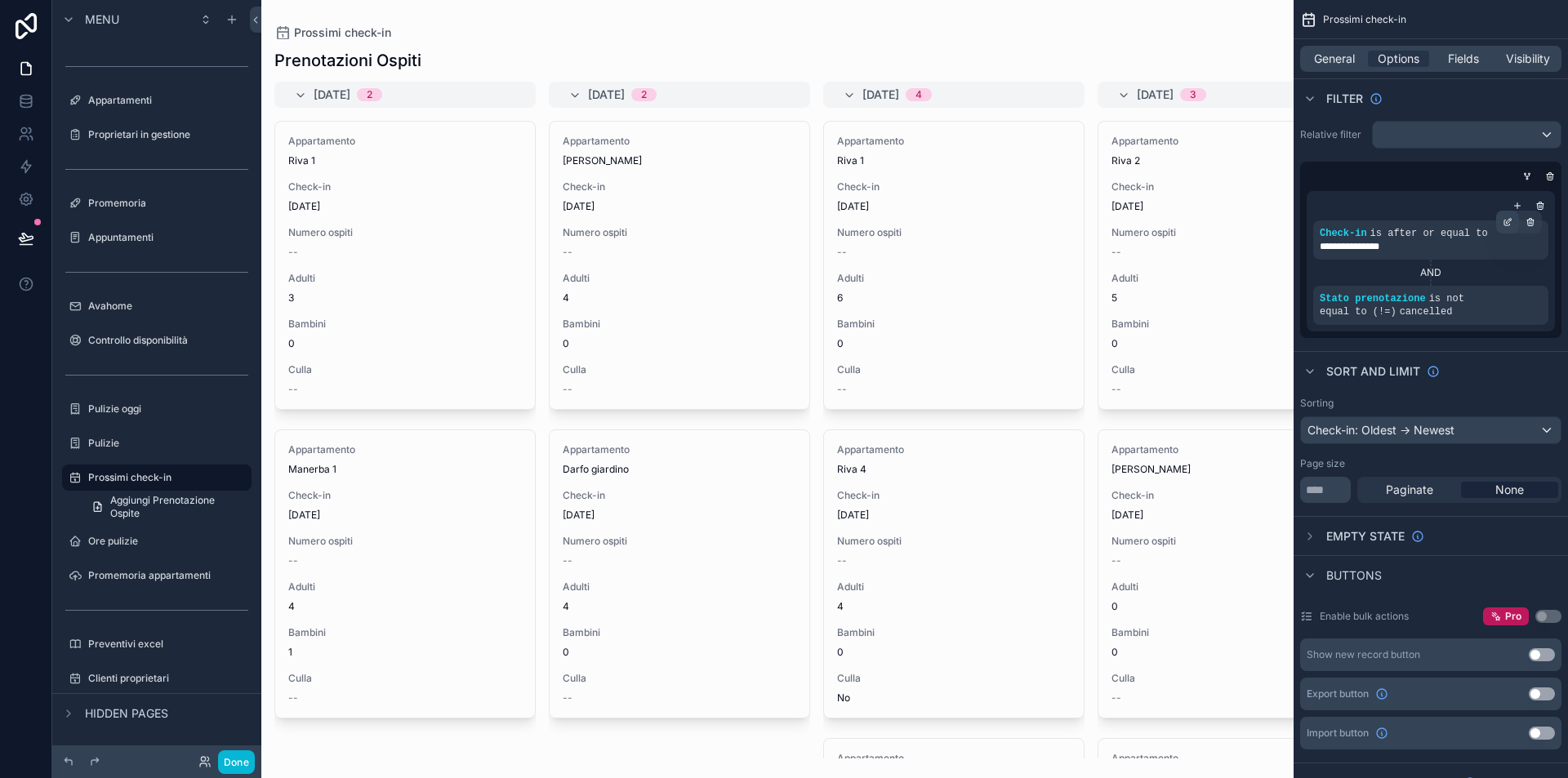
click at [1505, 220] on icon "scrollable content" at bounding box center [1508, 223] width 5 height 5
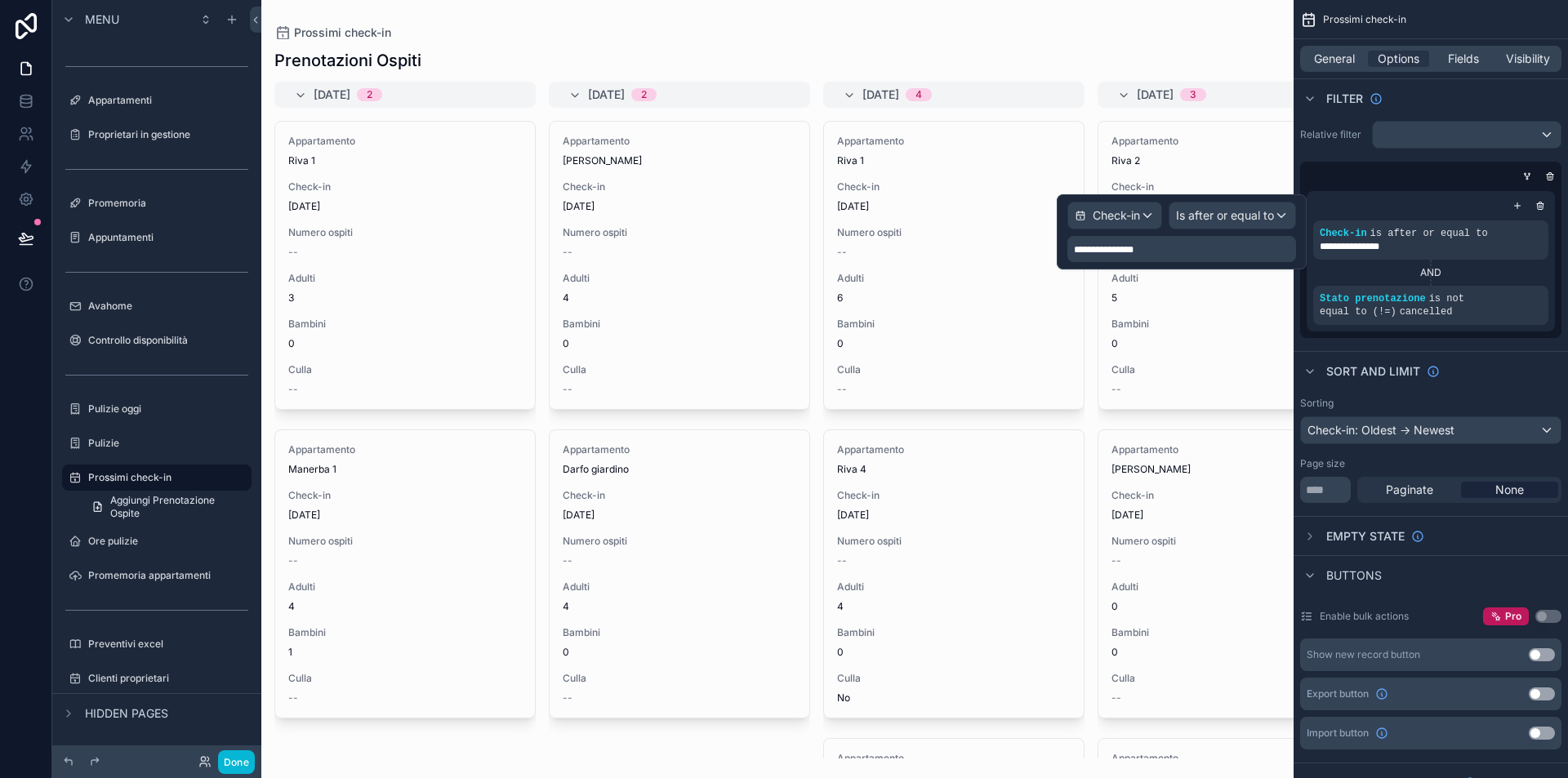
click at [1143, 215] on div "Check-in" at bounding box center [1114, 215] width 93 height 26
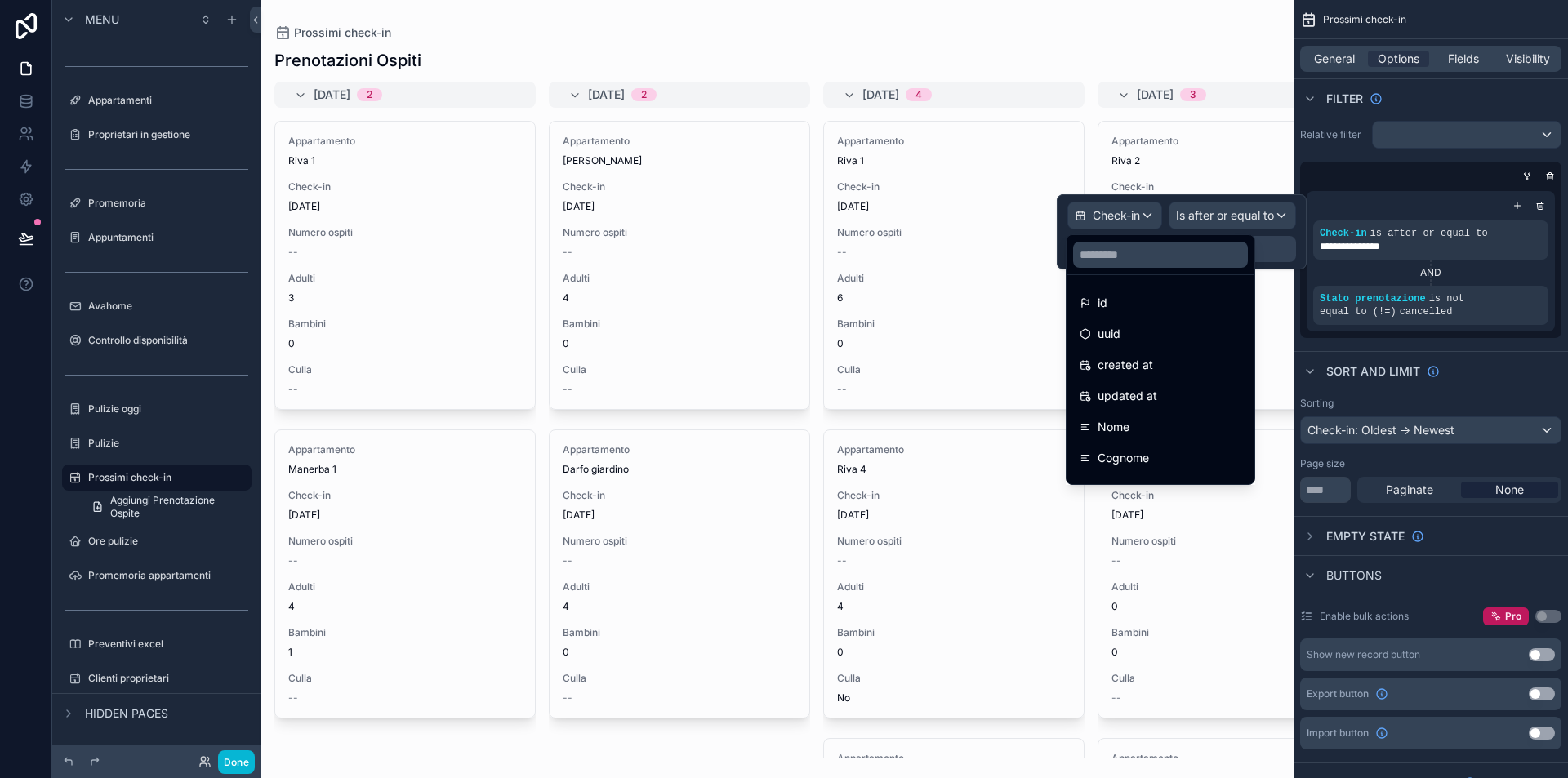
click at [1135, 206] on div at bounding box center [1182, 231] width 250 height 75
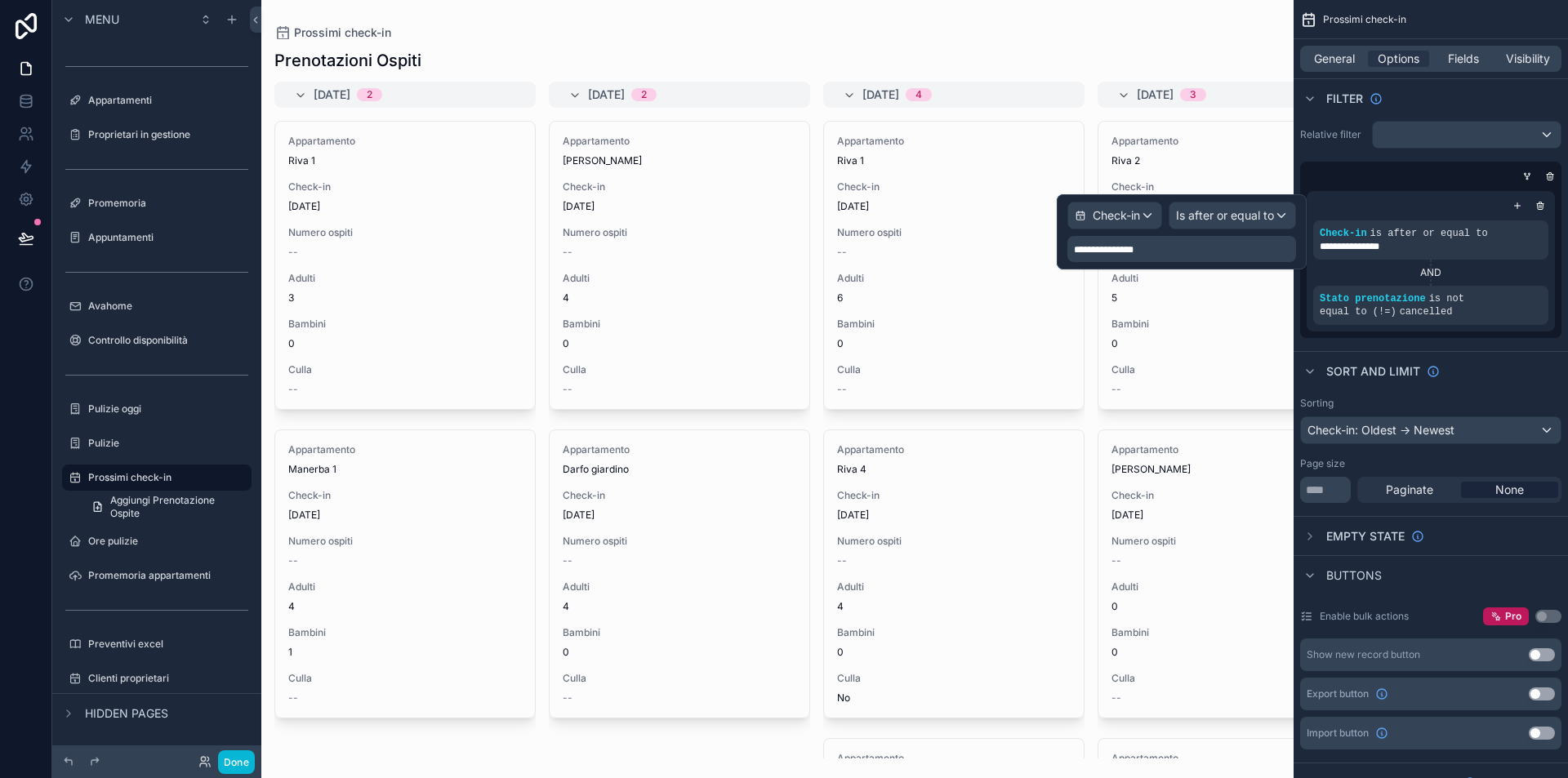
click at [1219, 218] on span "Is after or equal to" at bounding box center [1225, 216] width 98 height 16
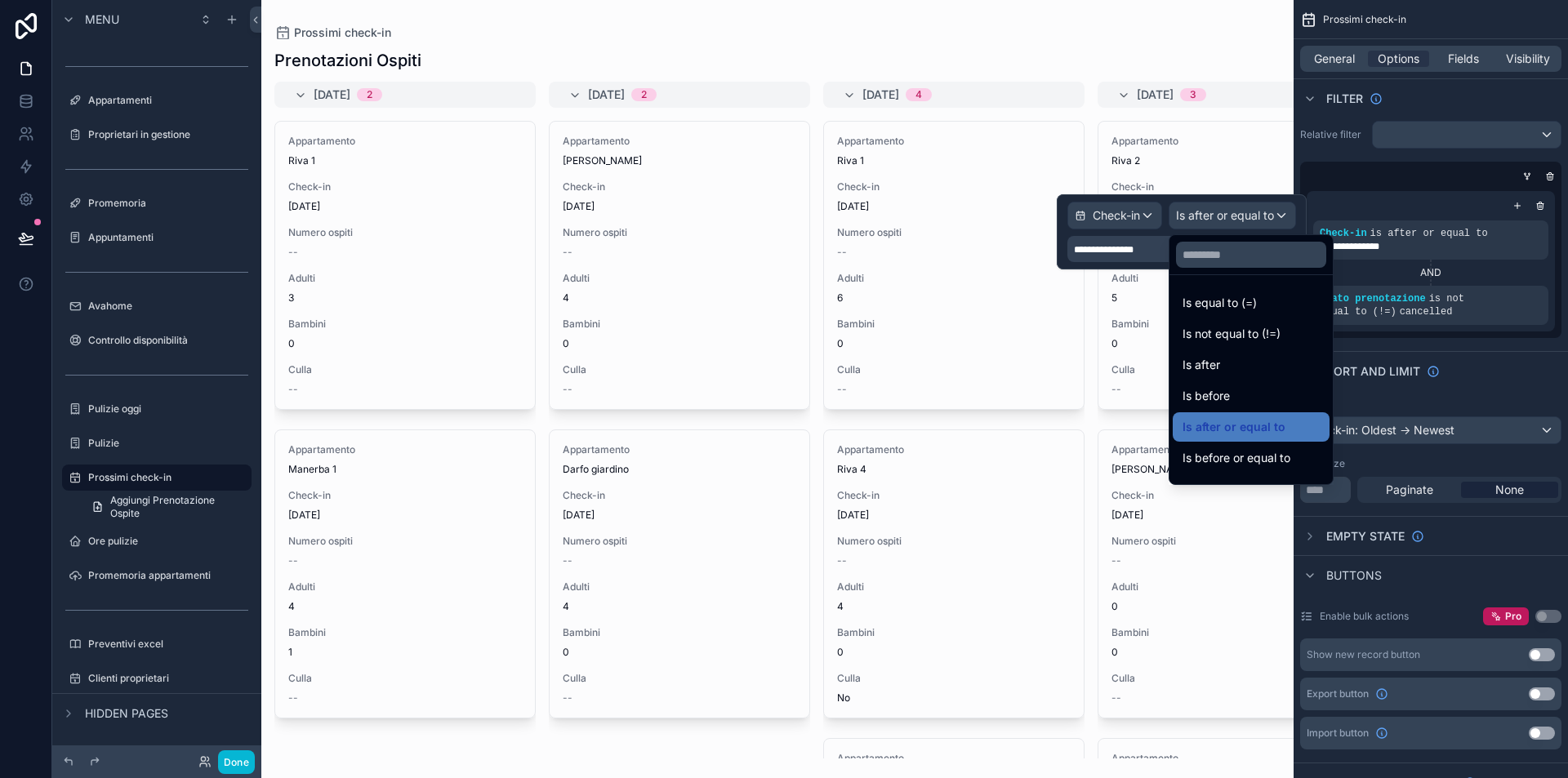
click at [1118, 229] on div at bounding box center [1182, 231] width 250 height 75
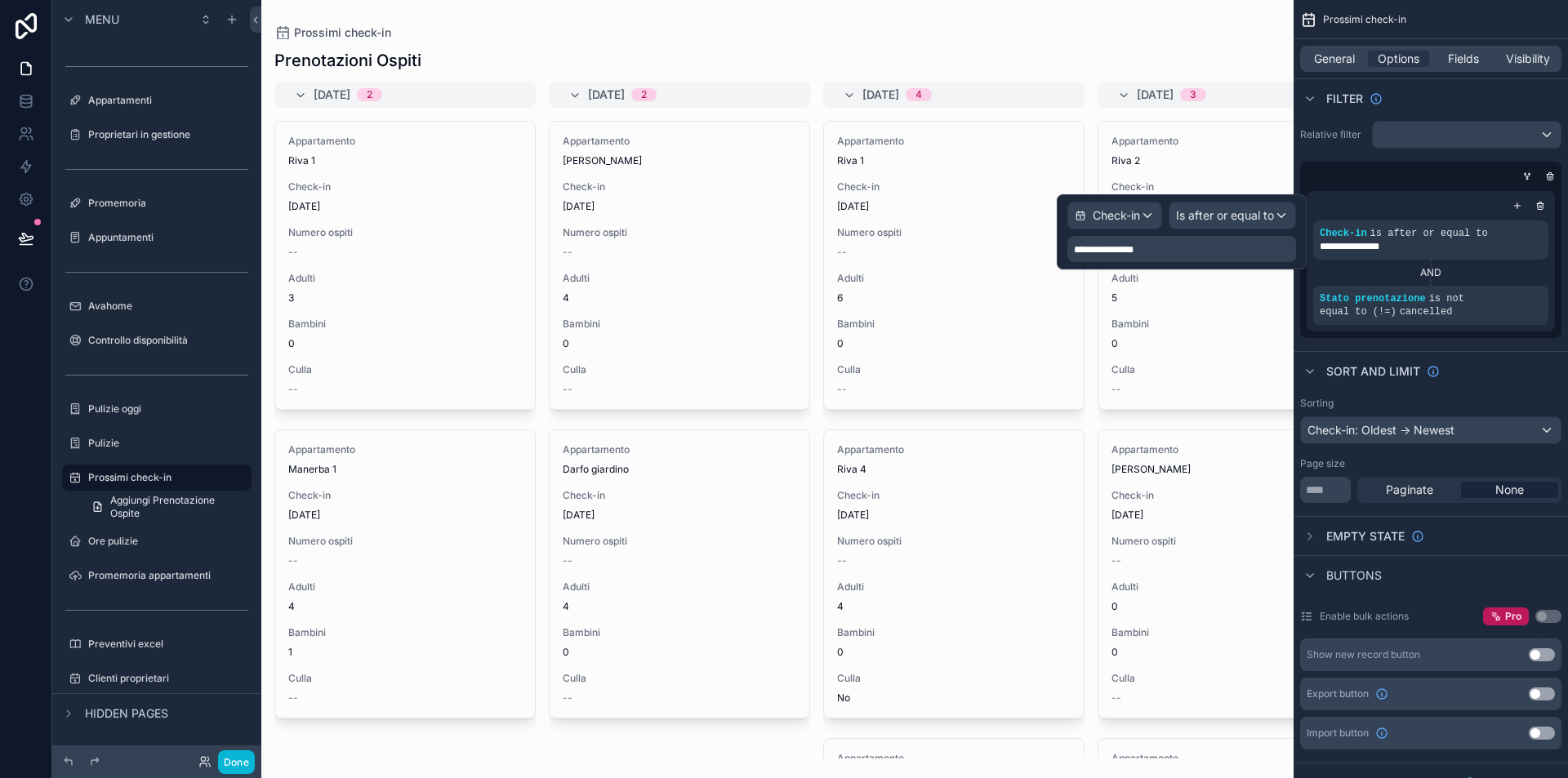
drag, startPoint x: 1124, startPoint y: 250, endPoint x: 1150, endPoint y: 250, distance: 26.0
click at [1125, 250] on span "**********" at bounding box center [1104, 249] width 60 height 10
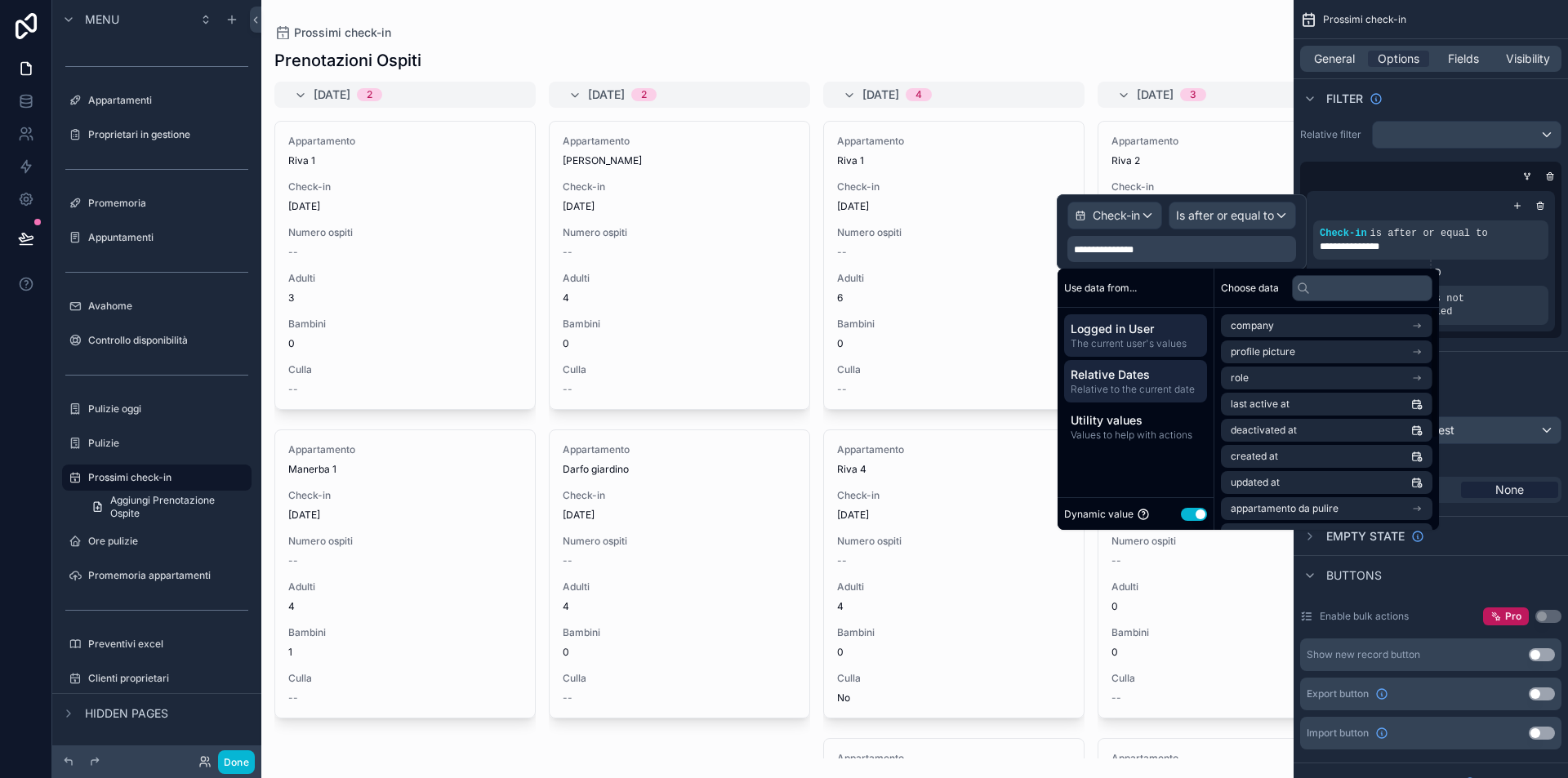
drag, startPoint x: 1149, startPoint y: 372, endPoint x: 1169, endPoint y: 366, distance: 20.9
click at [1149, 372] on span "Relative Dates" at bounding box center [1136, 375] width 130 height 16
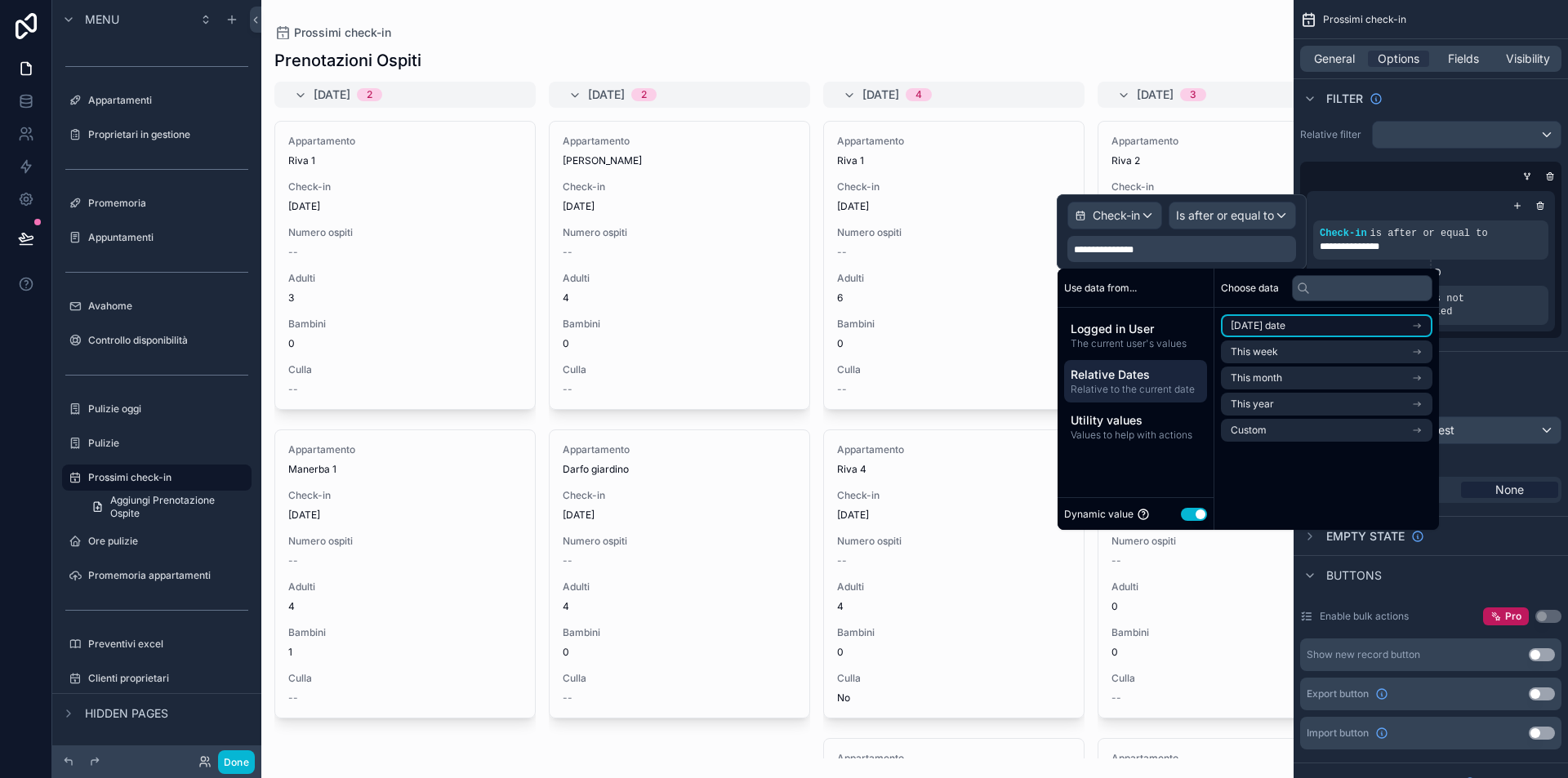
click at [1282, 325] on span "[DATE] date" at bounding box center [1257, 326] width 55 height 13
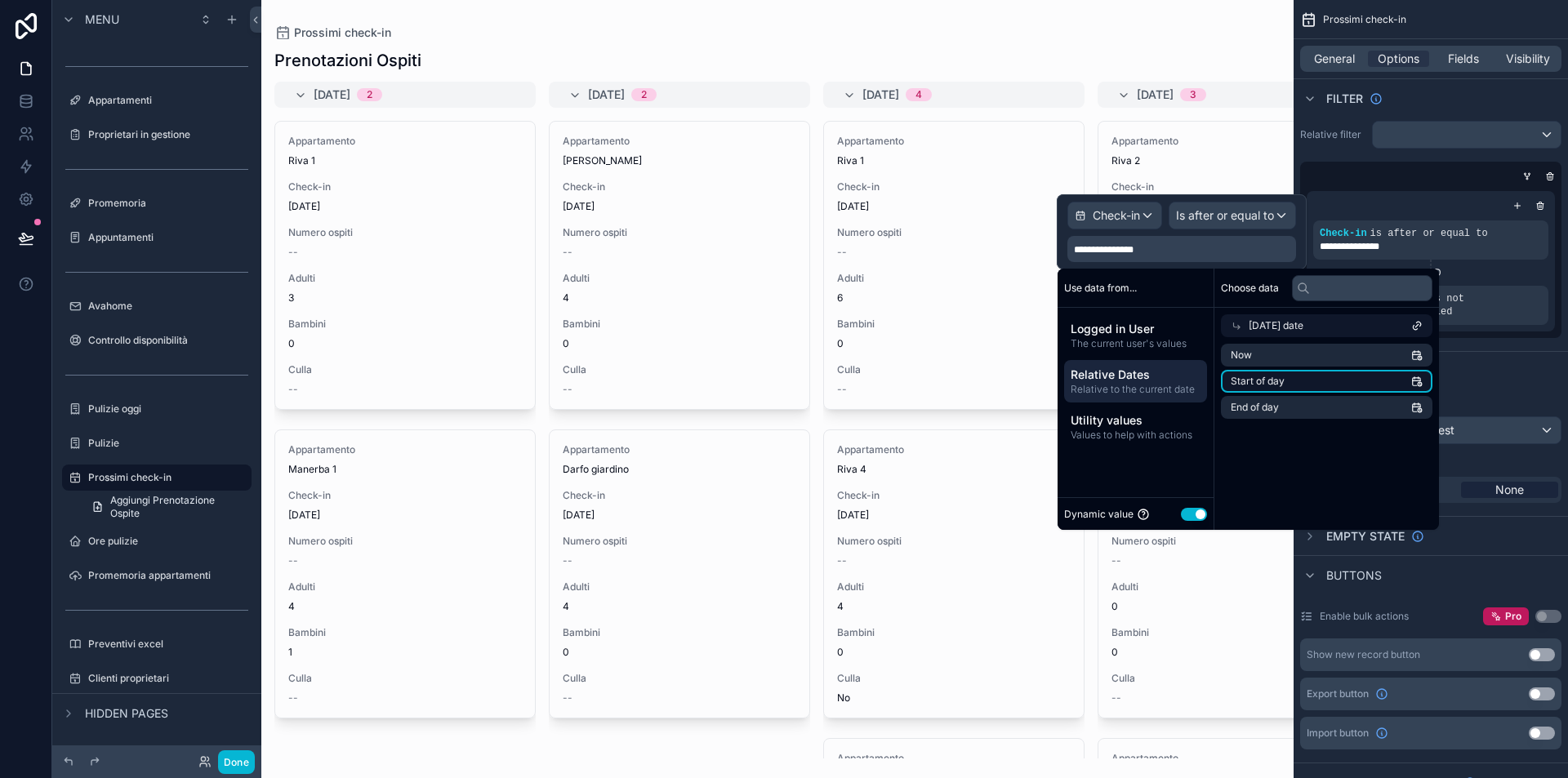
click at [1293, 377] on li "Start of day" at bounding box center [1327, 381] width 211 height 23
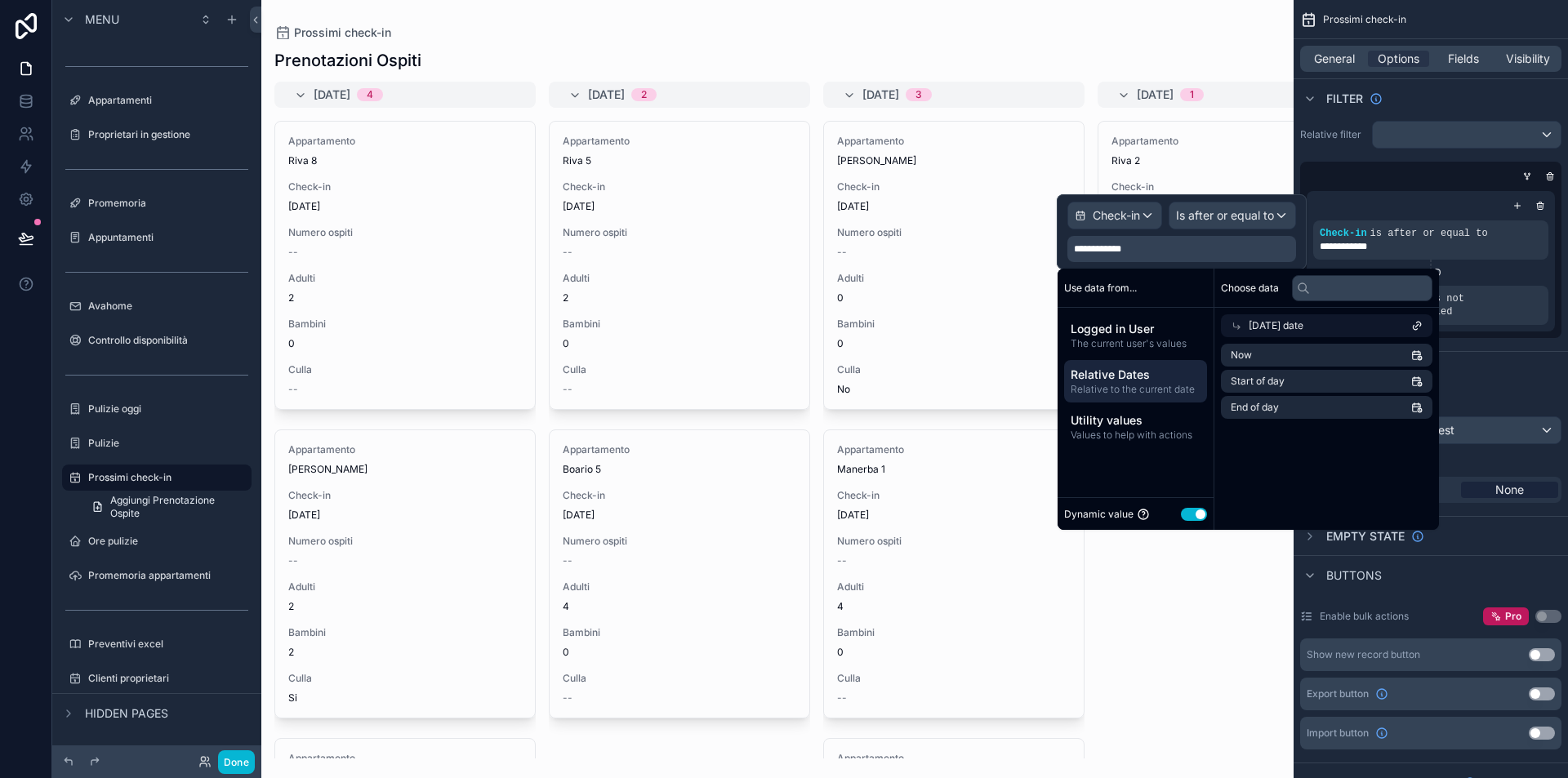
click at [616, 49] on div "Prenotazioni Ospiti" at bounding box center [777, 60] width 1007 height 23
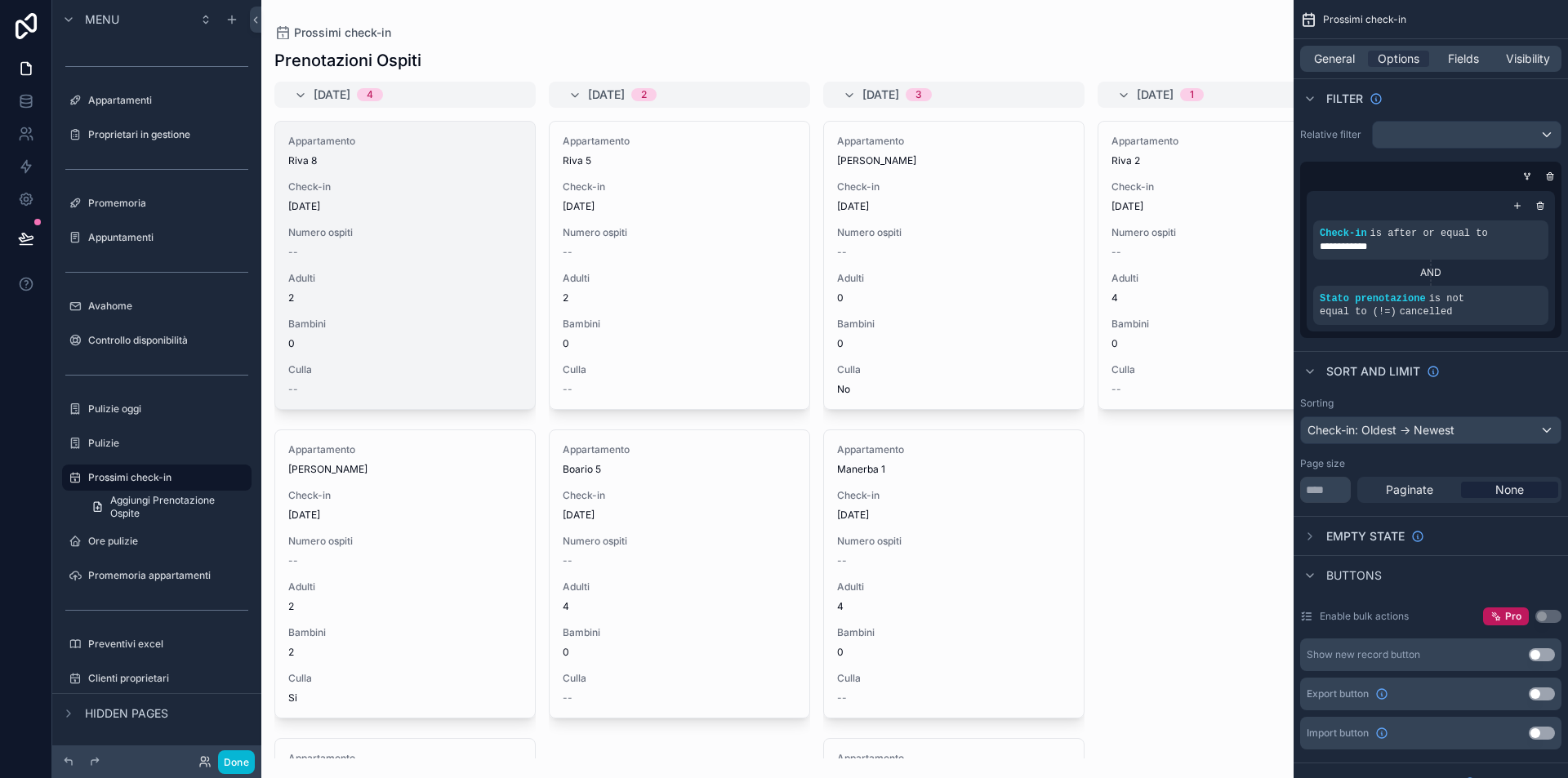
click at [413, 209] on span "[DATE]" at bounding box center [404, 207] width 234 height 13
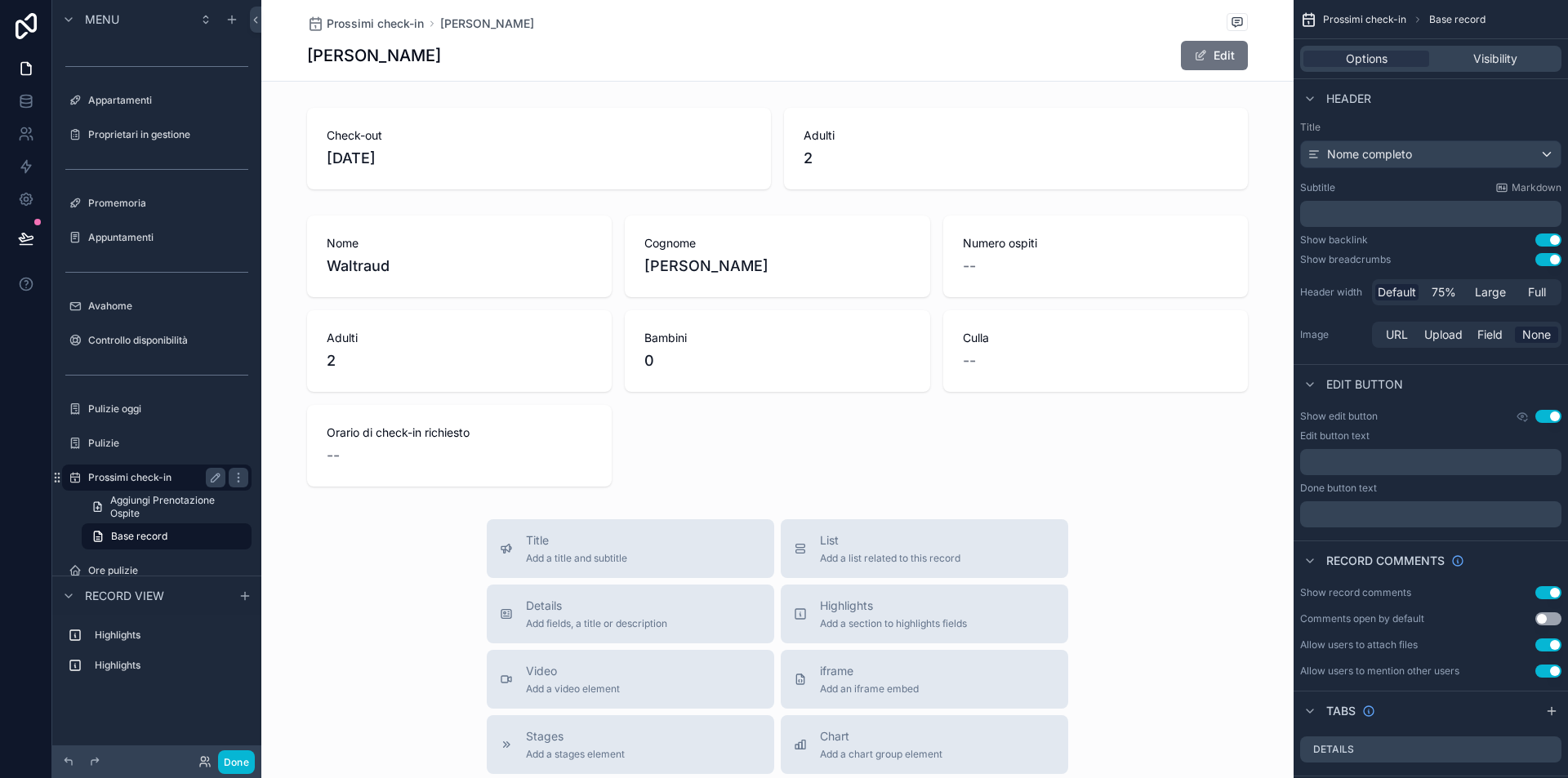
click at [140, 477] on label "Prossimi check-in" at bounding box center [153, 477] width 131 height 13
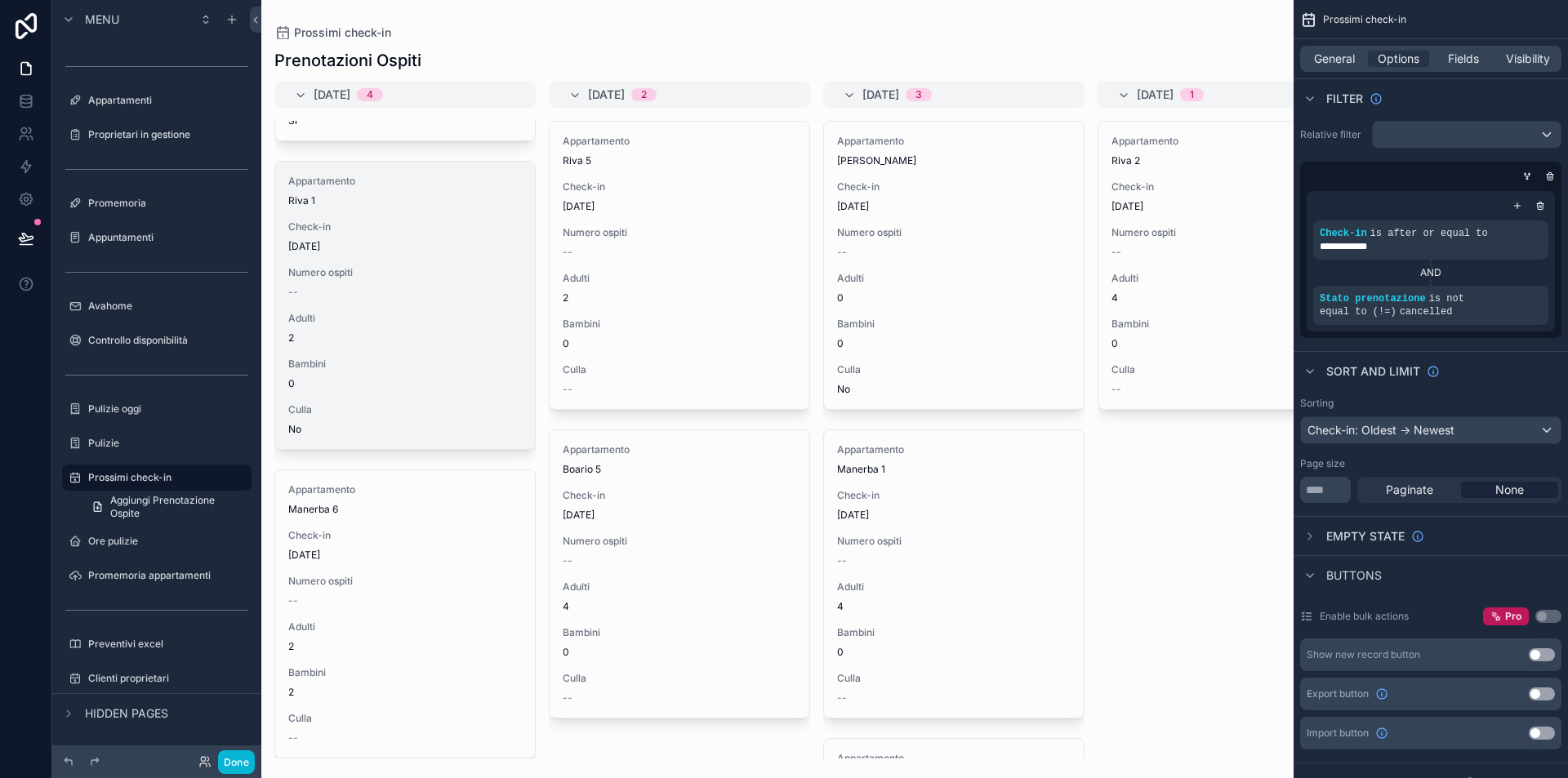
scroll to position [590, 0]
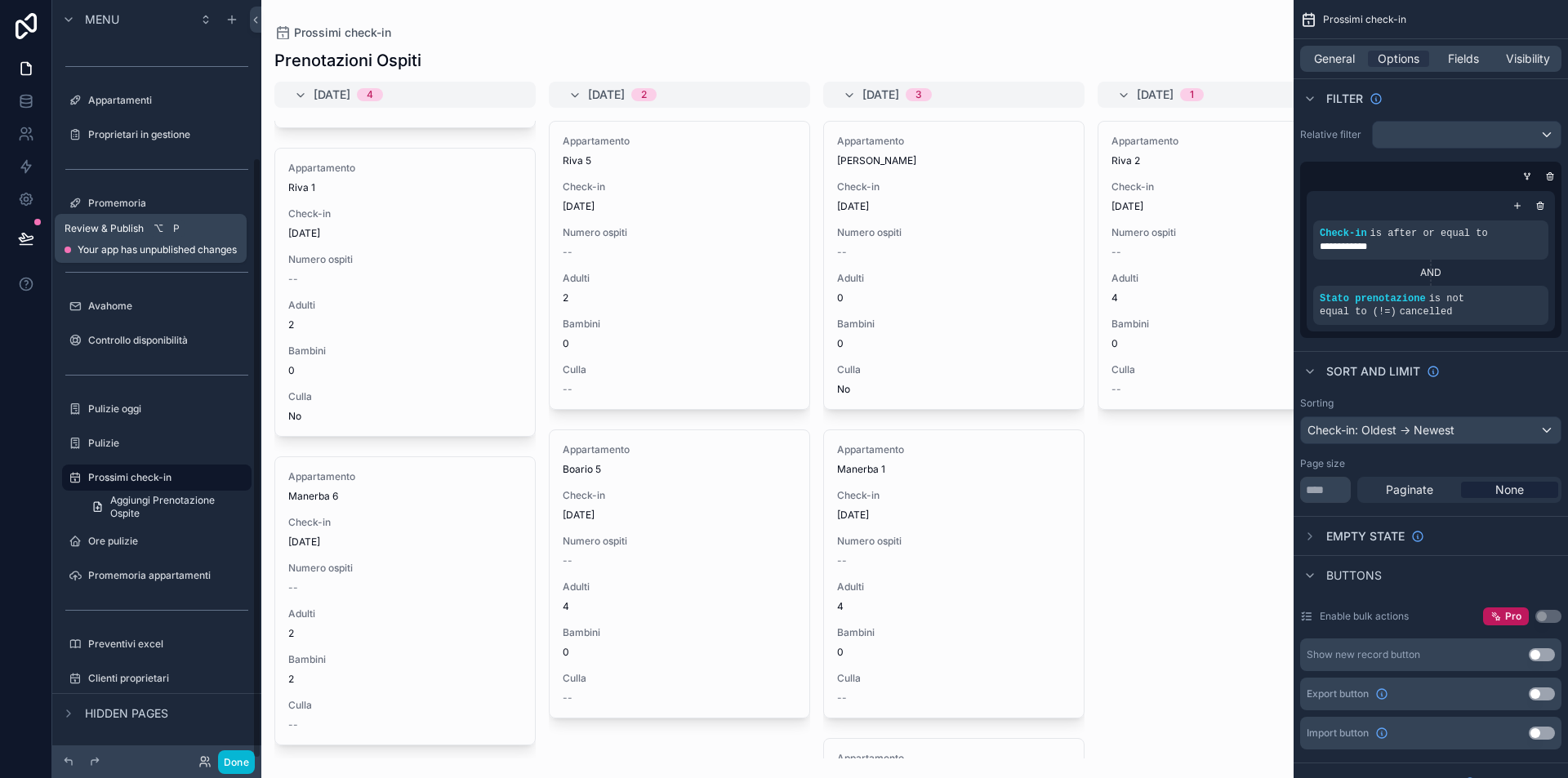
click at [16, 230] on button at bounding box center [26, 238] width 36 height 46
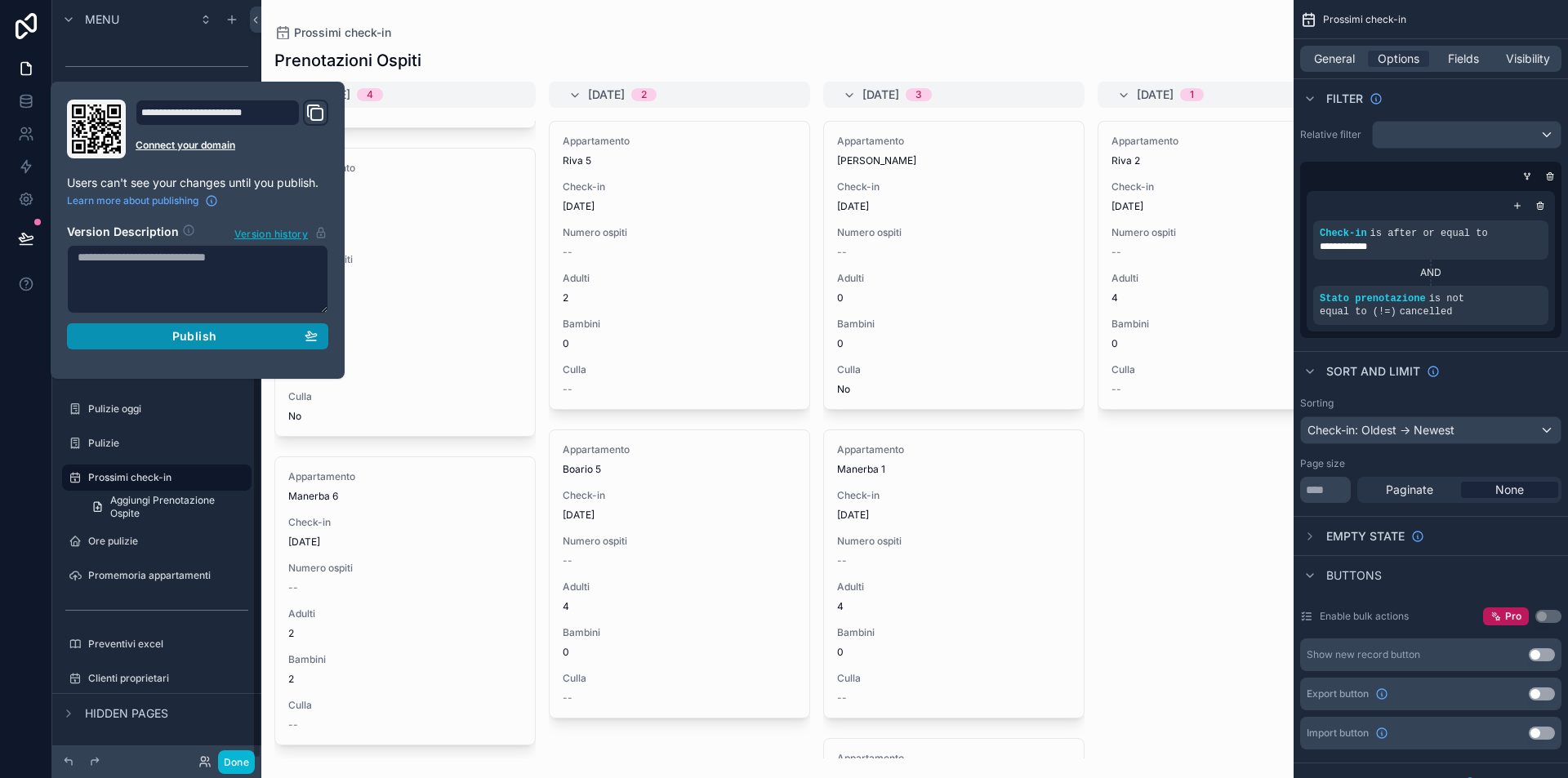
click at [146, 331] on div "Publish" at bounding box center [198, 337] width 240 height 14
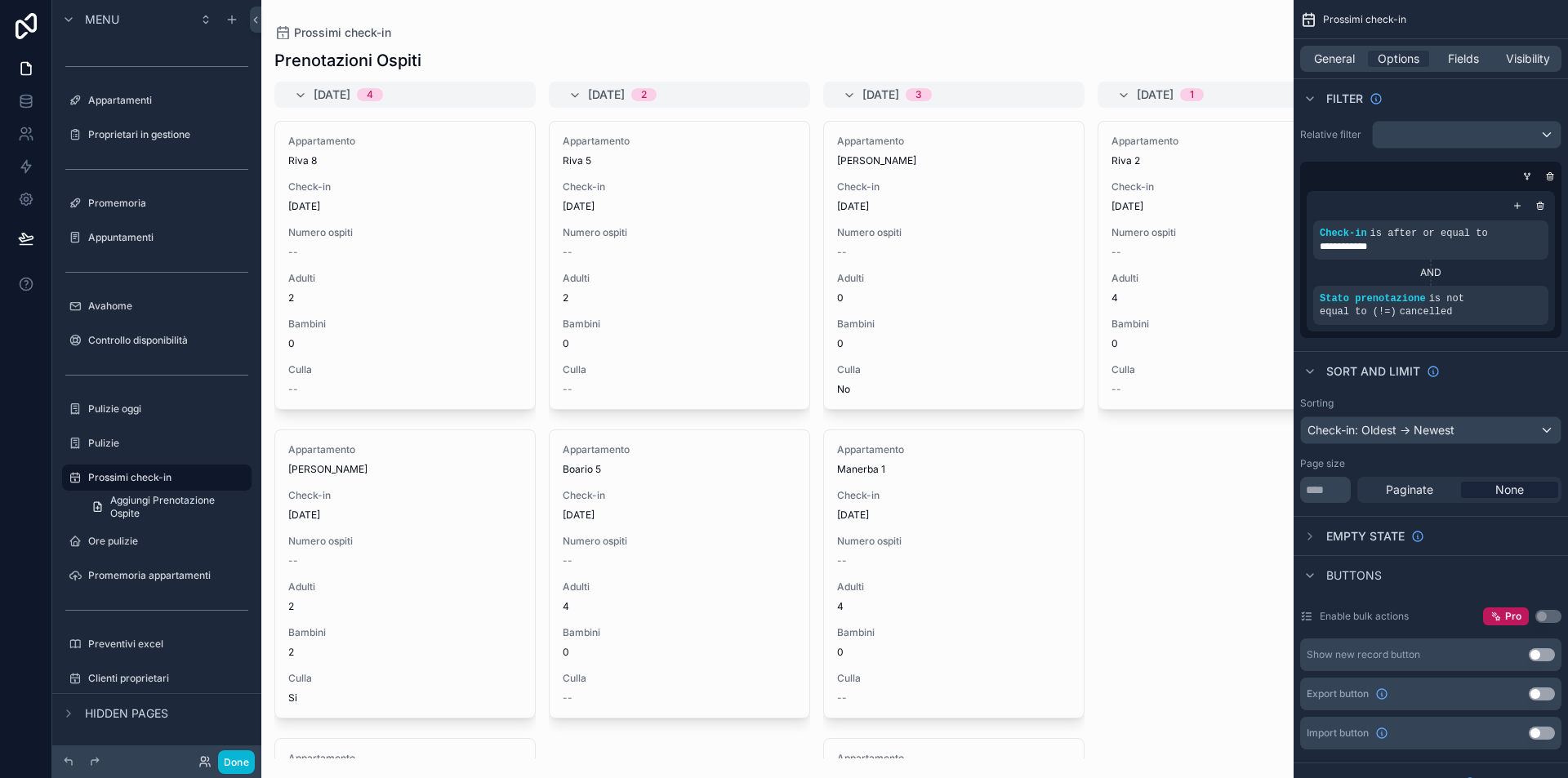
click at [410, 21] on div "Prossimi check-in Prenotazioni Ospiti [DATE] 4 Appartamento Riva 8 Check-in [DA…" at bounding box center [778, 379] width 1033 height 759
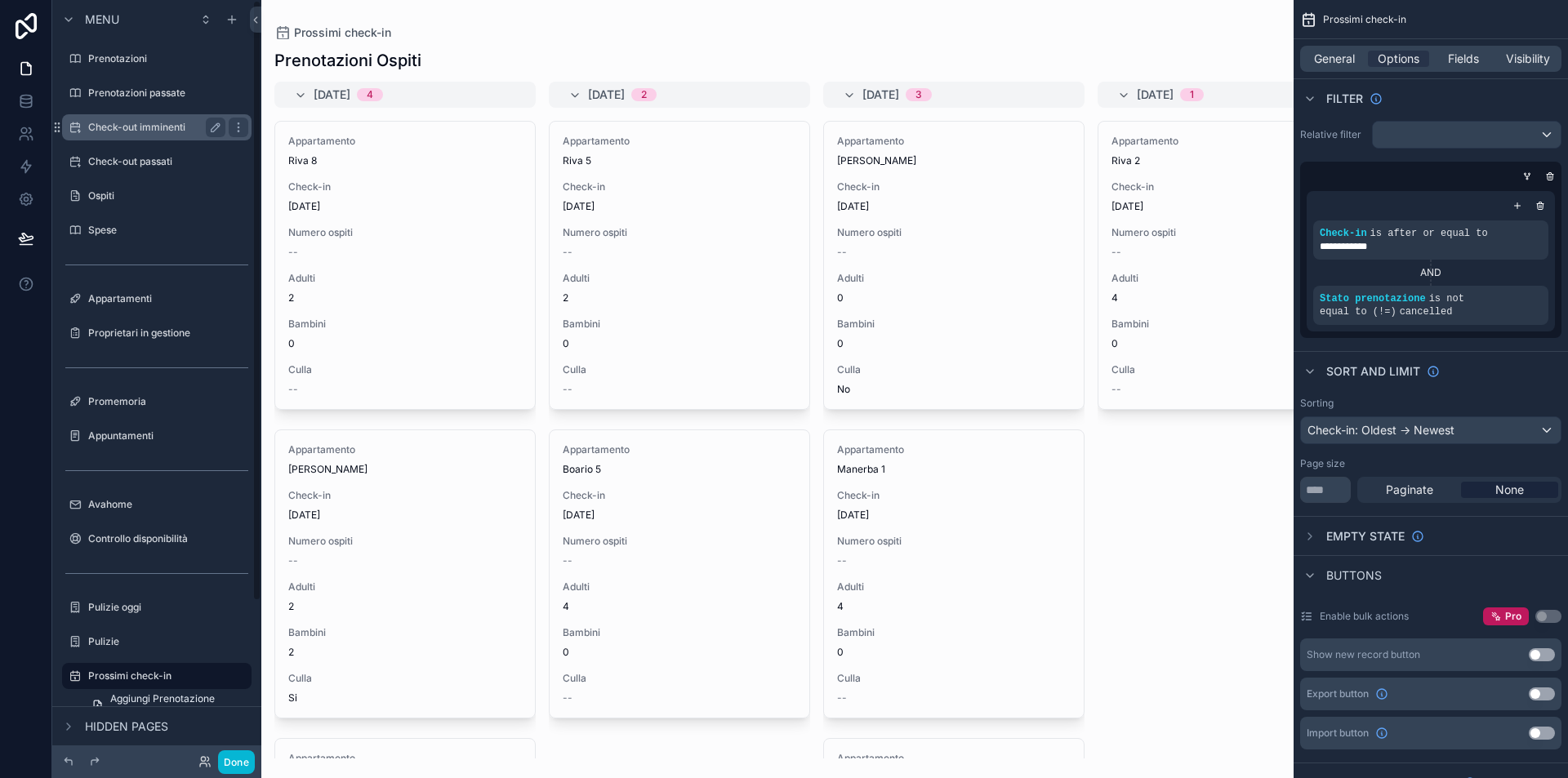
click at [150, 116] on div "Check-out imminenti" at bounding box center [156, 127] width 183 height 26
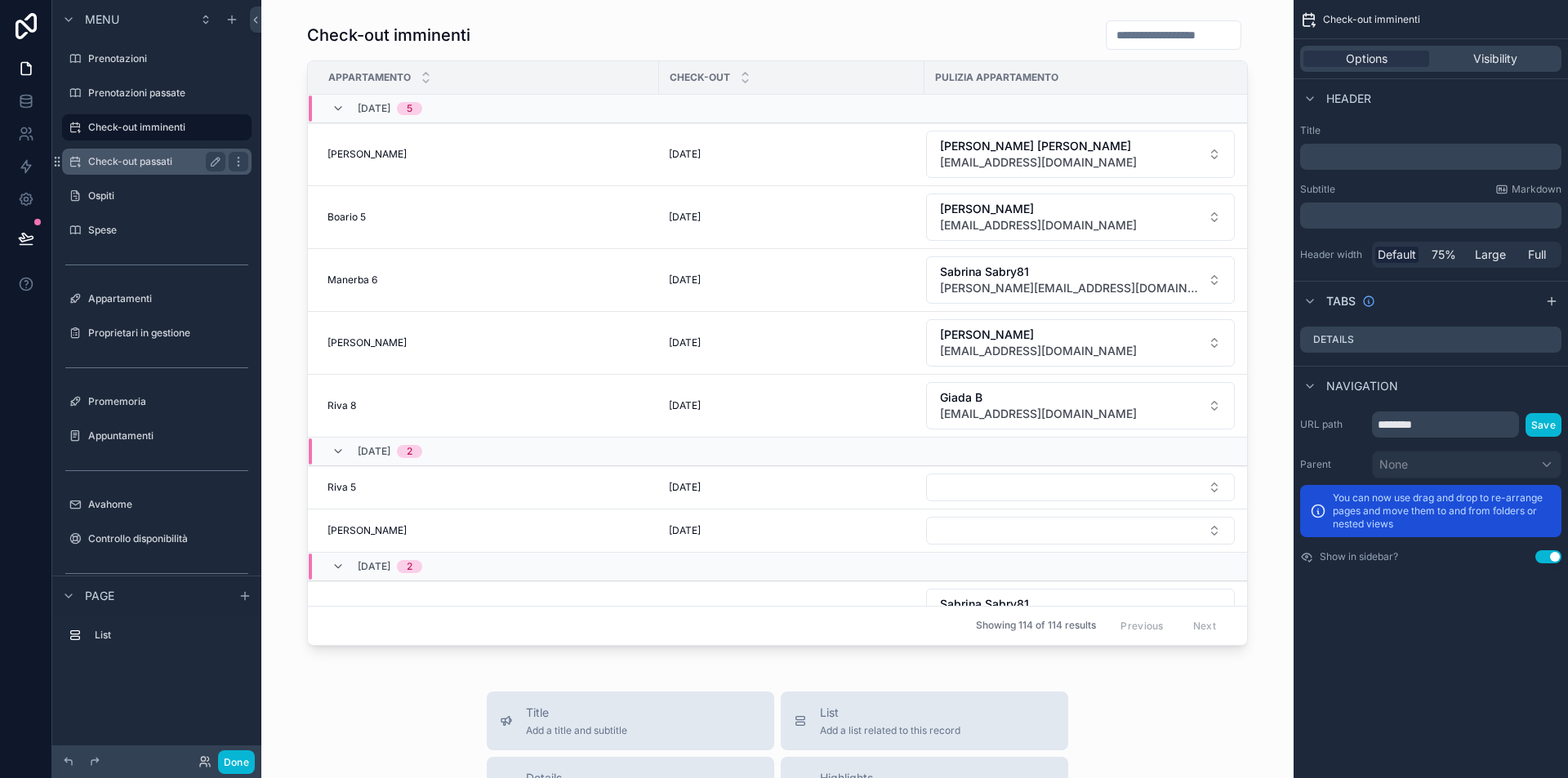
click at [144, 162] on label "Check-out passati" at bounding box center [153, 162] width 131 height 13
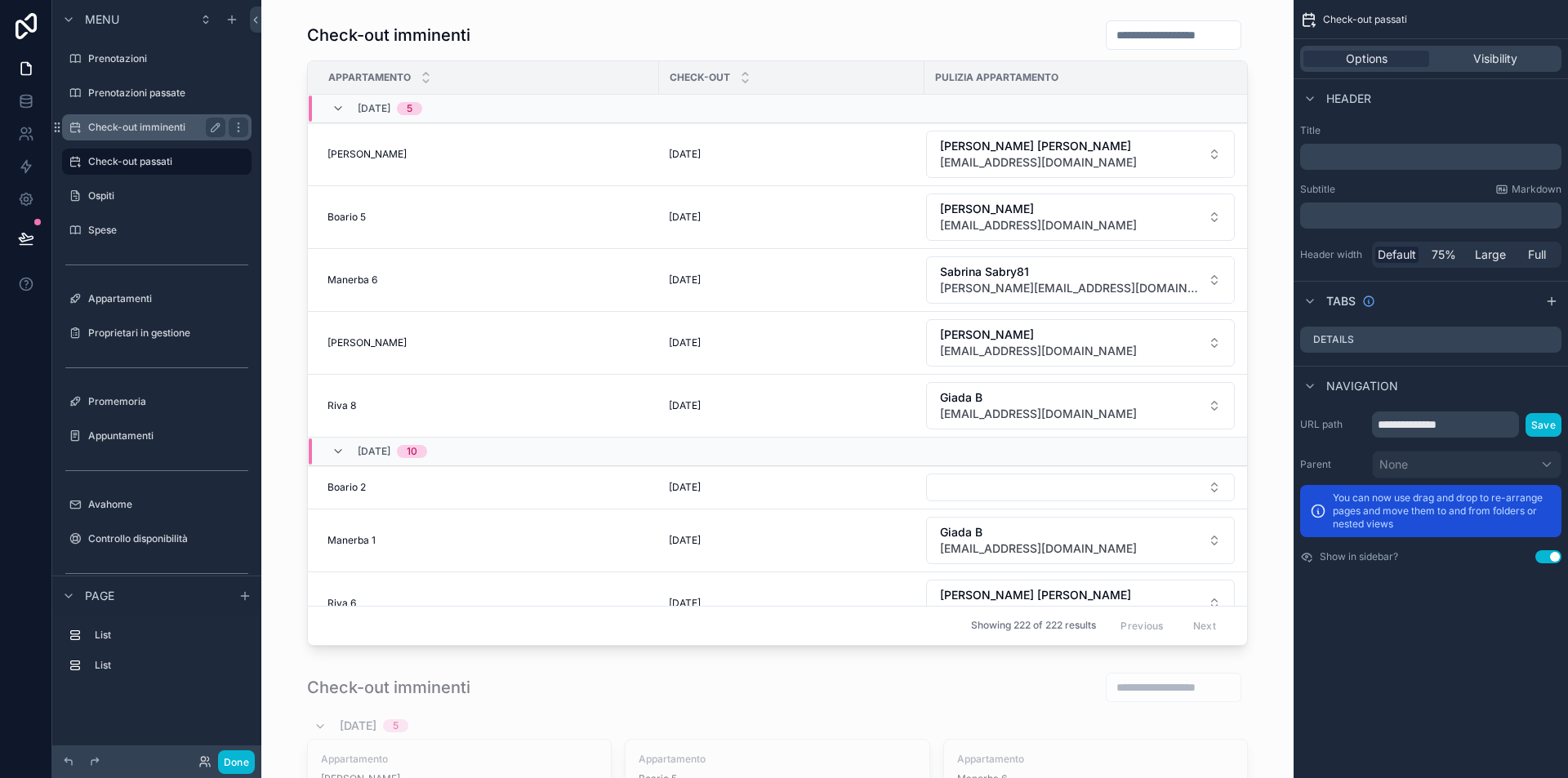
click at [147, 123] on label "Check-out imminenti" at bounding box center [153, 127] width 131 height 13
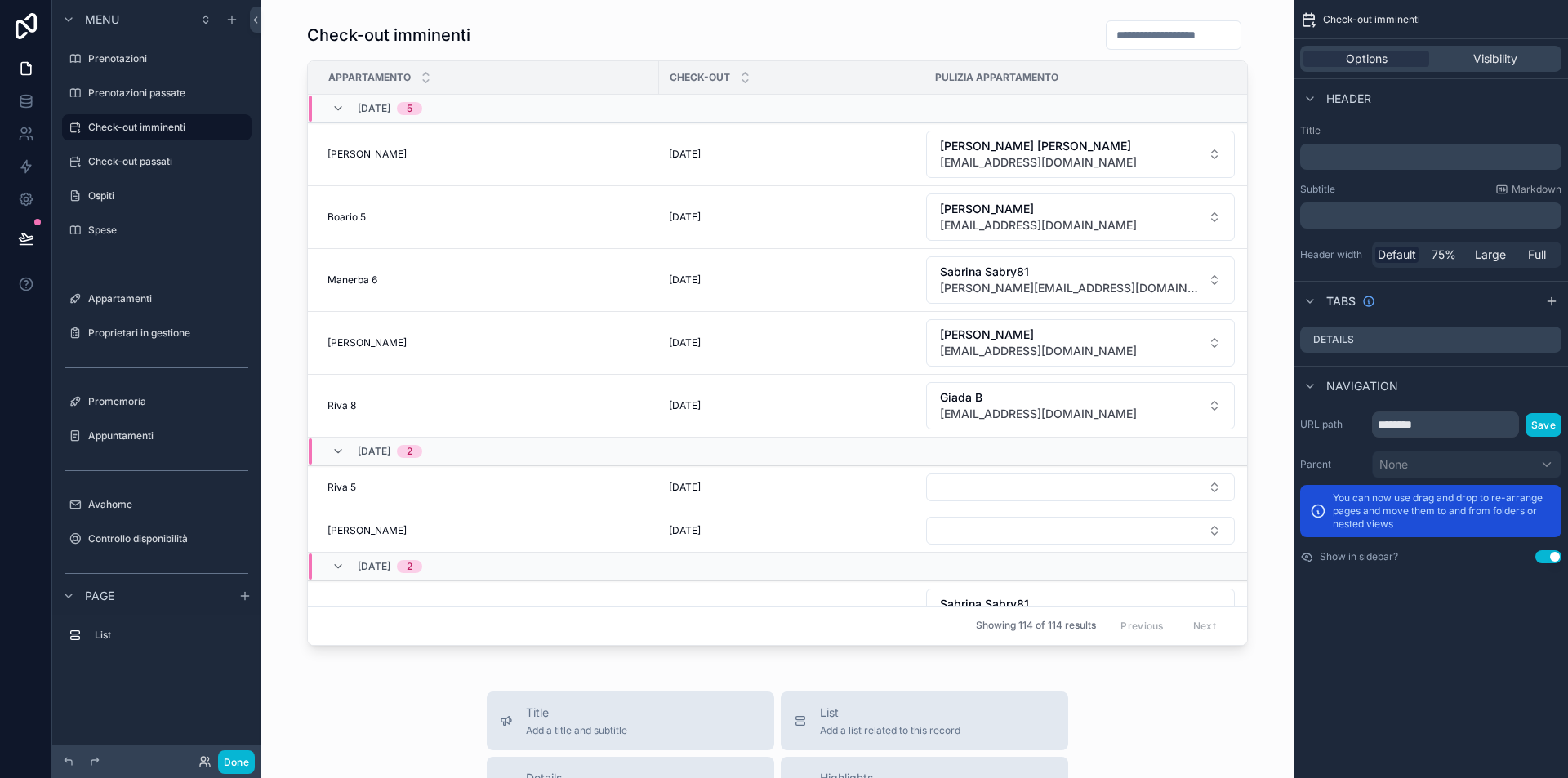
click at [1494, 67] on div "Options Visibility" at bounding box center [1431, 59] width 262 height 26
click at [1498, 58] on span "Visibility" at bounding box center [1495, 59] width 44 height 16
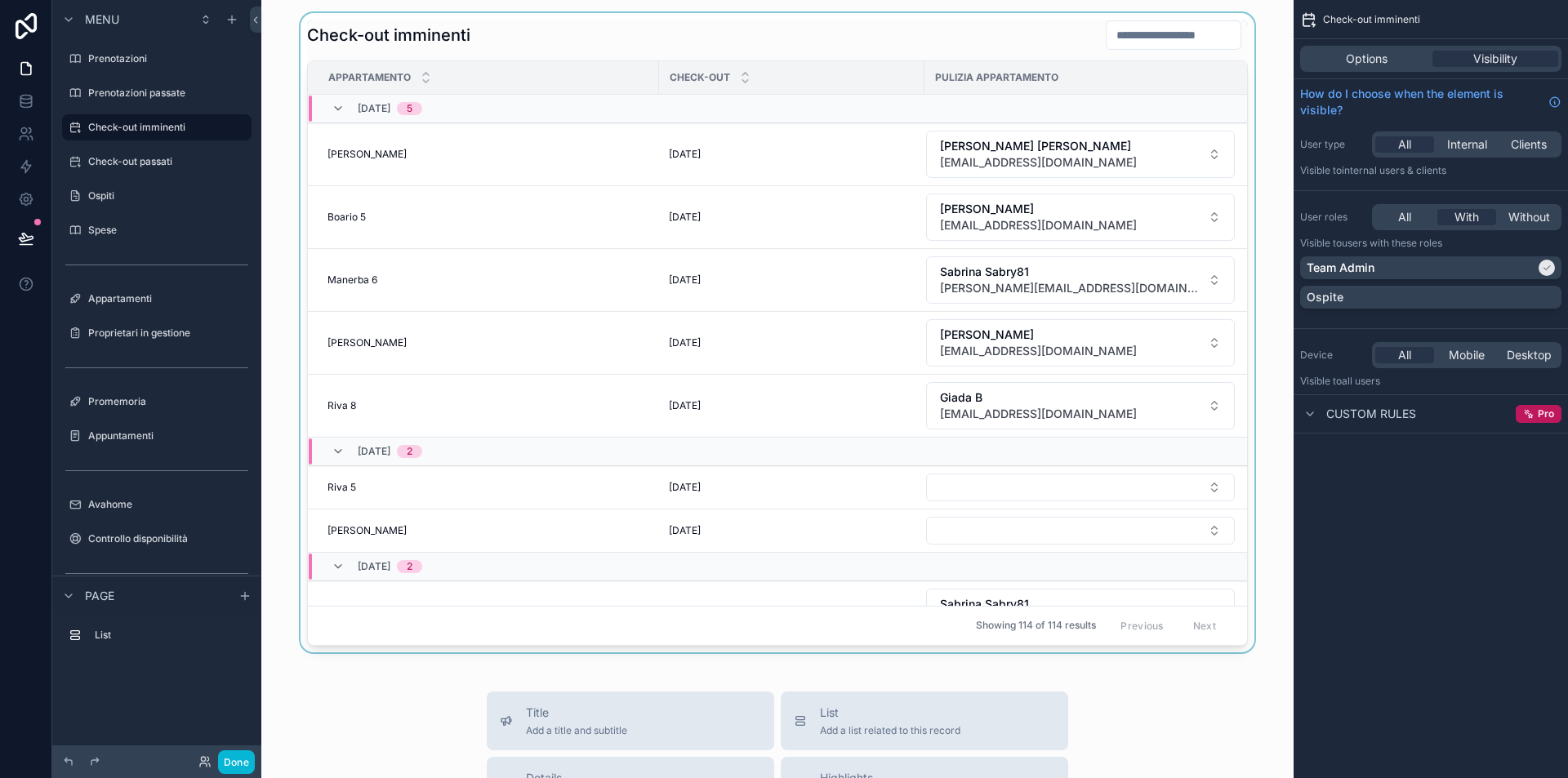
click at [869, 39] on div "scrollable content" at bounding box center [777, 332] width 1007 height 639
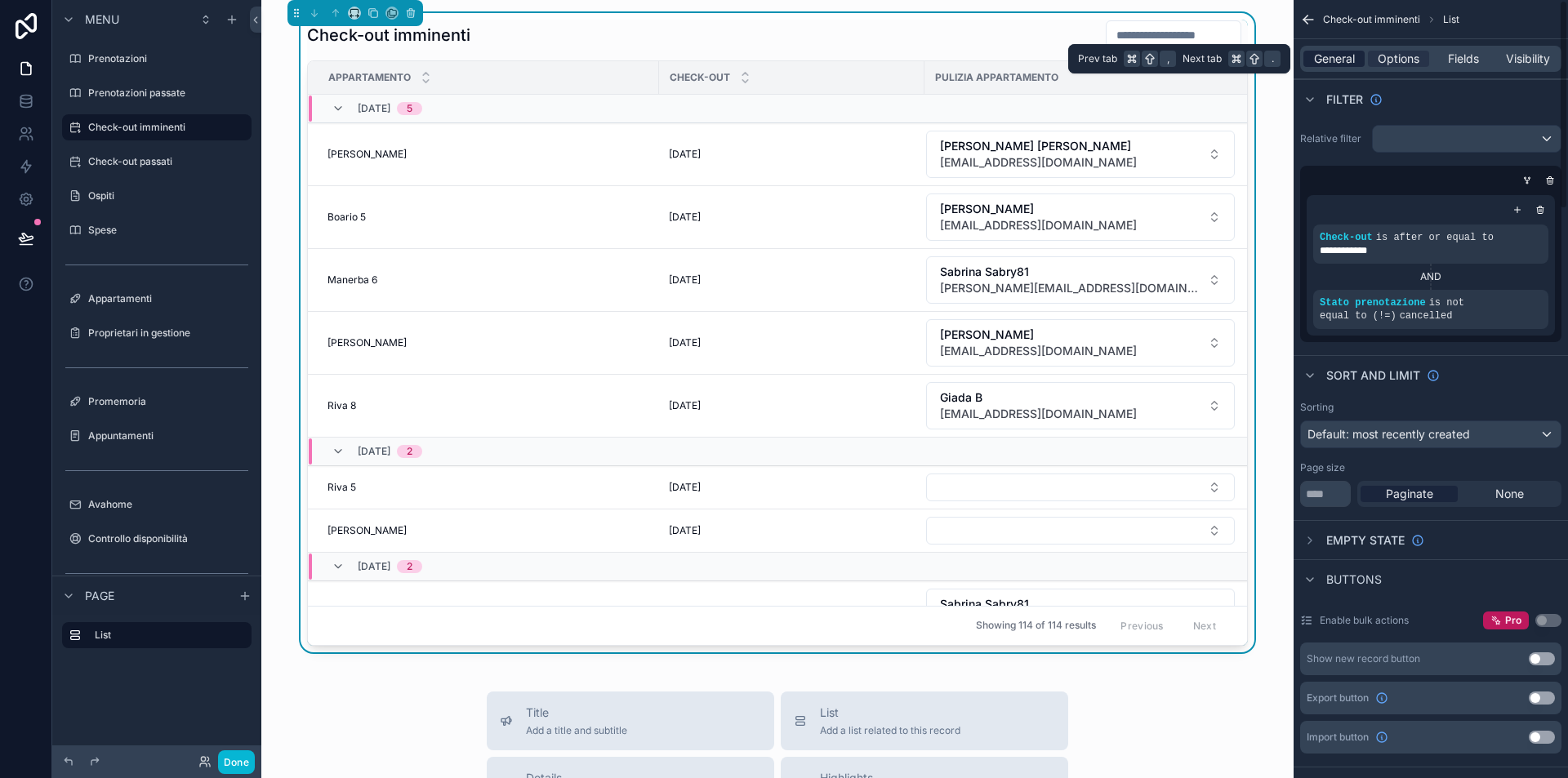
click at [1338, 57] on span "General" at bounding box center [1334, 59] width 41 height 16
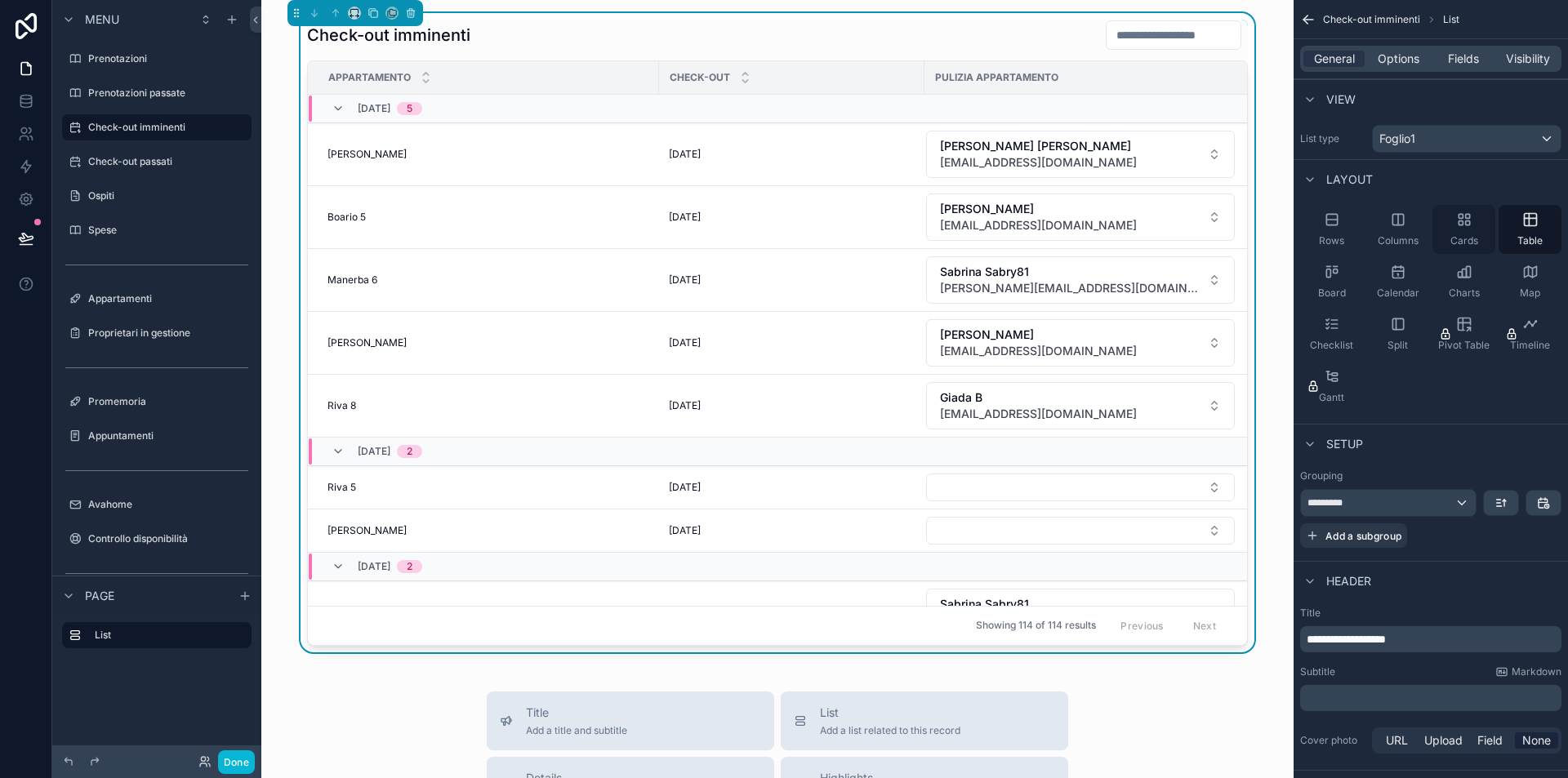
click at [1461, 212] on icon "scrollable content" at bounding box center [1464, 219] width 16 height 16
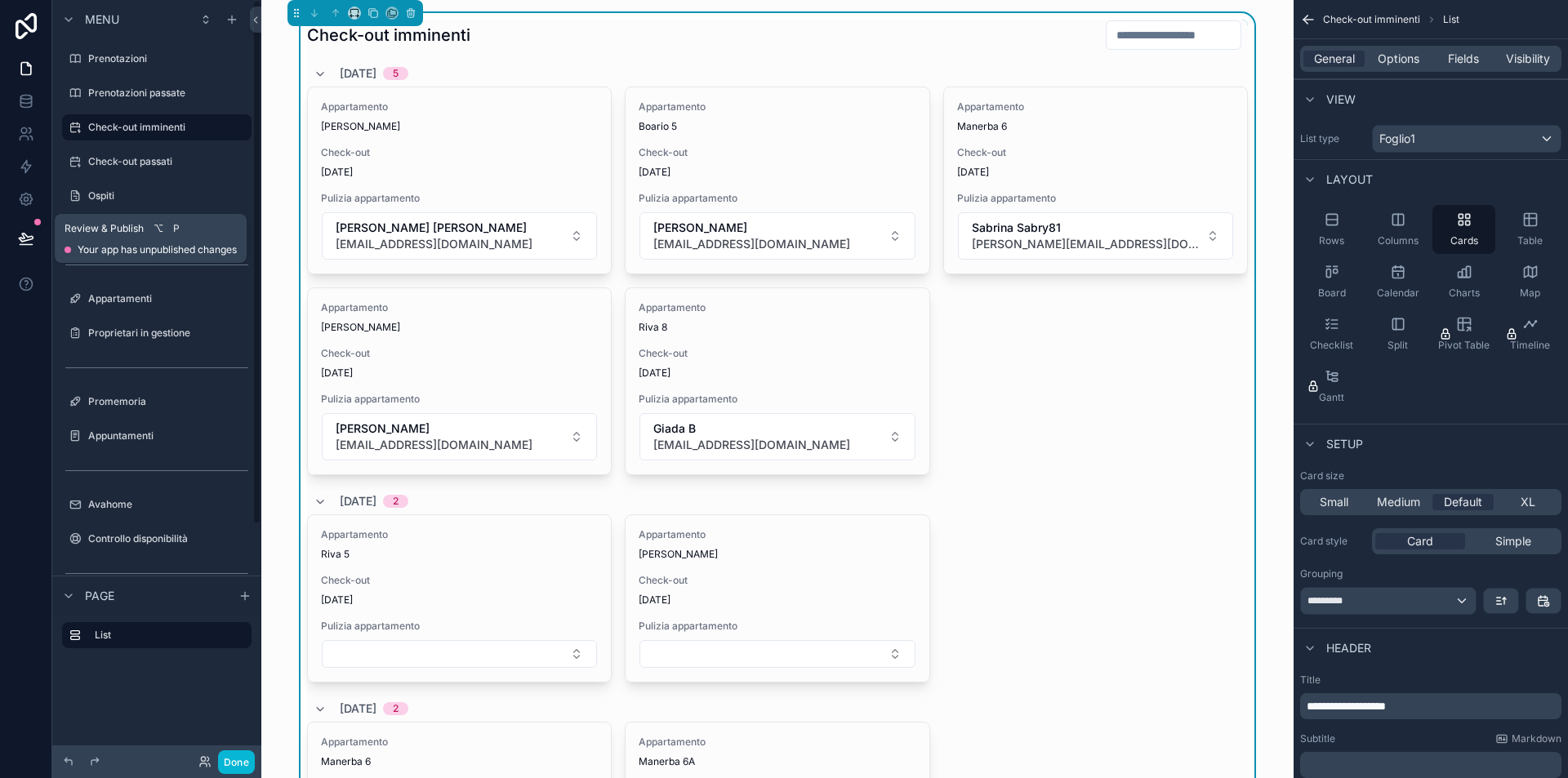
click at [35, 232] on button at bounding box center [26, 238] width 36 height 46
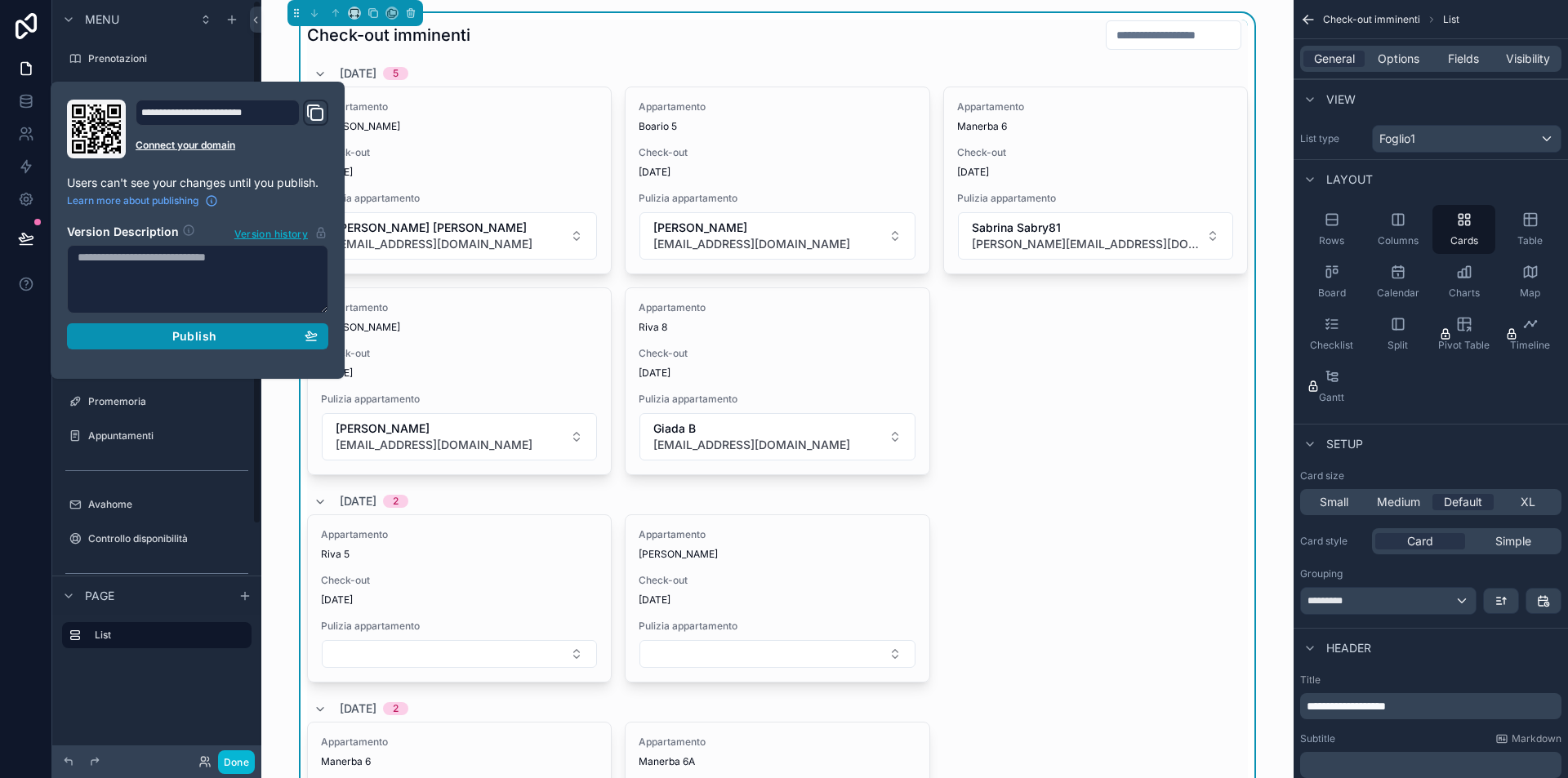
click at [171, 335] on div "Publish" at bounding box center [198, 337] width 240 height 14
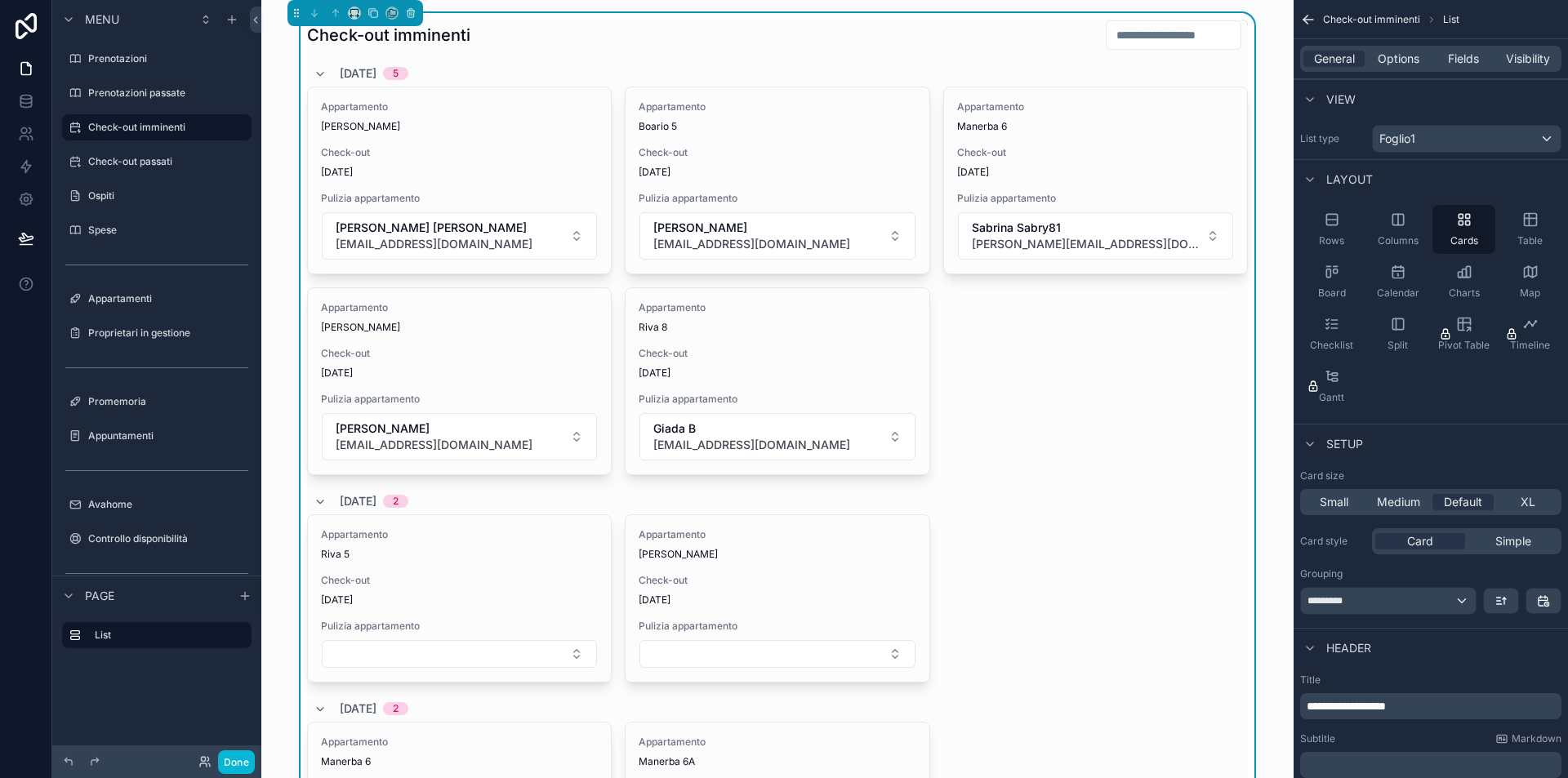
click at [1116, 375] on div "Appartamento [PERSON_NAME] Check-out [DATE] Pulizia appartamento [PERSON_NAME] …" at bounding box center [777, 281] width 941 height 389
click at [1191, 335] on div "Appartamento [PERSON_NAME] Check-out [DATE] Pulizia appartamento [PERSON_NAME] …" at bounding box center [777, 281] width 941 height 389
click at [1547, 54] on span "Visibility" at bounding box center [1527, 59] width 44 height 16
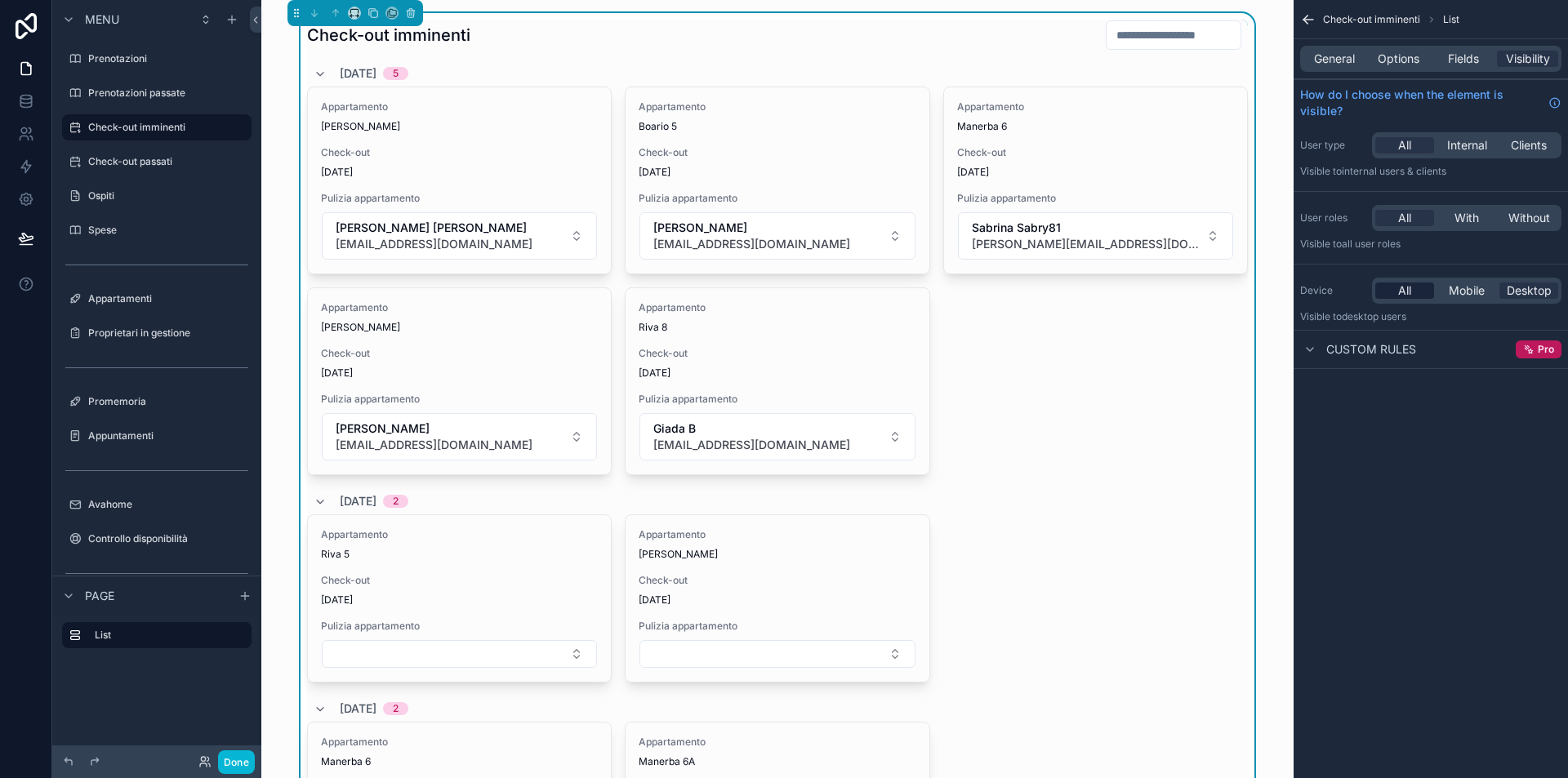
click at [1411, 287] on span "All" at bounding box center [1405, 291] width 13 height 16
click at [21, 131] on icon at bounding box center [26, 134] width 16 height 16
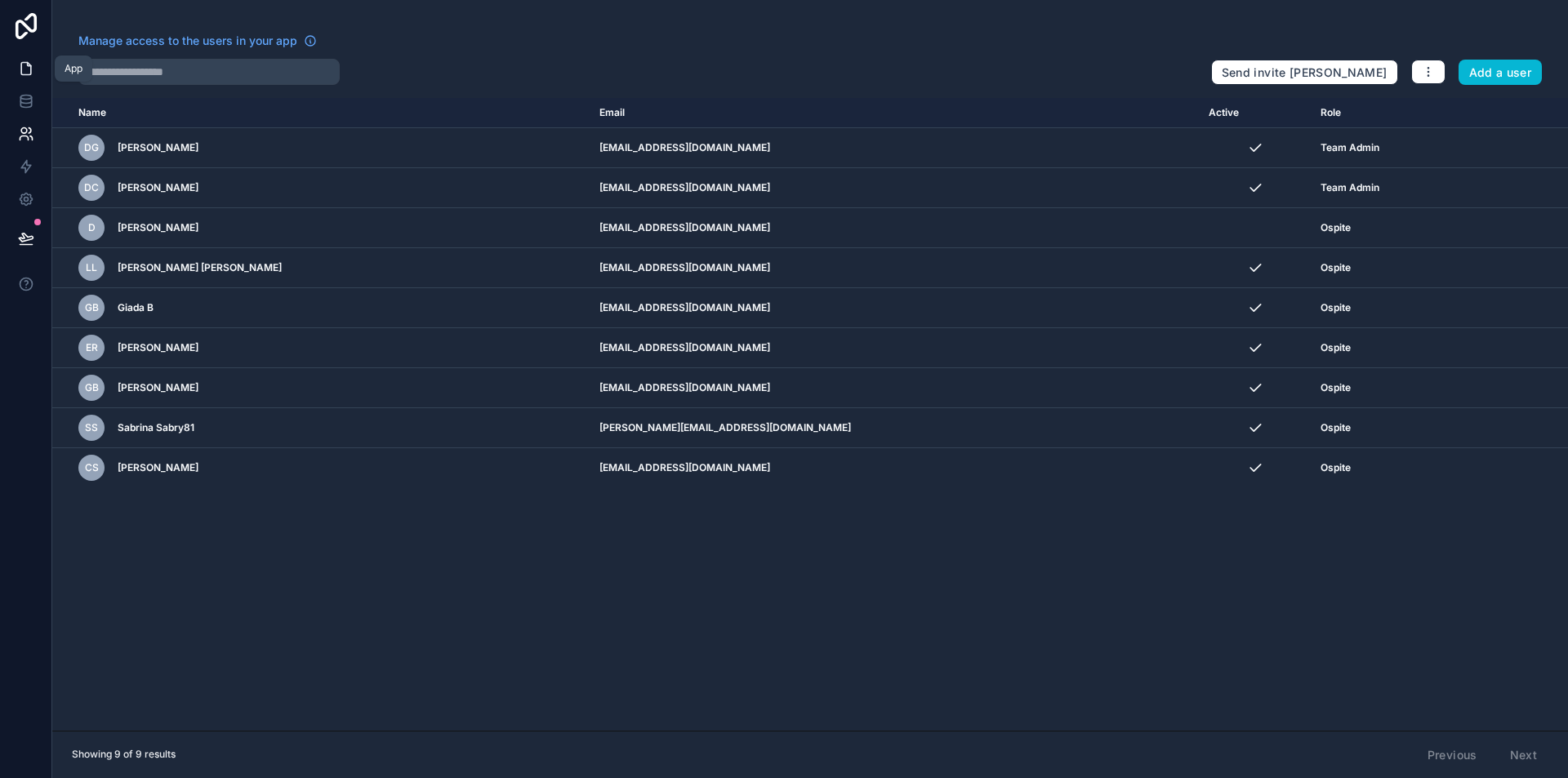
click at [30, 70] on icon at bounding box center [26, 69] width 16 height 16
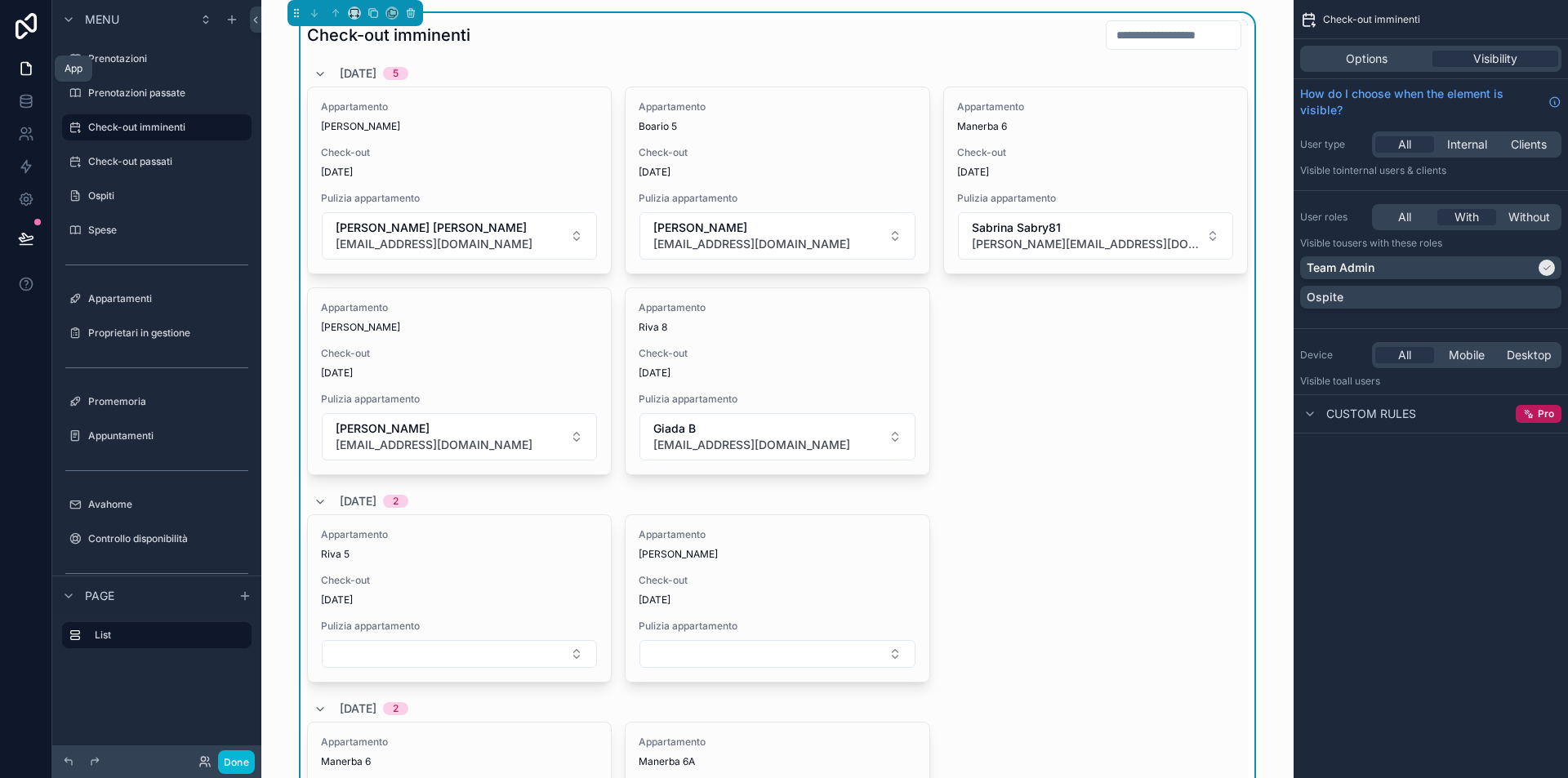
click at [29, 231] on icon at bounding box center [26, 238] width 16 height 16
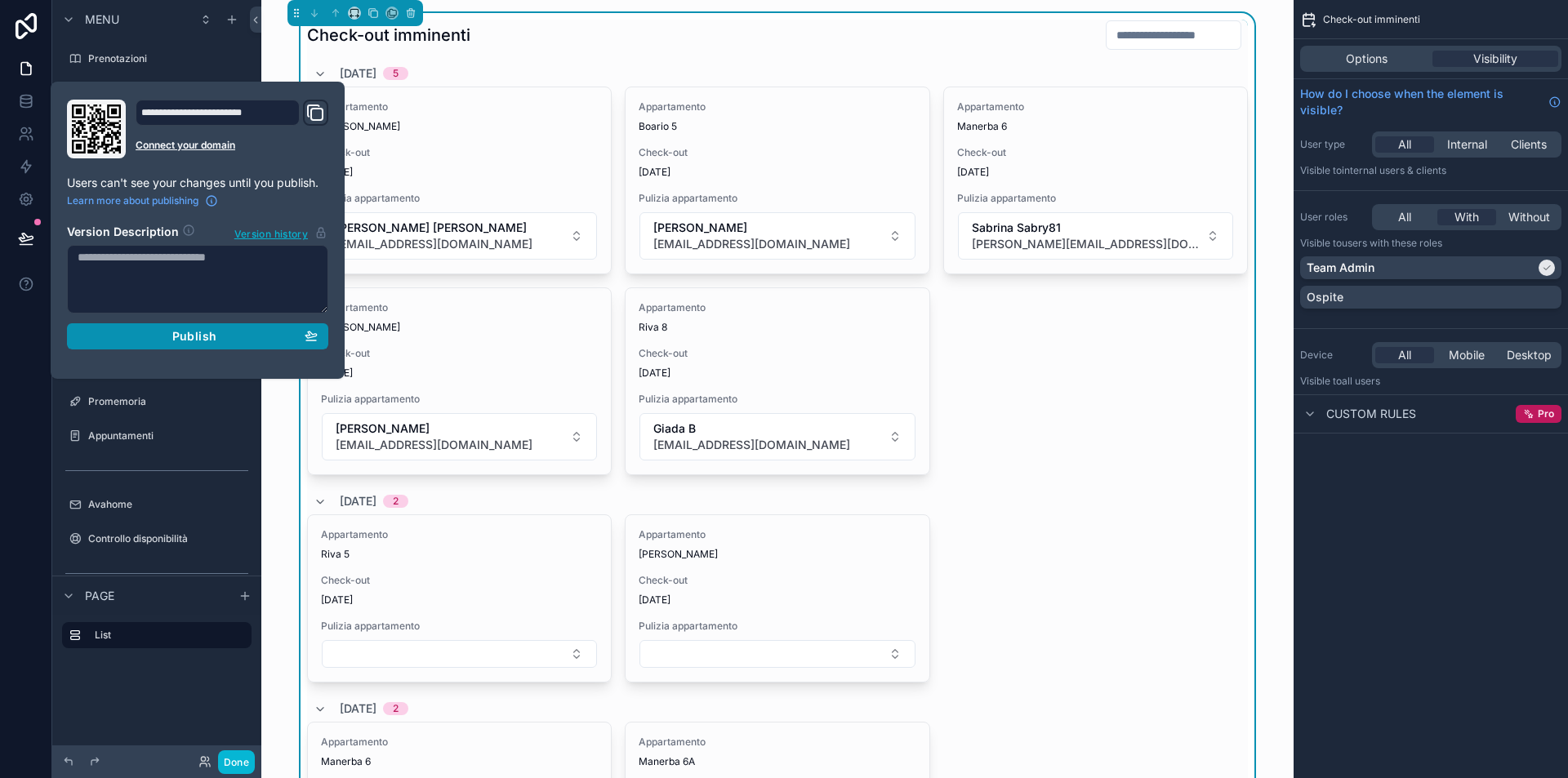
click at [134, 338] on div "Publish" at bounding box center [198, 337] width 240 height 14
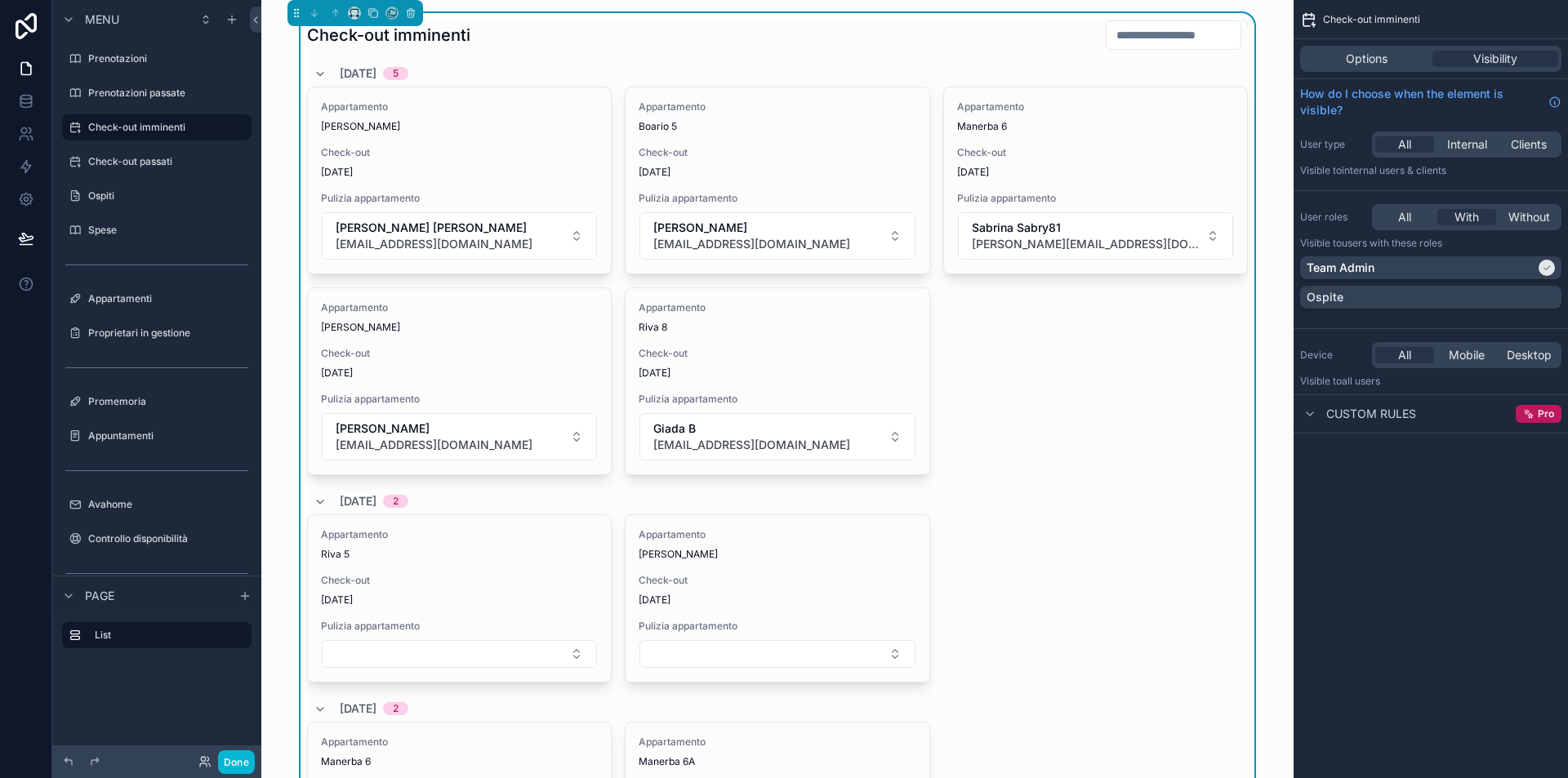
click at [518, 66] on div "[DATE] 5" at bounding box center [777, 73] width 941 height 26
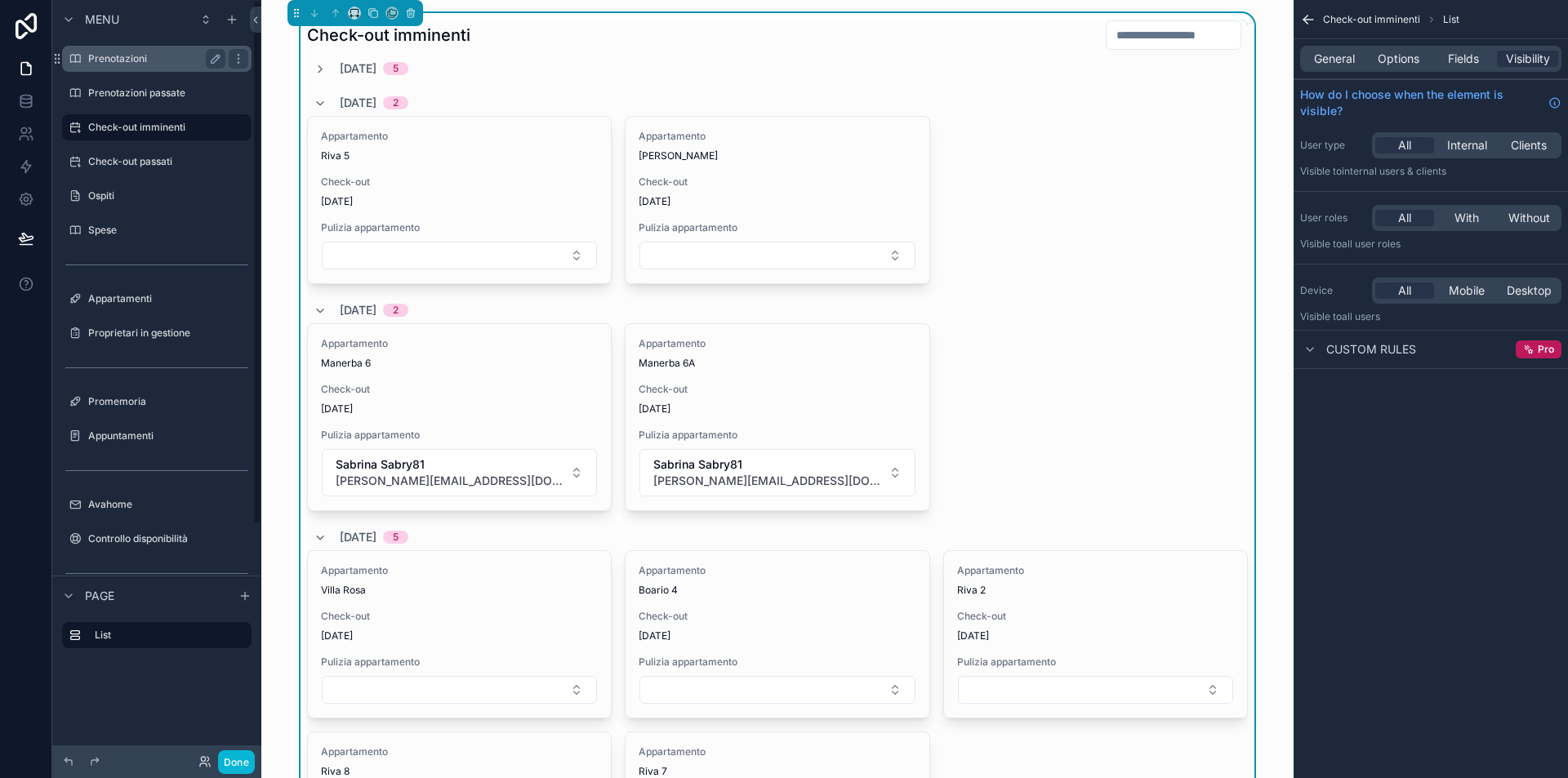
click at [124, 66] on div "Prenotazioni" at bounding box center [157, 59] width 137 height 20
